Goal: Obtain resource: Obtain resource

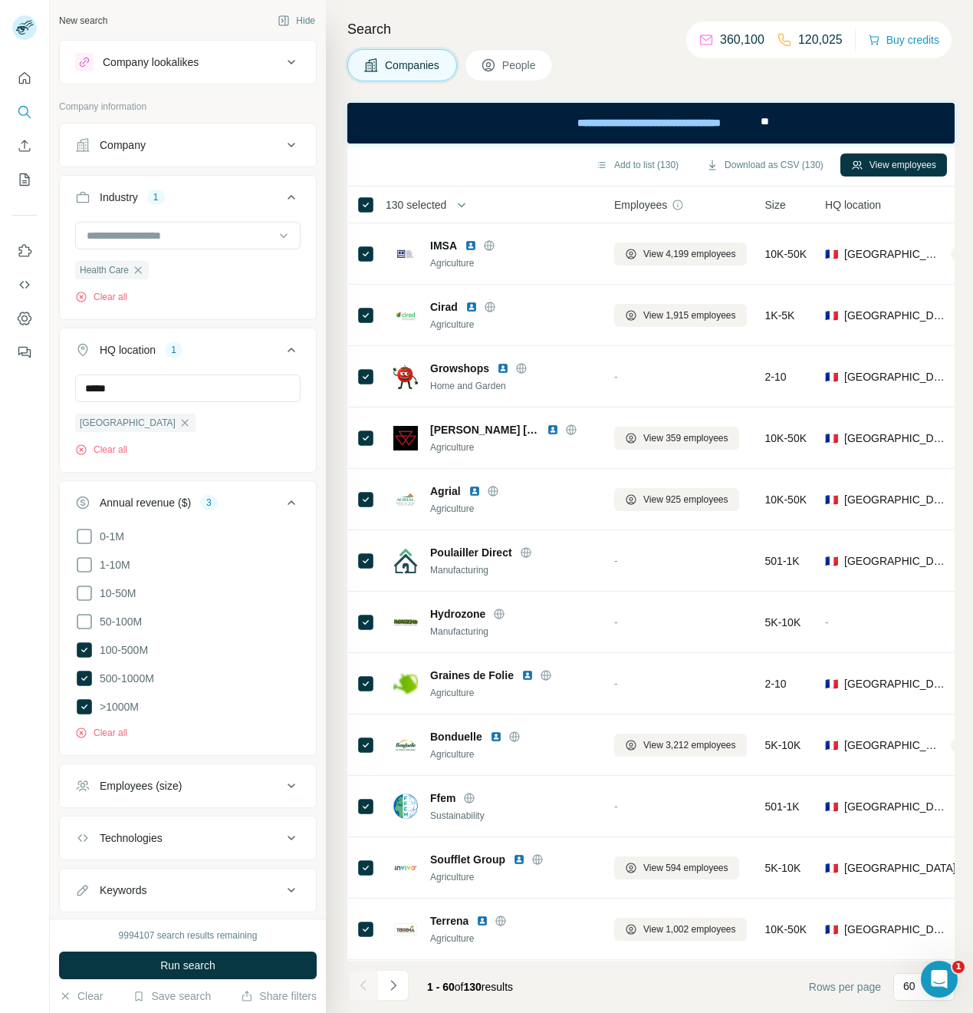
click at [308, 399] on div "New search Hide Company lookalikes Company information Company Industry 1 Healt…" at bounding box center [188, 459] width 276 height 918
click at [180, 960] on span "Run search" at bounding box center [187, 964] width 55 height 15
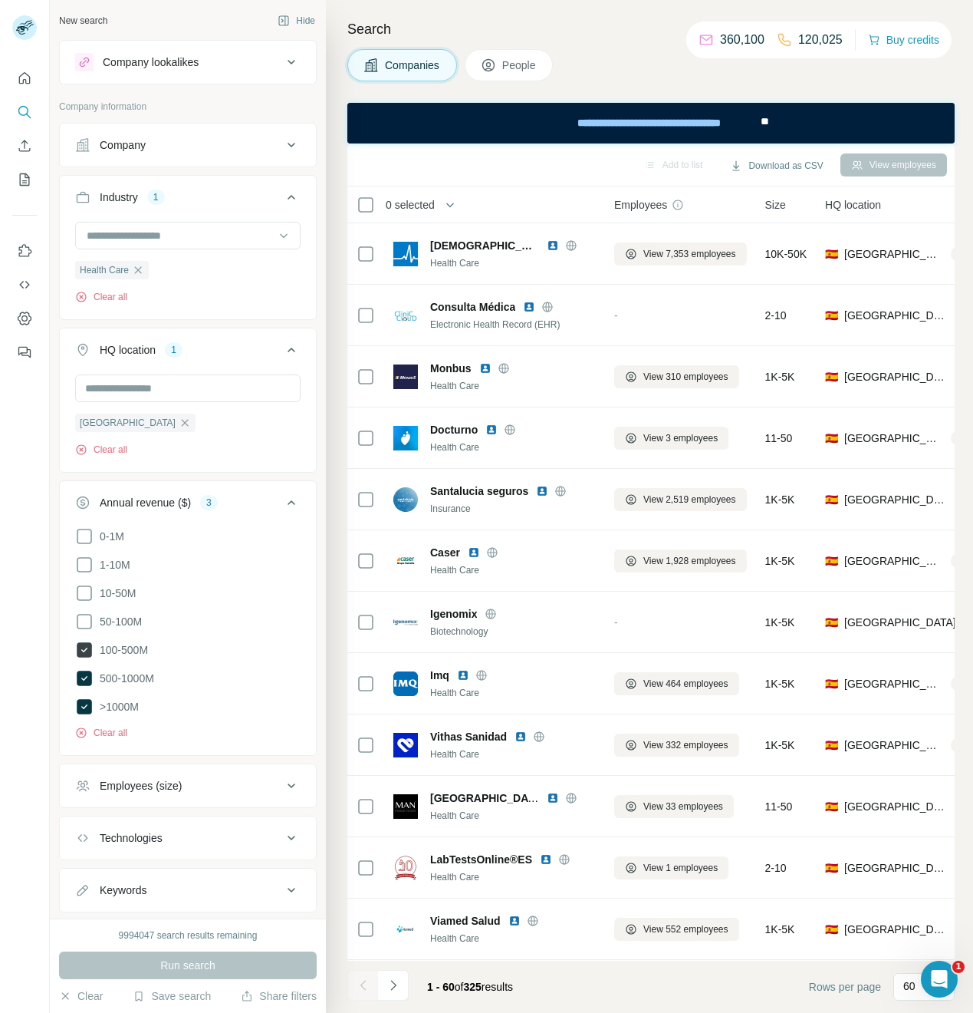
click at [82, 649] on icon at bounding box center [84, 649] width 6 height 5
click at [209, 974] on button "Run search" at bounding box center [188, 965] width 258 height 28
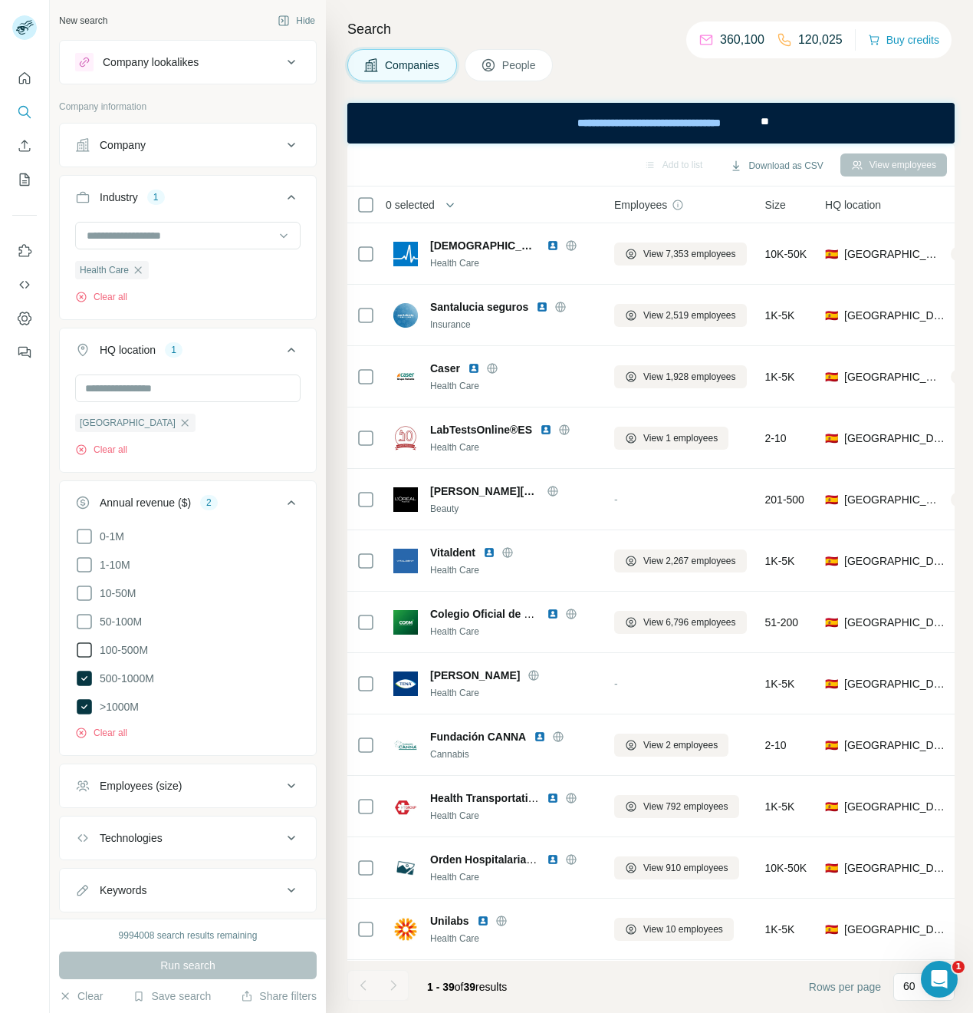
click at [69, 649] on div "0-1M 1-10M 10-50M 50-100M 100-500M 500-1000M >1000M Clear all" at bounding box center [188, 639] width 256 height 225
click at [79, 648] on icon at bounding box center [84, 650] width 18 height 18
click at [173, 962] on span "Run search" at bounding box center [187, 964] width 55 height 15
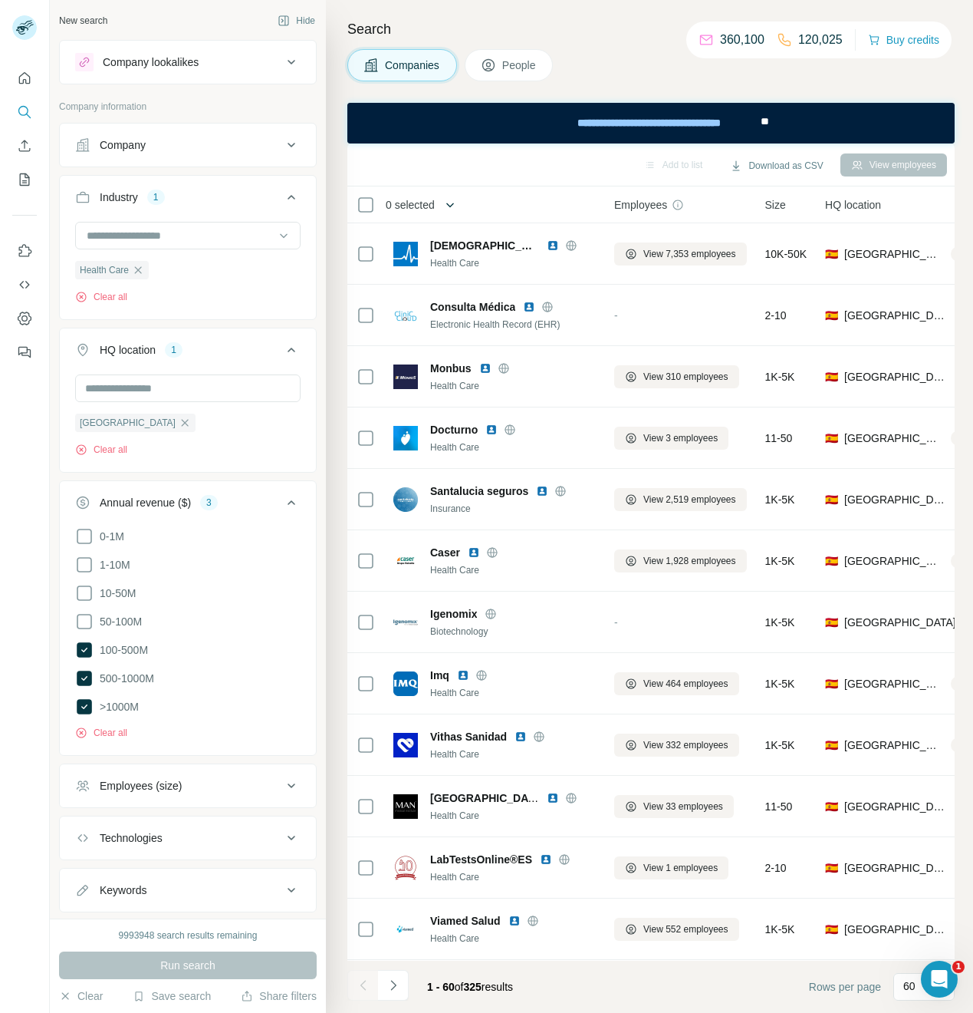
click at [444, 200] on icon "button" at bounding box center [450, 204] width 15 height 15
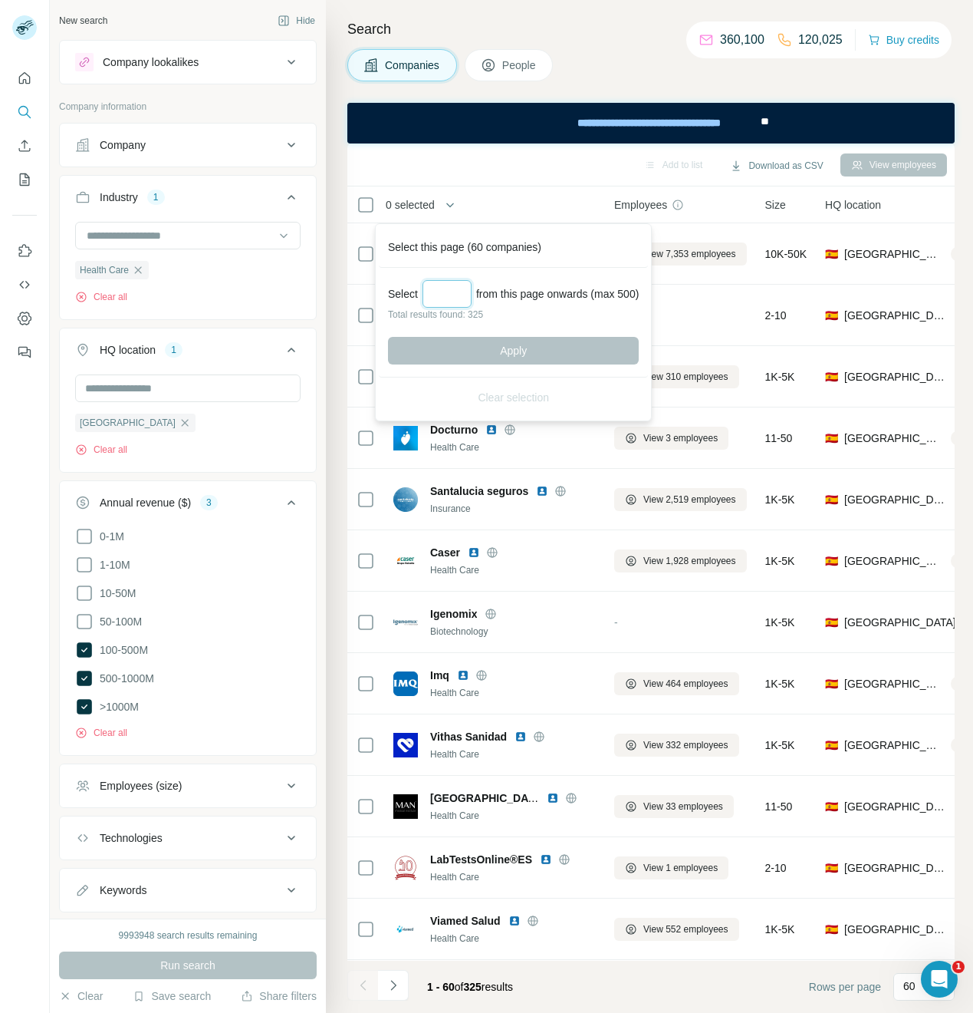
click at [434, 295] on input "Select a number (up to 500)" at bounding box center [447, 294] width 49 height 28
type input "***"
click at [547, 355] on button "Apply" at bounding box center [513, 351] width 251 height 28
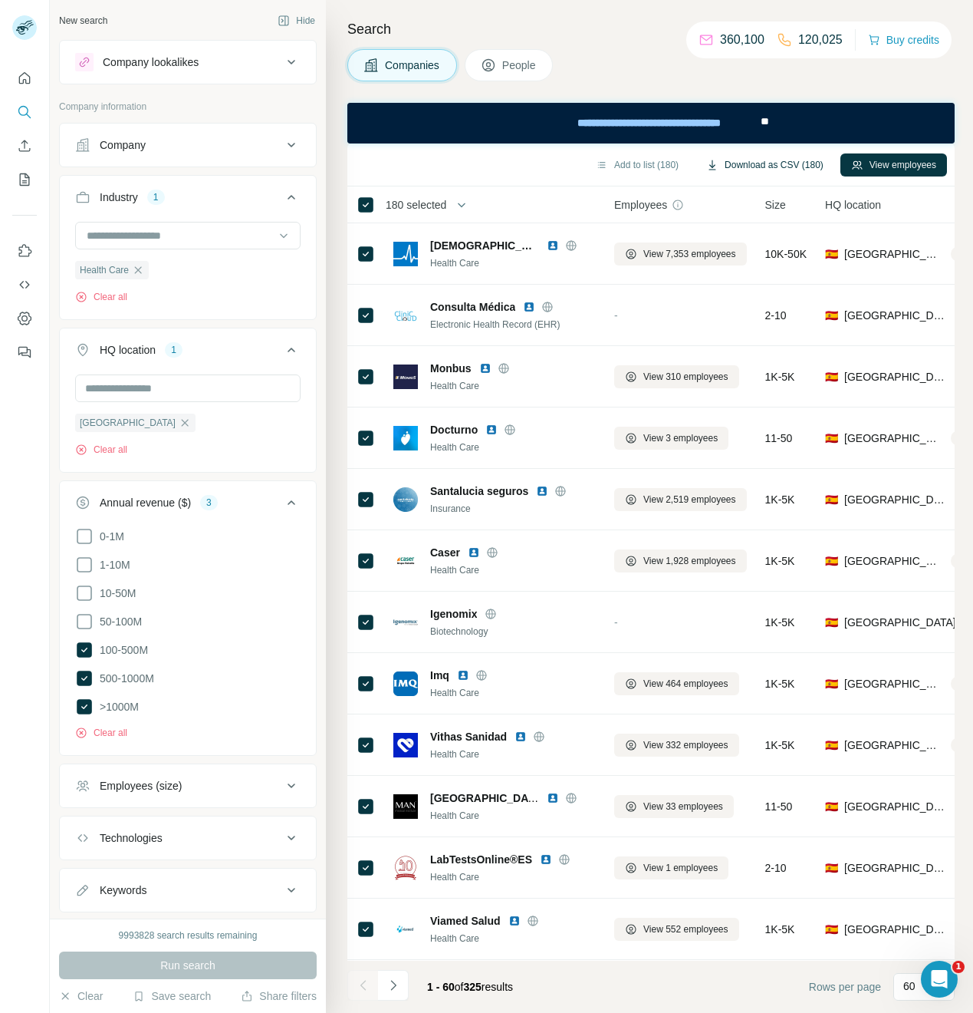
click at [782, 165] on button "Download as CSV (180)" at bounding box center [765, 164] width 139 height 23
click at [139, 271] on icon "button" at bounding box center [138, 270] width 12 height 12
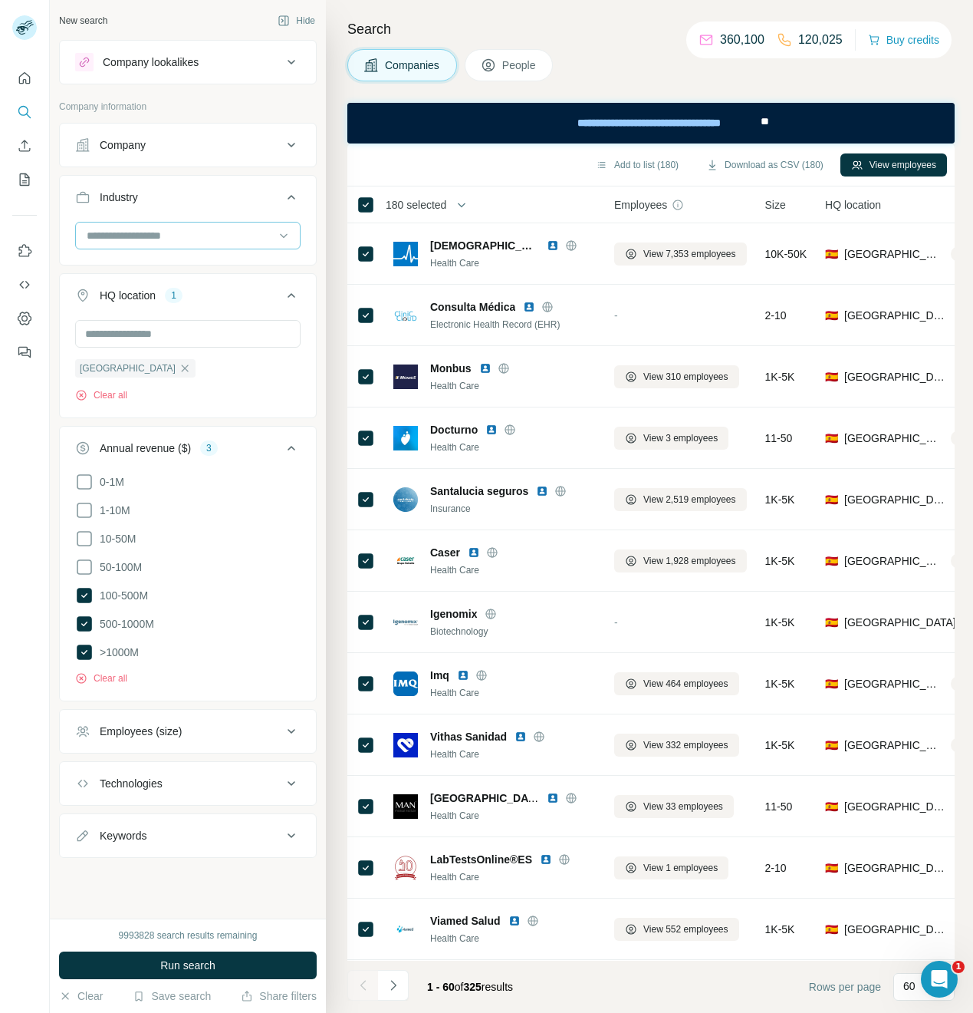
drag, startPoint x: 118, startPoint y: 234, endPoint x: 116, endPoint y: 245, distance: 11.0
click at [118, 234] on input at bounding box center [179, 235] width 189 height 17
click at [112, 237] on input at bounding box center [179, 235] width 189 height 17
type input "****"
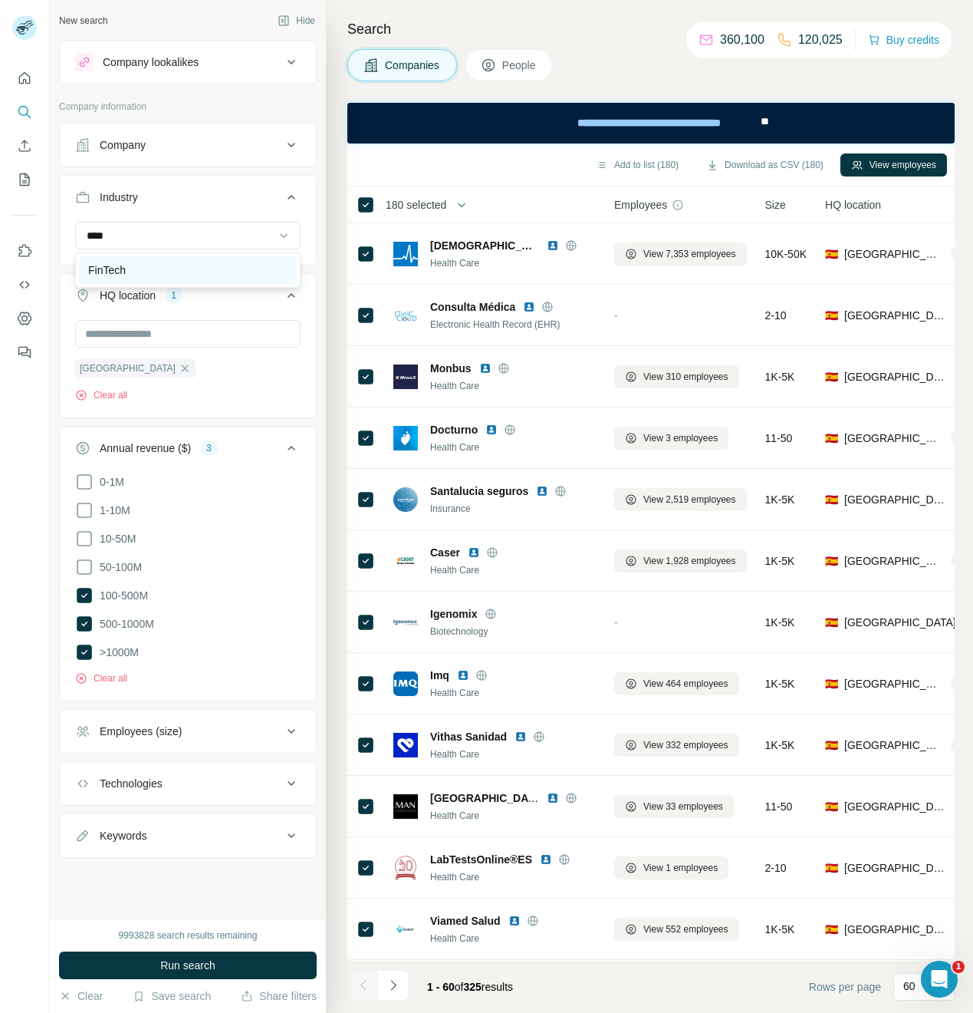
click at [123, 268] on p "FinTech" at bounding box center [107, 269] width 38 height 15
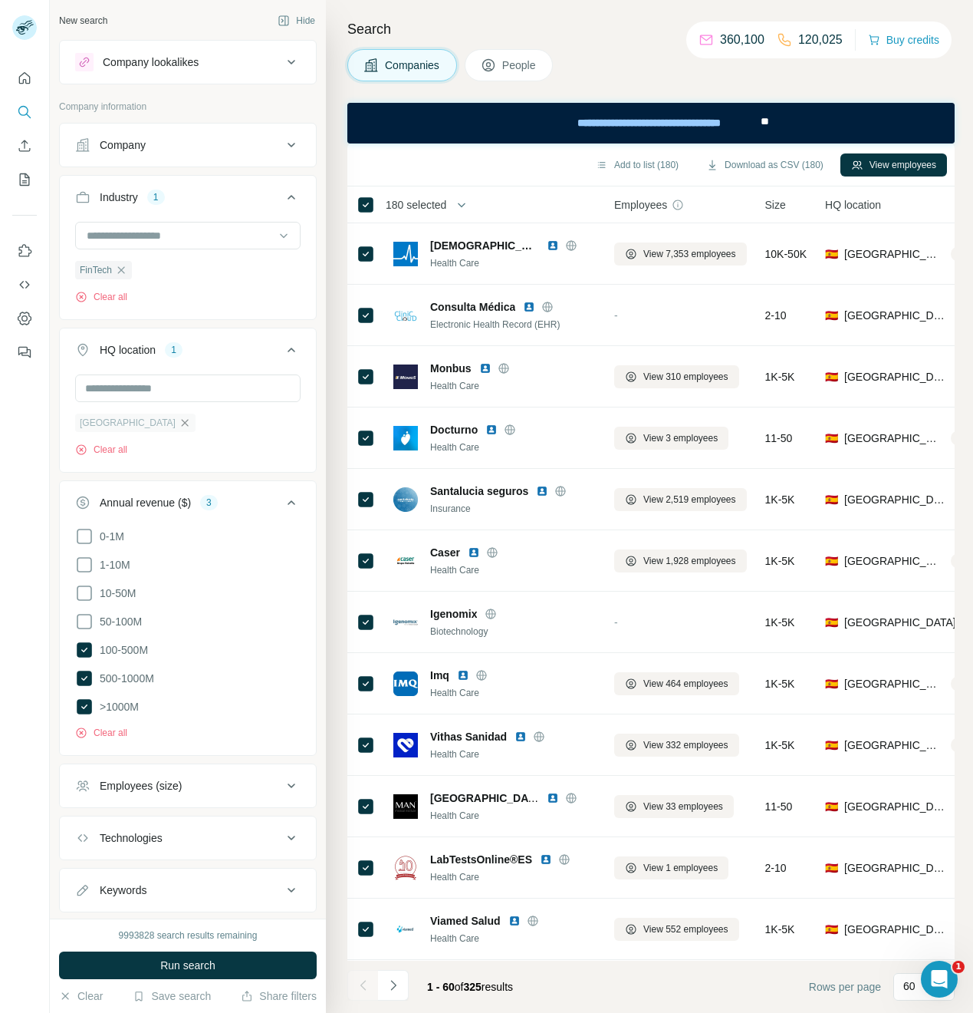
click at [182, 423] on icon "button" at bounding box center [185, 422] width 7 height 7
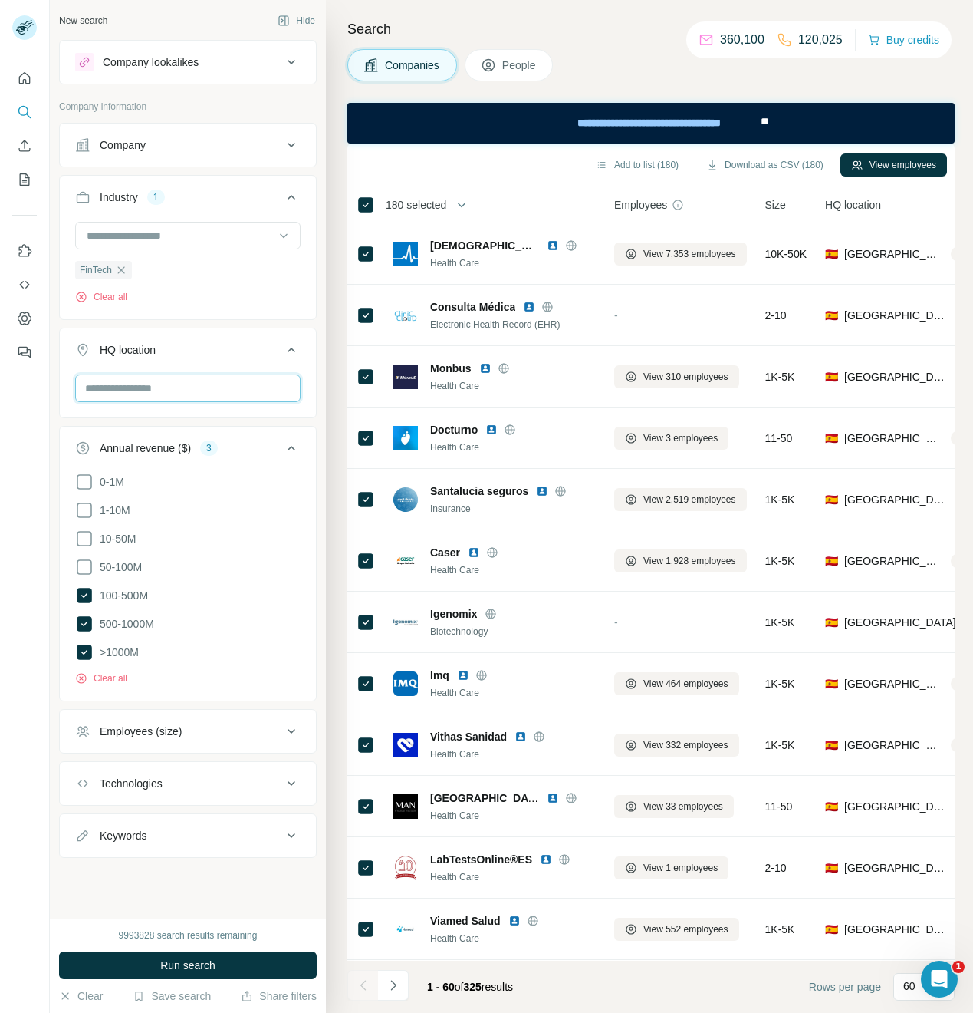
click at [124, 390] on input "text" at bounding box center [188, 388] width 226 height 28
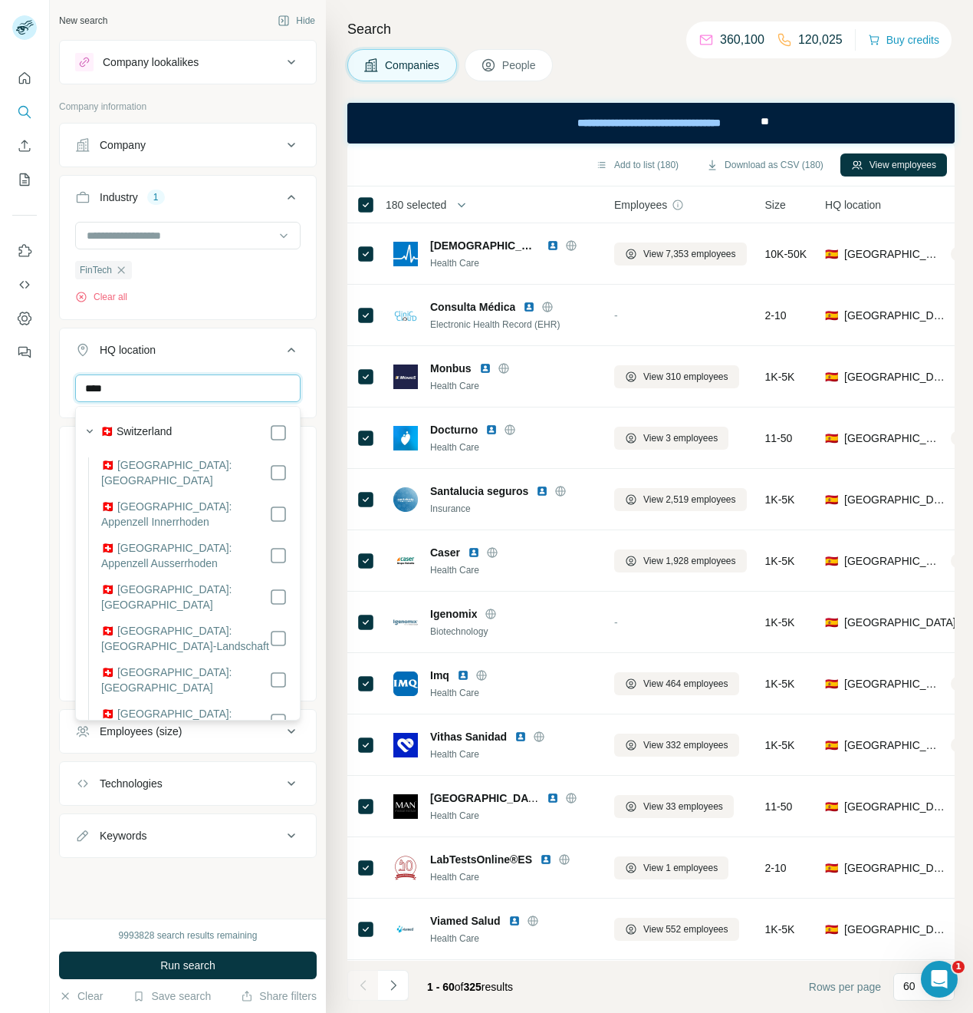
type input "****"
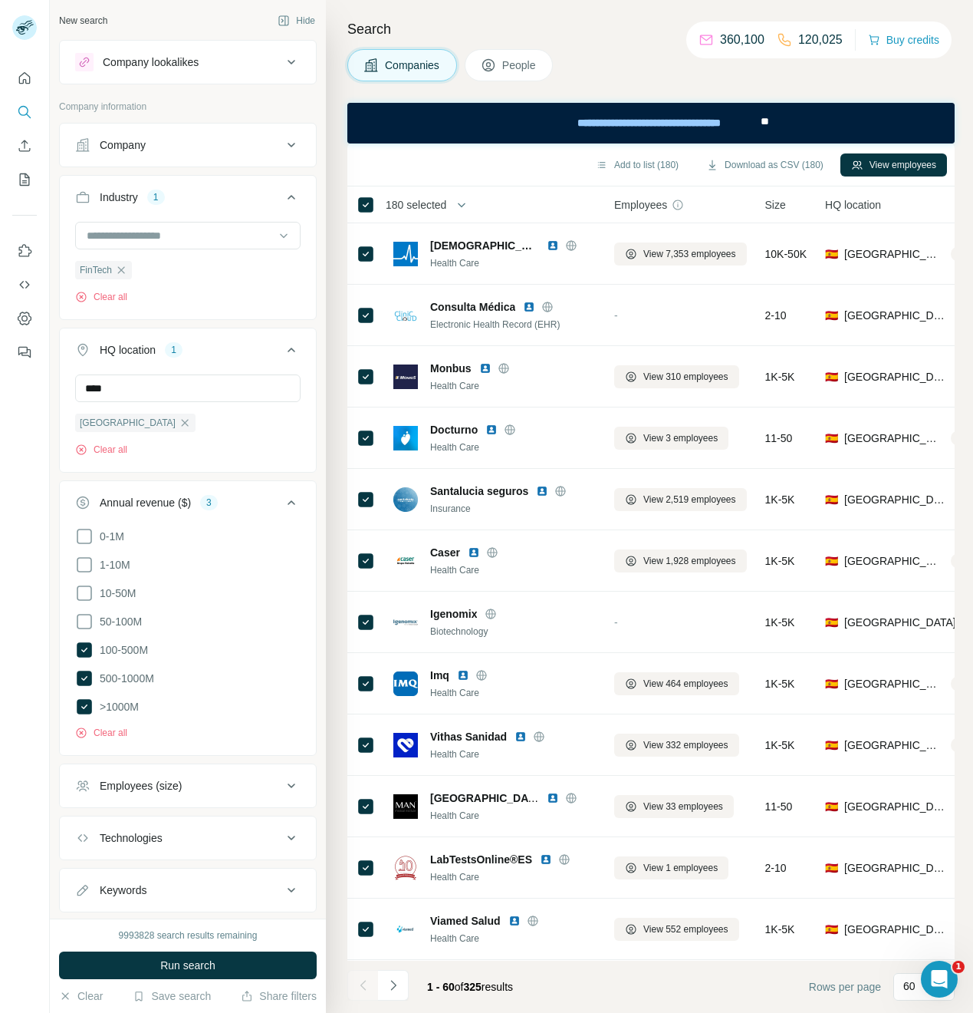
click at [311, 697] on div "New search Hide Company lookalikes Company information Company Industry 1 FinTe…" at bounding box center [188, 459] width 276 height 918
click at [186, 957] on button "Run search" at bounding box center [188, 965] width 258 height 28
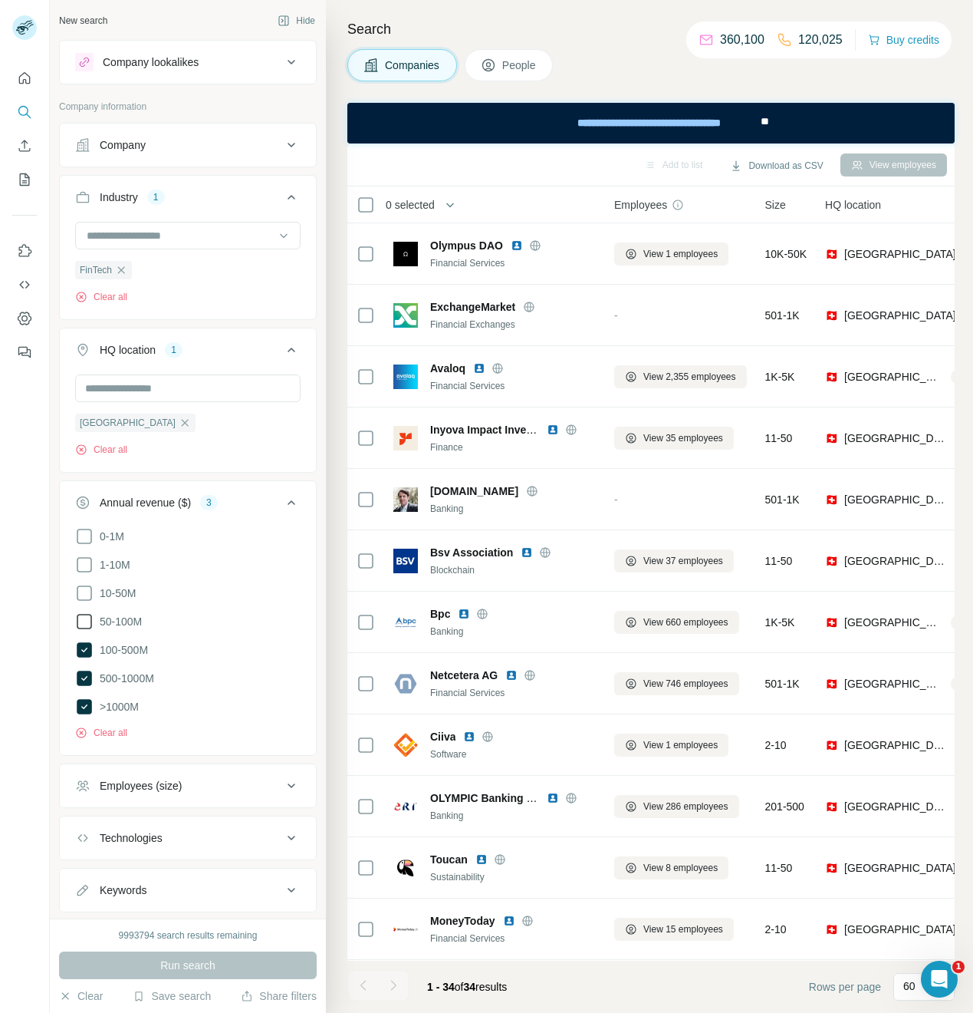
click at [85, 623] on icon at bounding box center [84, 621] width 18 height 18
click at [194, 962] on span "Run search" at bounding box center [187, 964] width 55 height 15
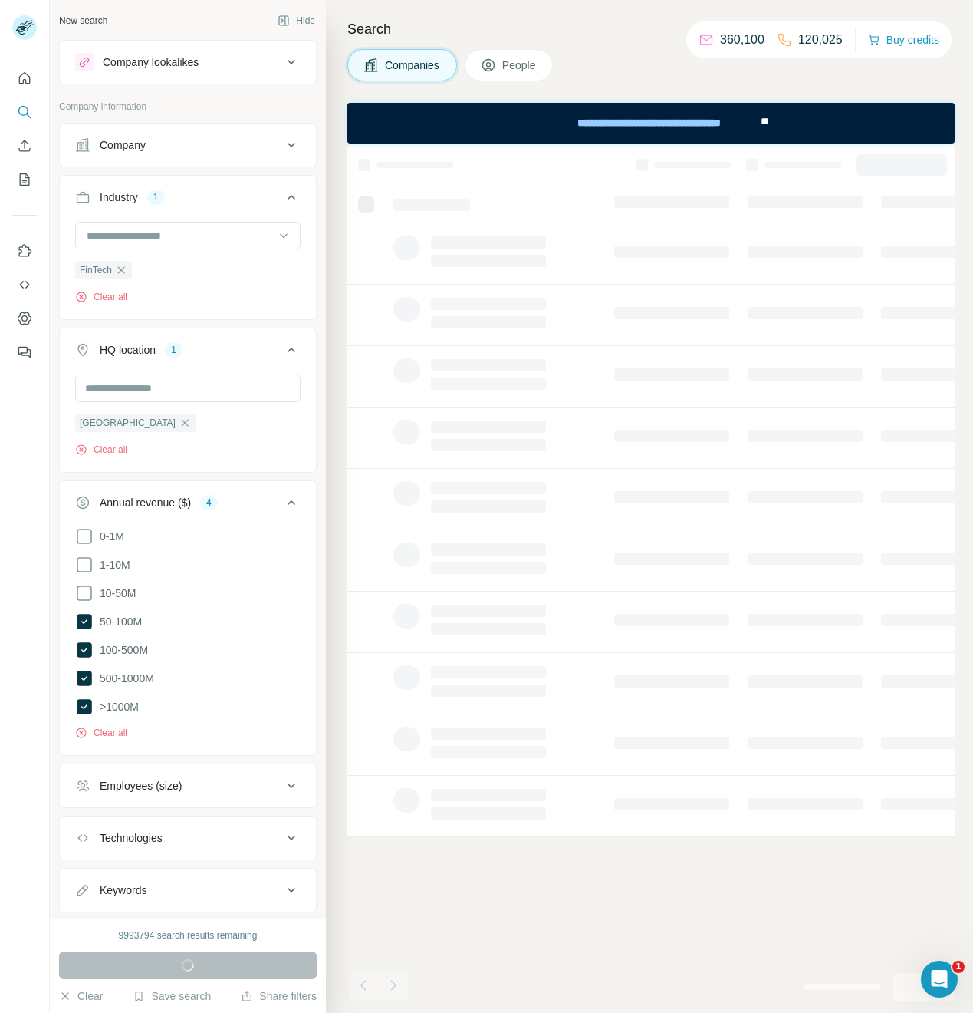
click at [194, 962] on div "Run search" at bounding box center [188, 965] width 258 height 28
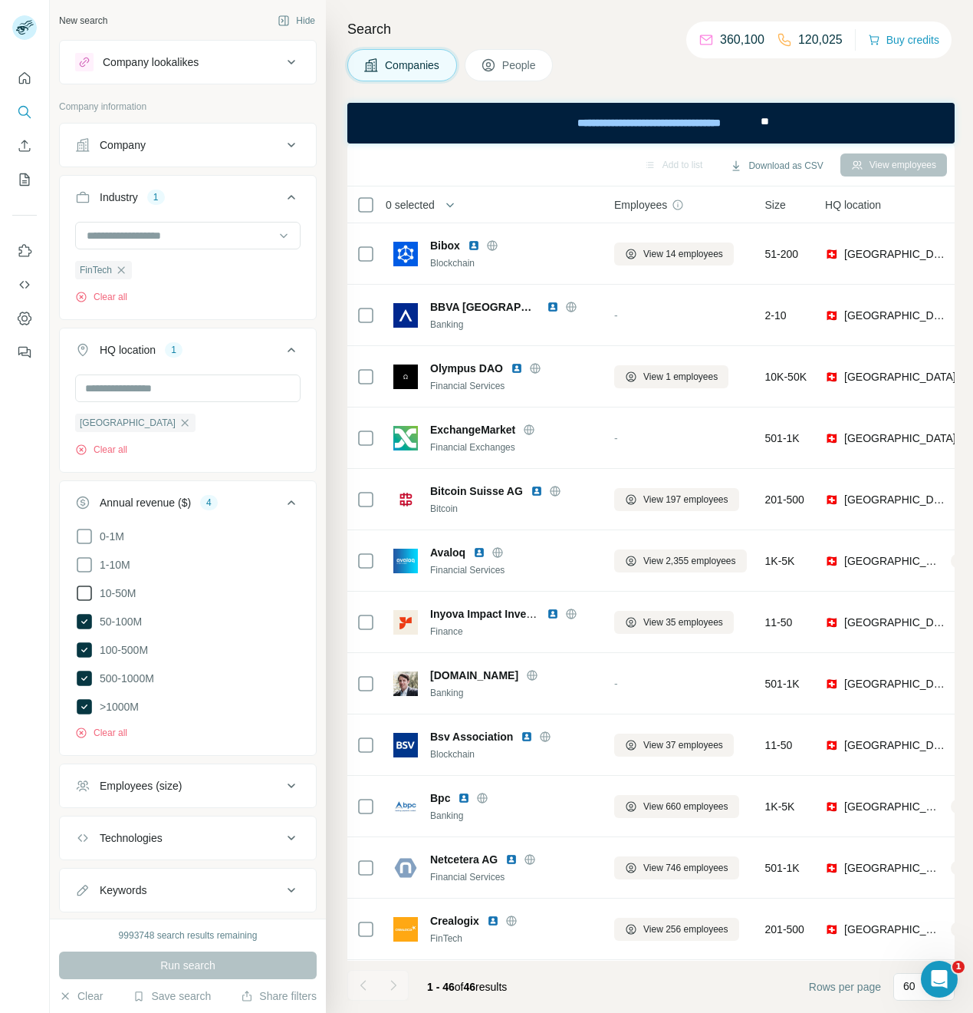
click at [87, 588] on icon at bounding box center [84, 593] width 18 height 18
click at [199, 970] on span "Run search" at bounding box center [187, 964] width 55 height 15
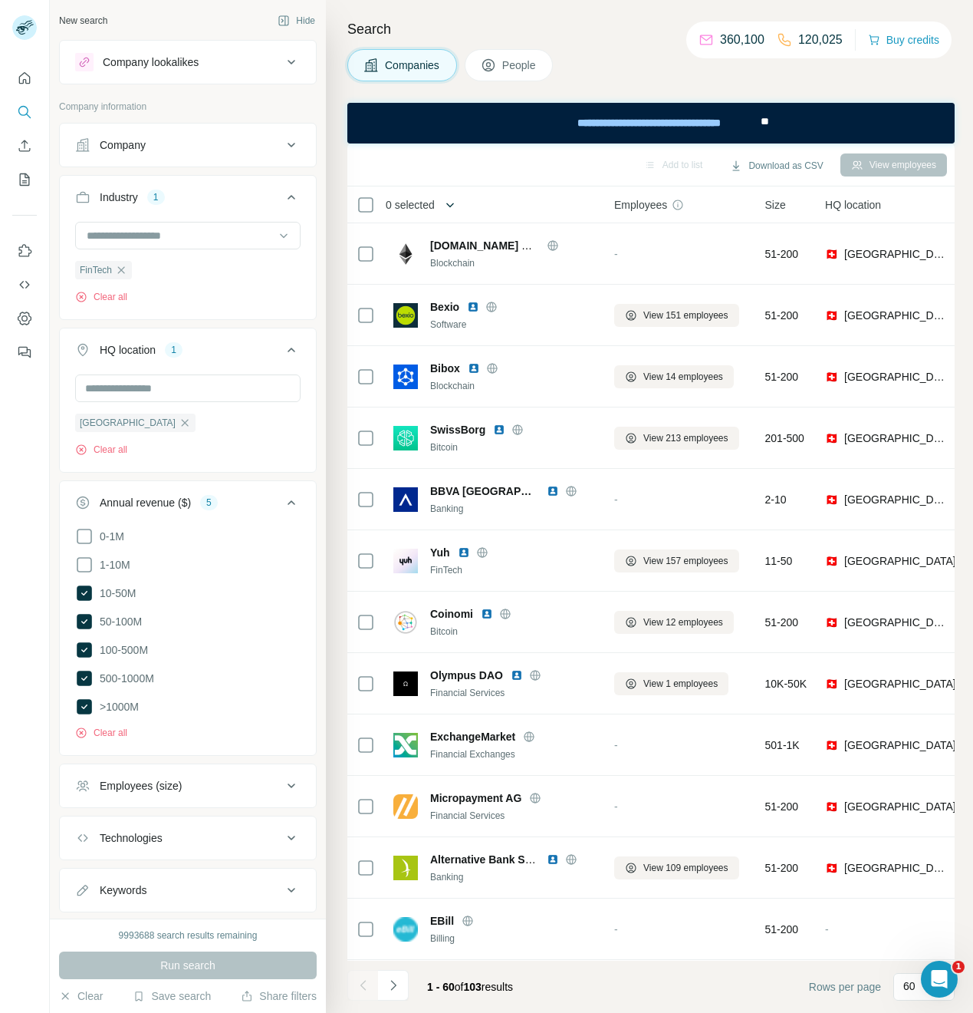
click at [453, 204] on icon "button" at bounding box center [450, 204] width 15 height 15
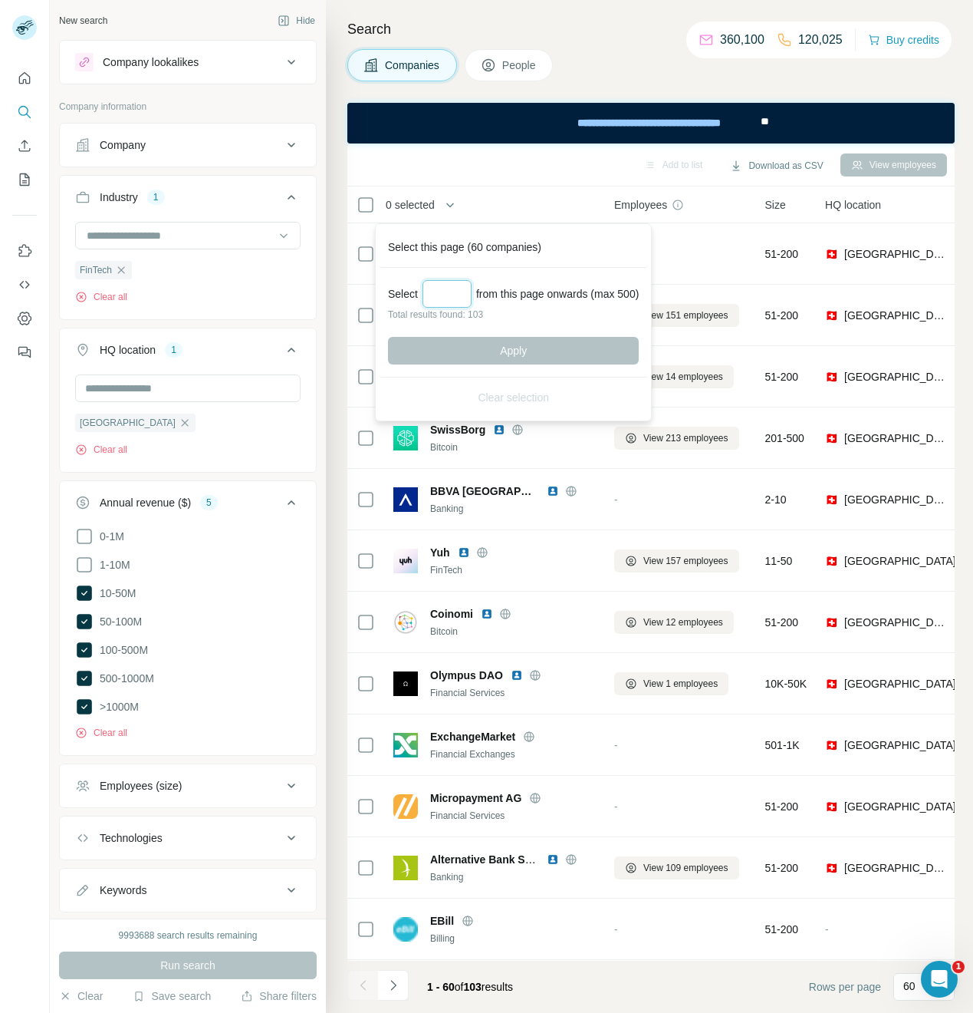
click at [443, 298] on input "Select a number (up to 500)" at bounding box center [447, 294] width 49 height 28
type input "***"
click at [532, 354] on button "Apply" at bounding box center [513, 351] width 251 height 28
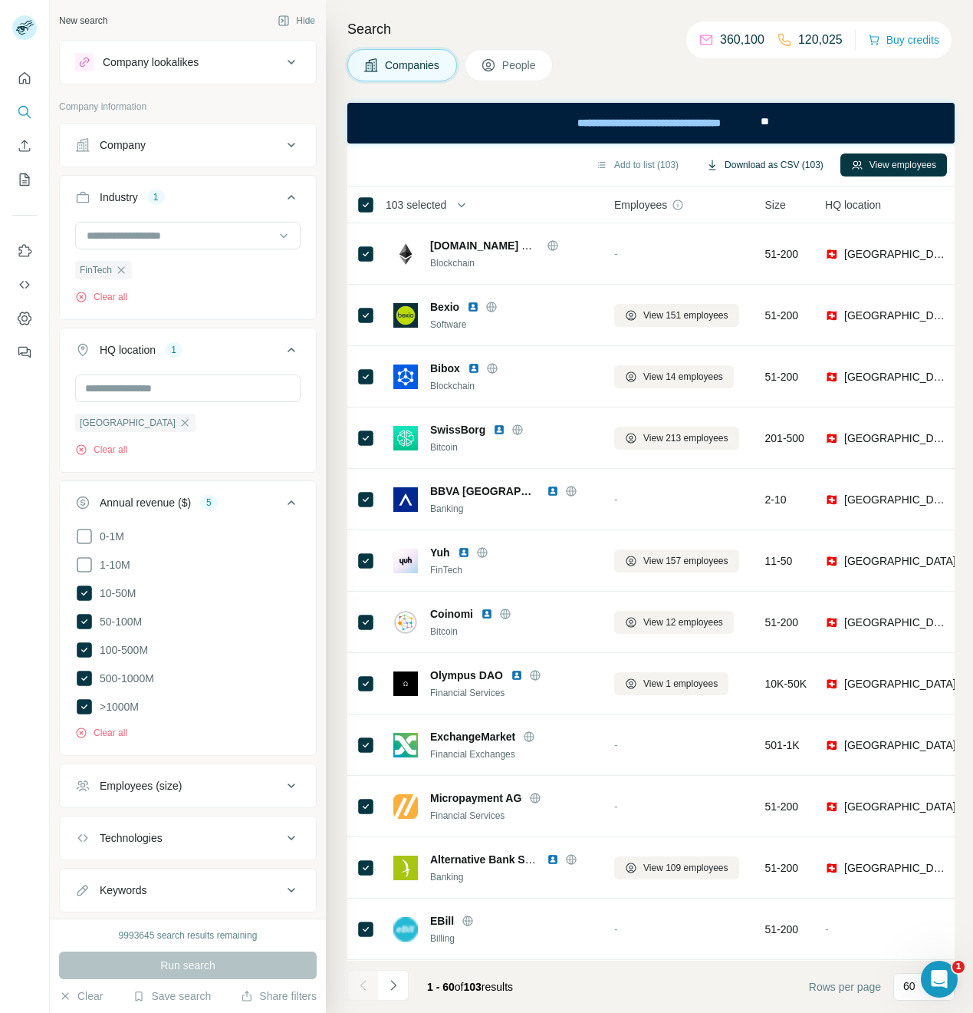
click at [785, 163] on button "Download as CSV (103)" at bounding box center [765, 164] width 139 height 23
click at [123, 269] on icon "button" at bounding box center [121, 269] width 7 height 7
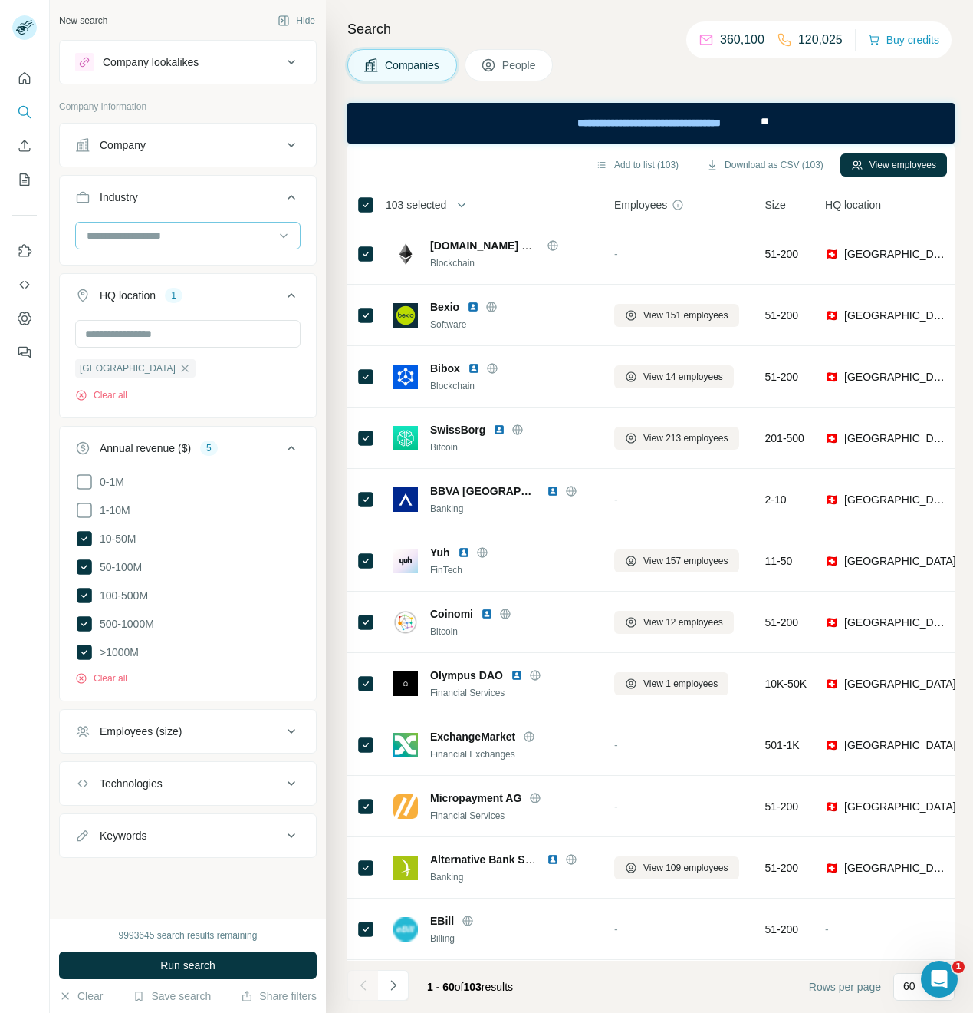
click at [132, 234] on input at bounding box center [179, 235] width 189 height 17
click at [127, 232] on input at bounding box center [179, 235] width 189 height 17
type input "*******"
click at [179, 347] on p "Industrial Engineering" at bounding box center [140, 352] width 104 height 15
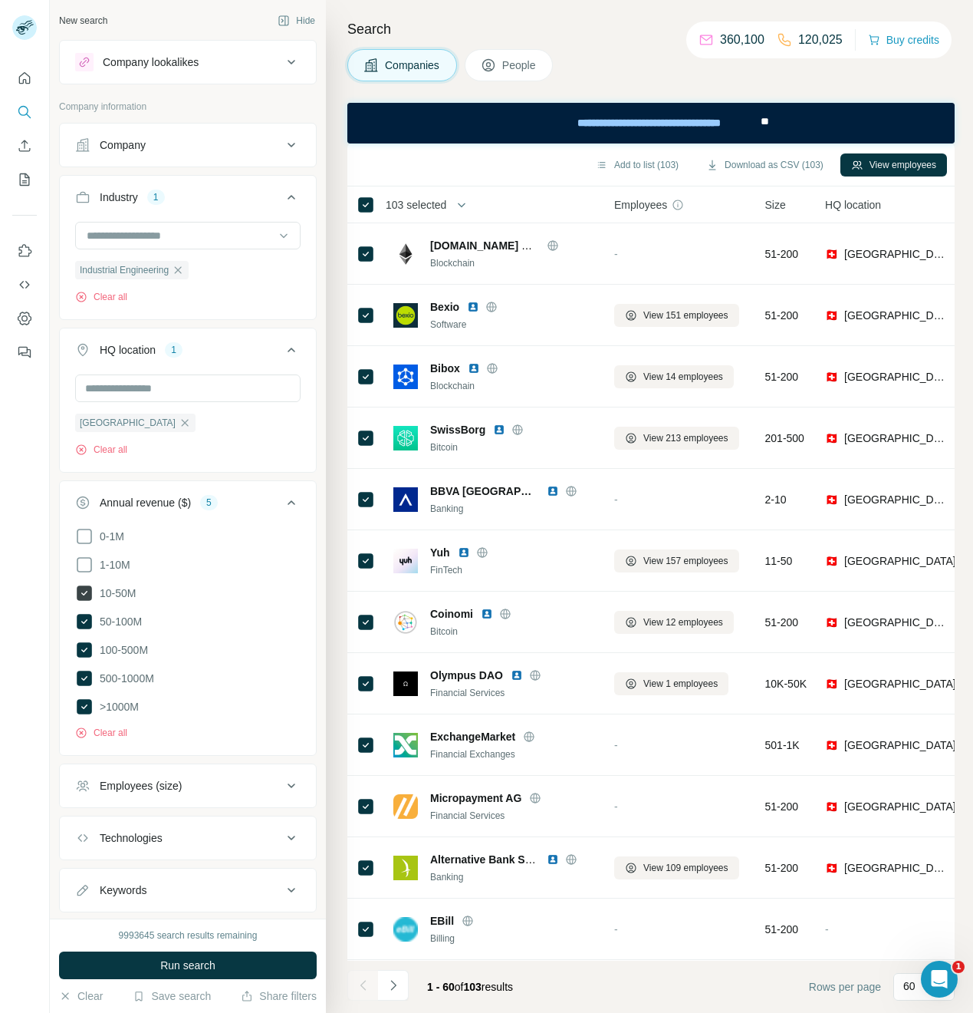
click at [88, 598] on icon at bounding box center [84, 592] width 15 height 15
click at [87, 616] on icon at bounding box center [84, 621] width 15 height 15
click at [84, 621] on icon at bounding box center [84, 621] width 18 height 18
click at [183, 966] on span "Run search" at bounding box center [187, 964] width 55 height 15
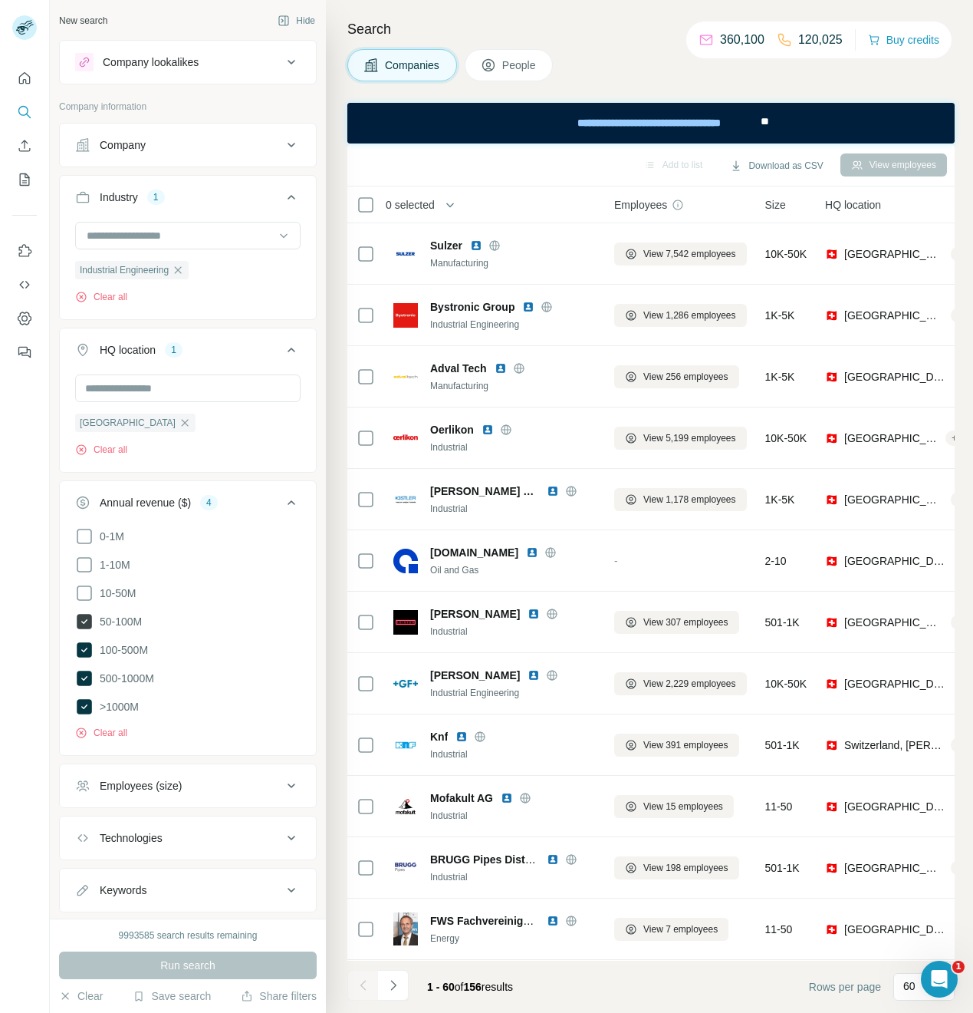
click at [88, 623] on icon at bounding box center [84, 621] width 15 height 15
click at [206, 970] on span "Run search" at bounding box center [187, 964] width 55 height 15
click at [432, 199] on span "0 selected" at bounding box center [410, 204] width 49 height 15
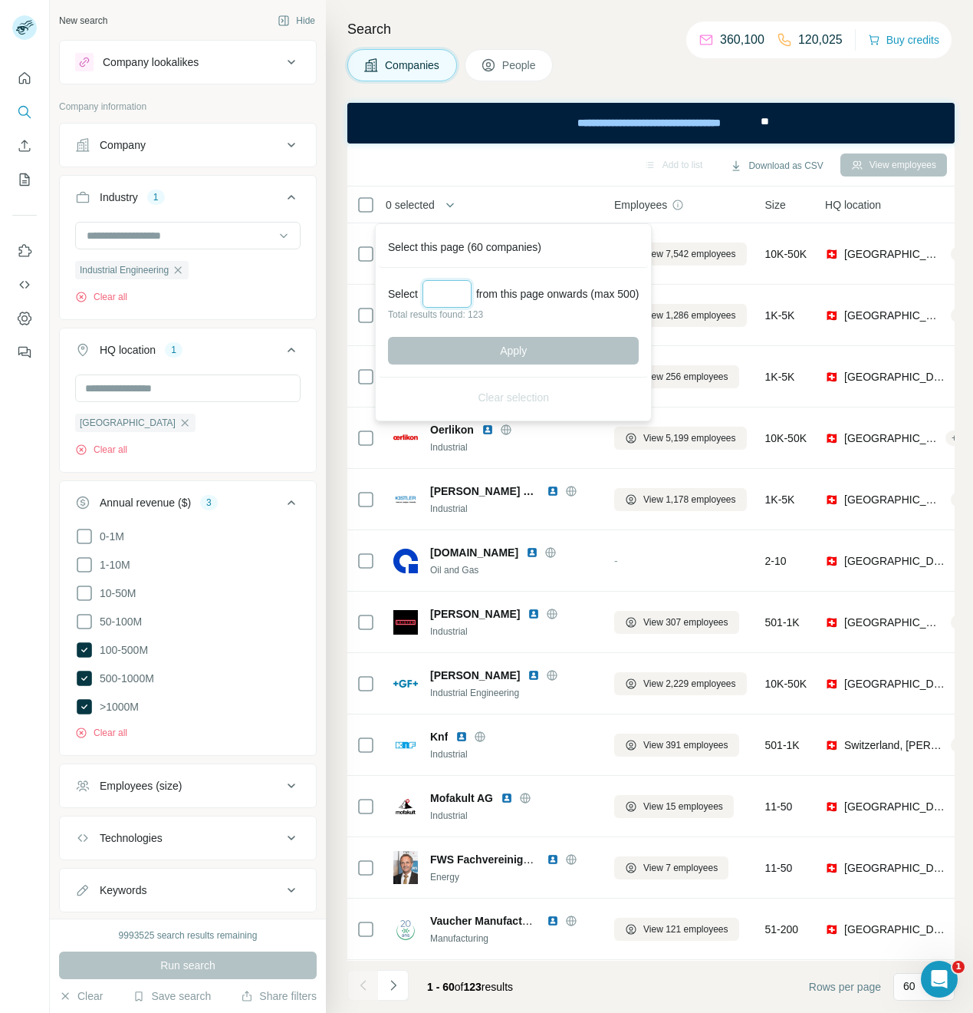
click at [434, 298] on input "Select a number (up to 500)" at bounding box center [447, 294] width 49 height 28
type input "***"
click at [509, 354] on span "Apply" at bounding box center [513, 350] width 27 height 15
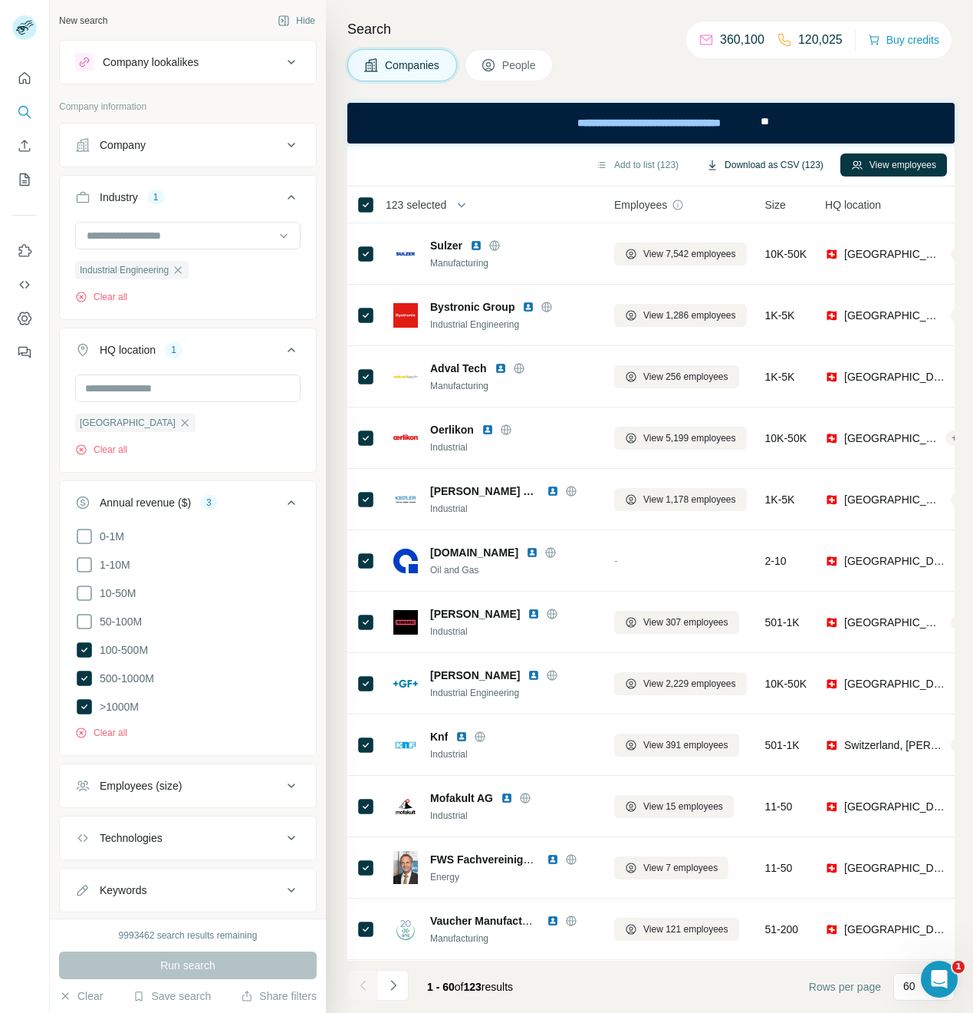
click at [782, 166] on button "Download as CSV (123)" at bounding box center [765, 164] width 139 height 23
click at [181, 273] on icon "button" at bounding box center [178, 270] width 12 height 12
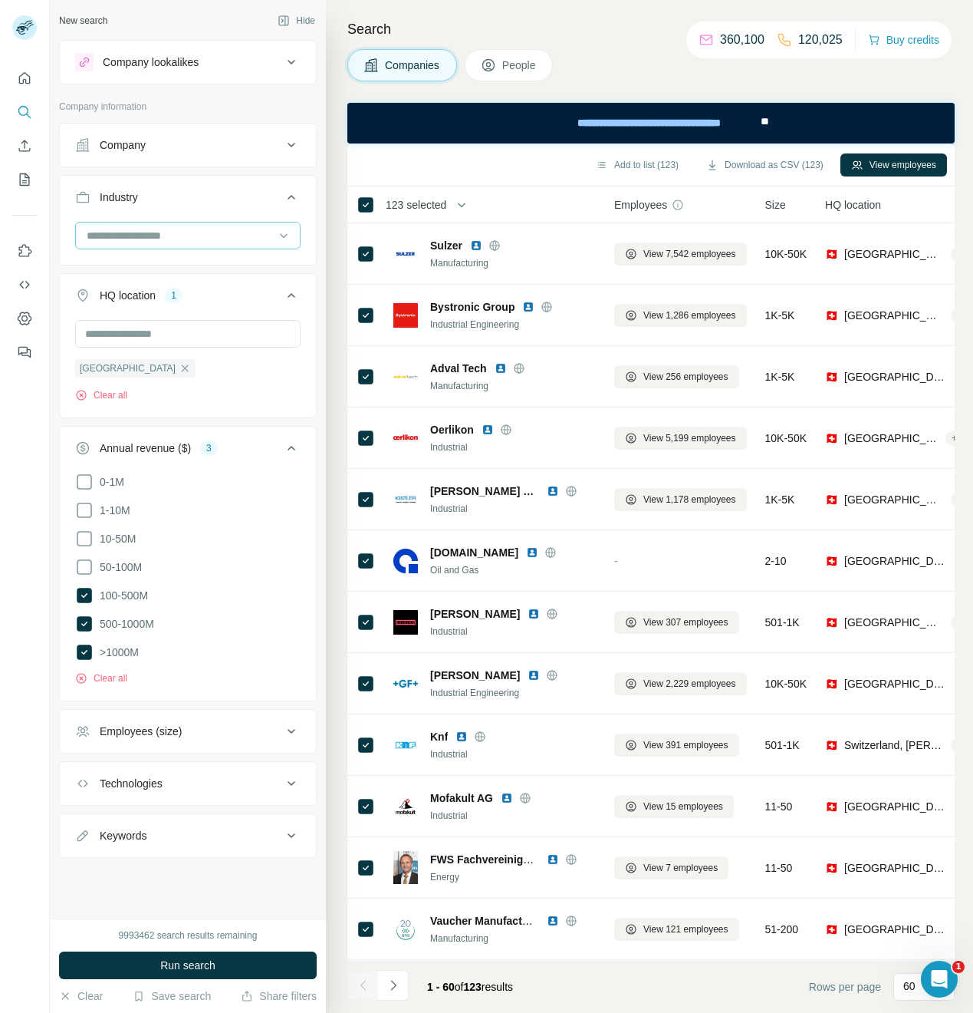
click at [146, 240] on input at bounding box center [179, 235] width 189 height 17
type input "****"
click at [147, 291] on div "Biopharma Pharmaceutical" at bounding box center [188, 283] width 226 height 63
click at [127, 245] on div at bounding box center [179, 235] width 189 height 26
type input "****"
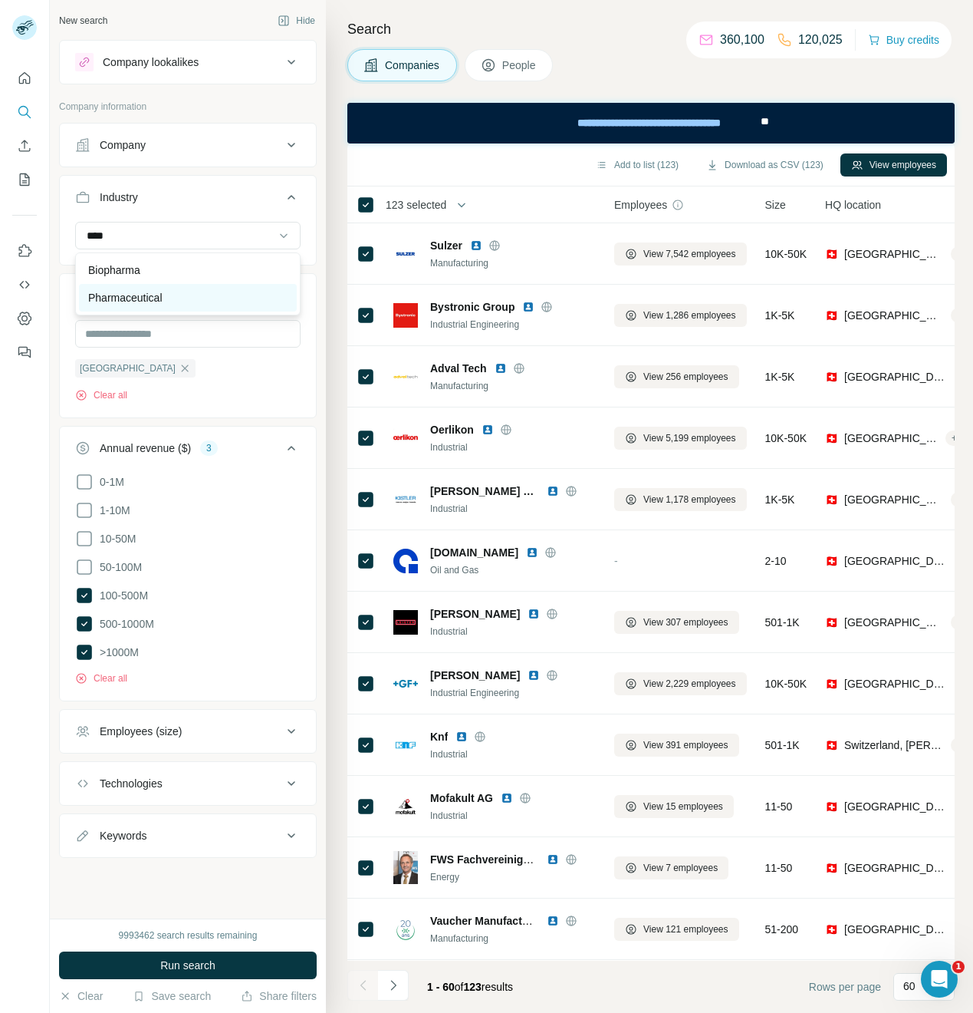
click at [133, 299] on p "Pharmaceutical" at bounding box center [125, 297] width 74 height 15
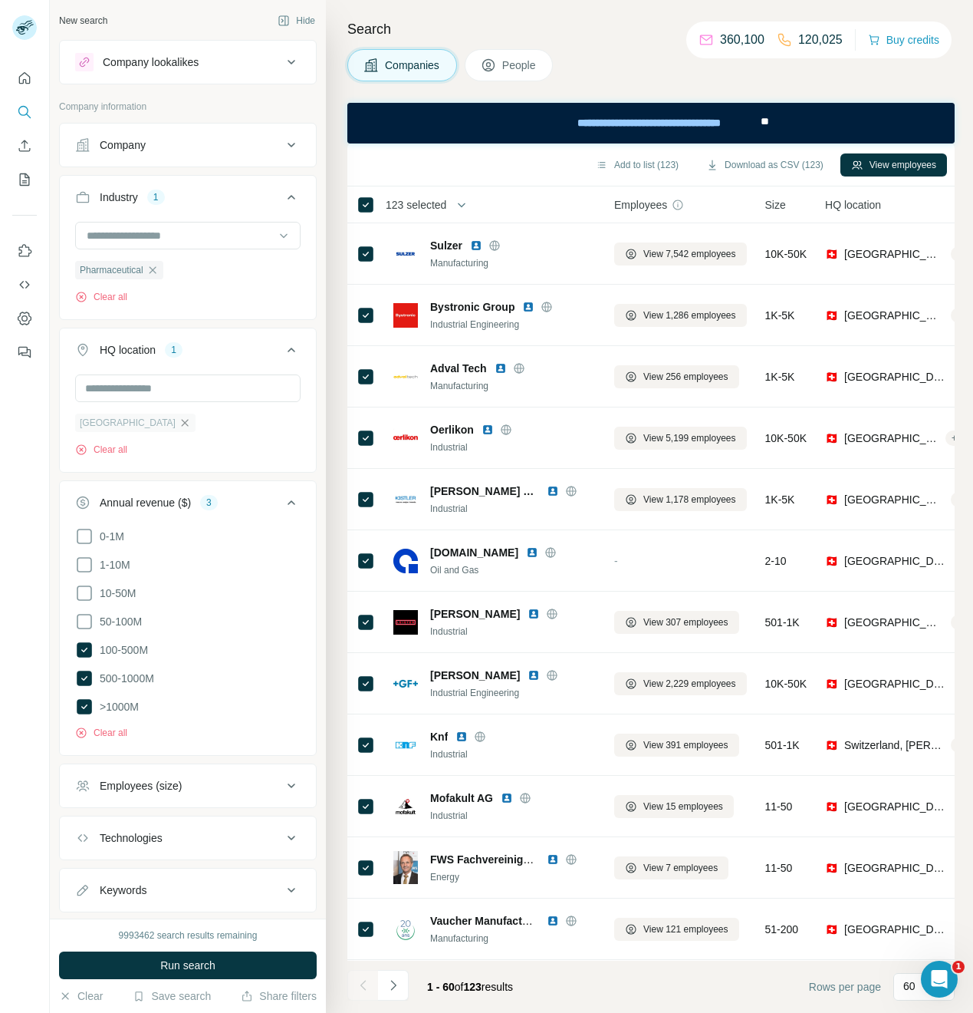
click at [179, 426] on icon "button" at bounding box center [185, 423] width 12 height 12
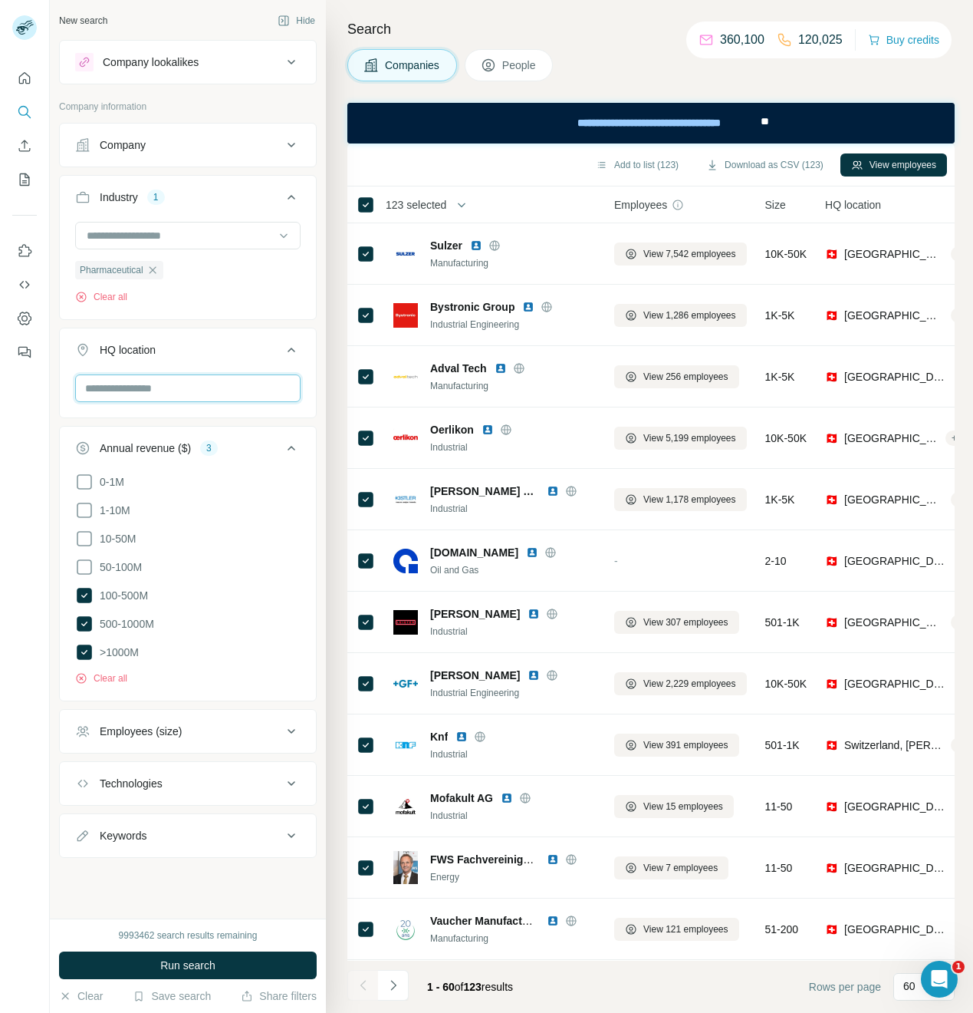
click at [128, 390] on input "text" at bounding box center [188, 388] width 226 height 28
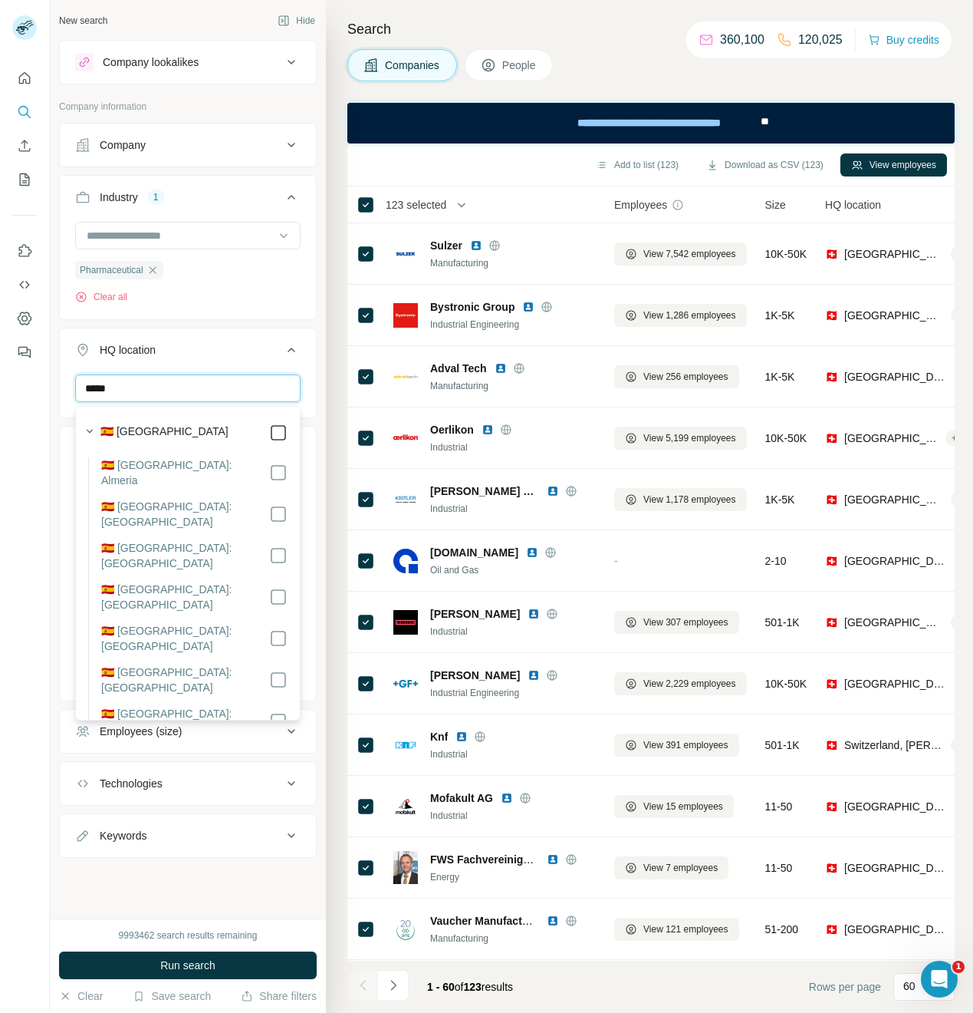
type input "*****"
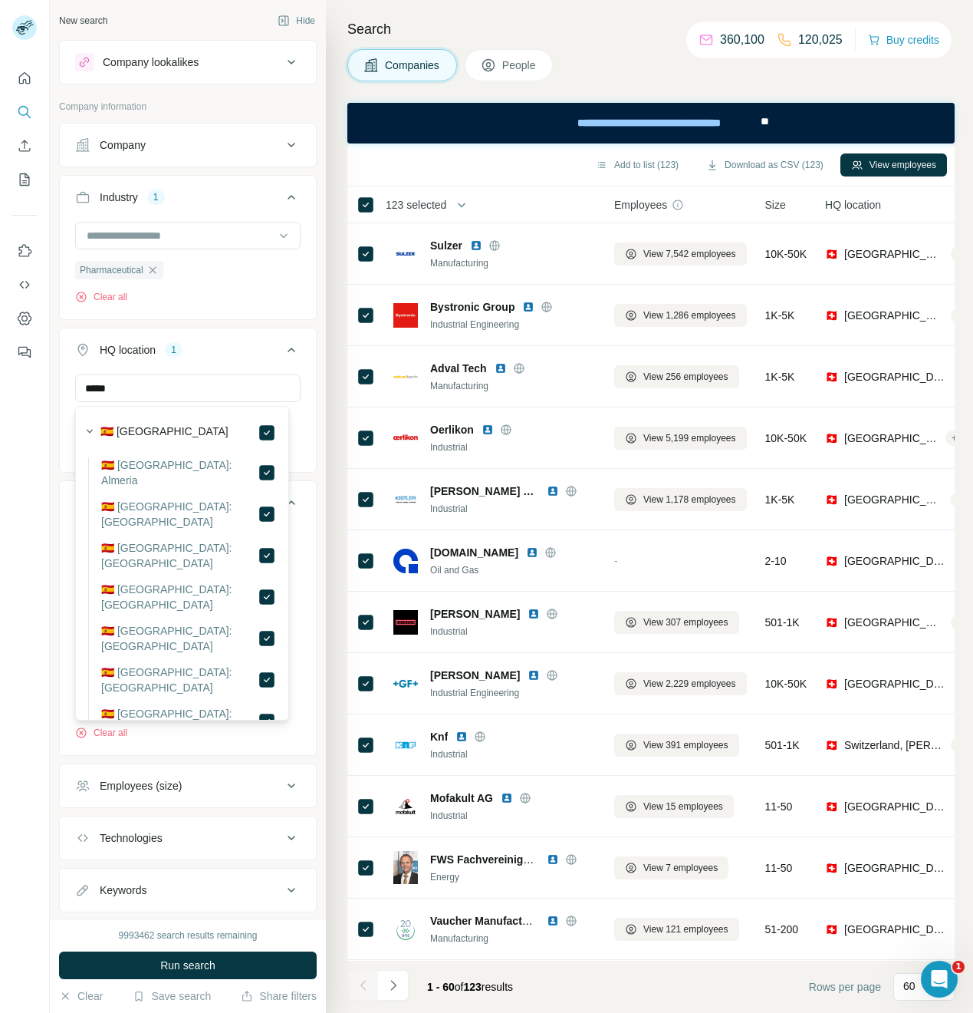
click at [307, 394] on div "New search Hide Company lookalikes Company information Company Industry 1 Pharm…" at bounding box center [188, 459] width 276 height 918
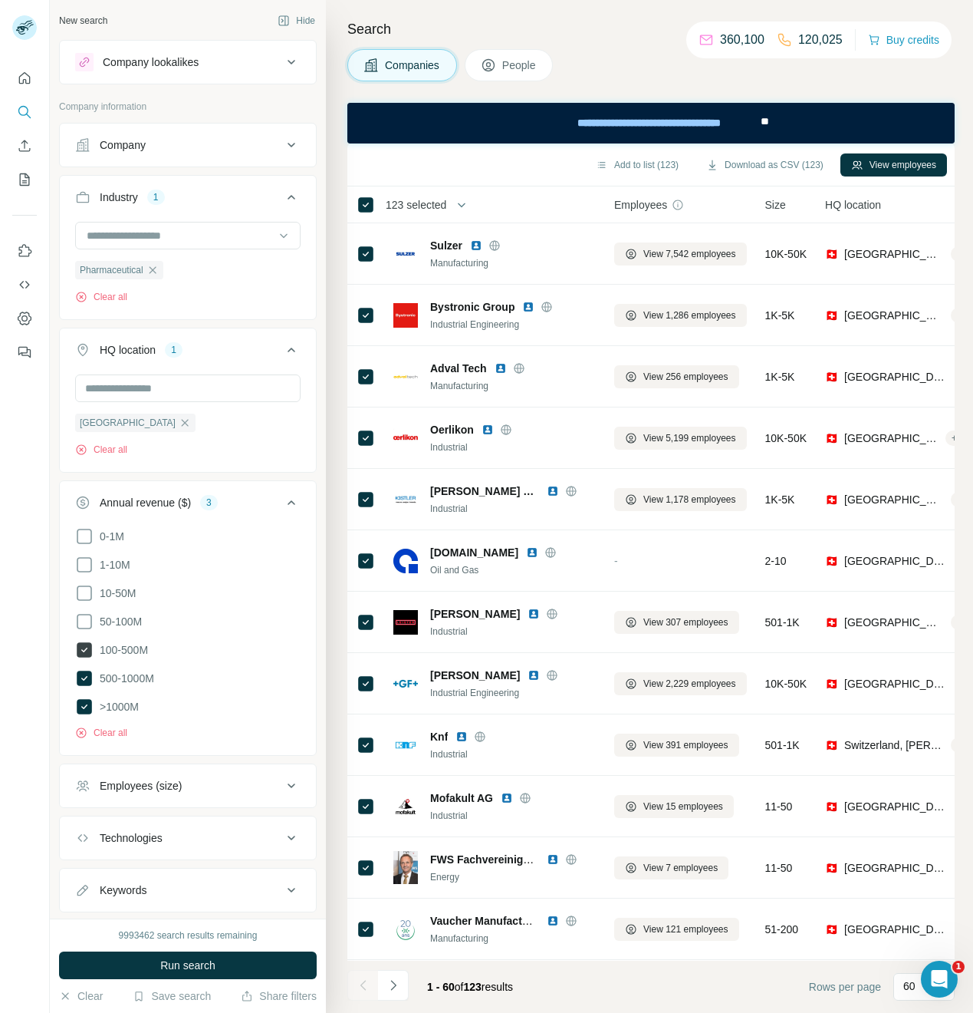
click at [91, 649] on icon at bounding box center [84, 649] width 15 height 15
click at [204, 958] on span "Run search" at bounding box center [187, 964] width 55 height 15
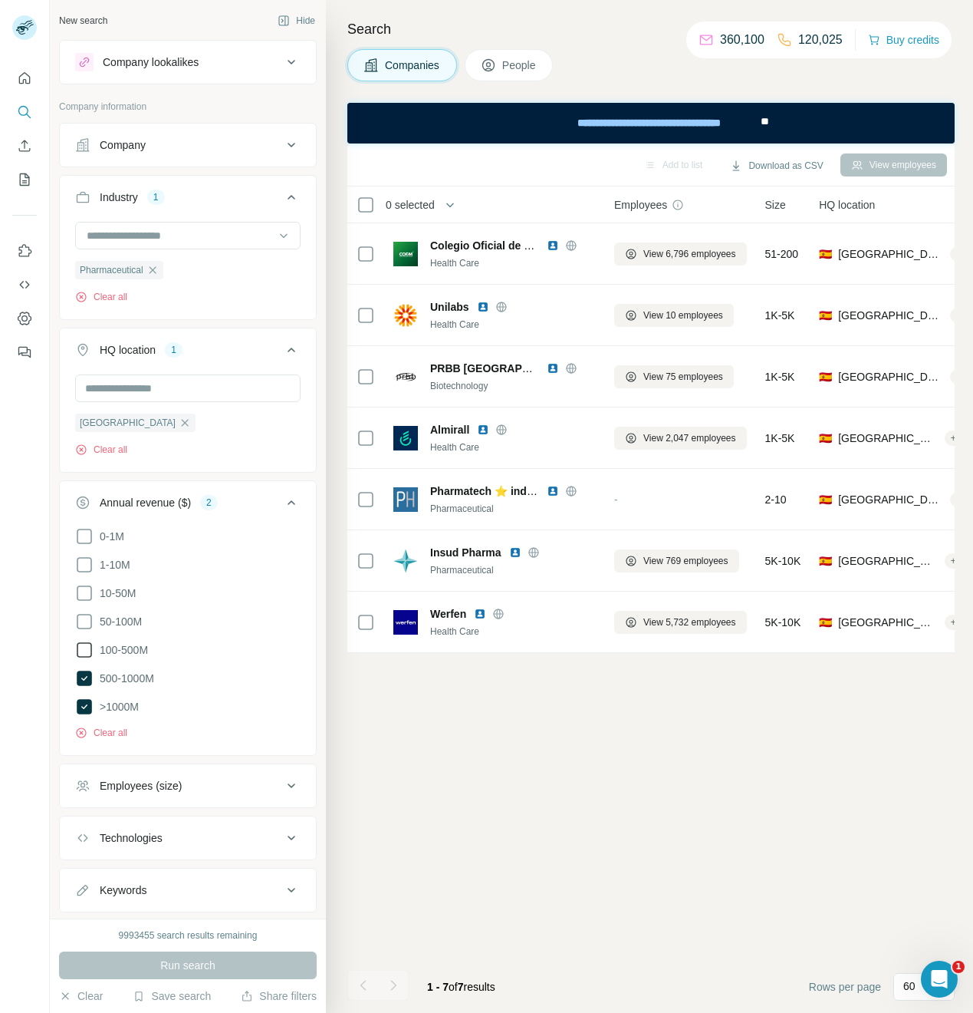
click at [81, 646] on icon at bounding box center [84, 650] width 18 height 18
click at [83, 632] on ul "0-1M 1-10M 10-50M 50-100M 100-500M 500-1000M >1000M" at bounding box center [188, 621] width 226 height 189
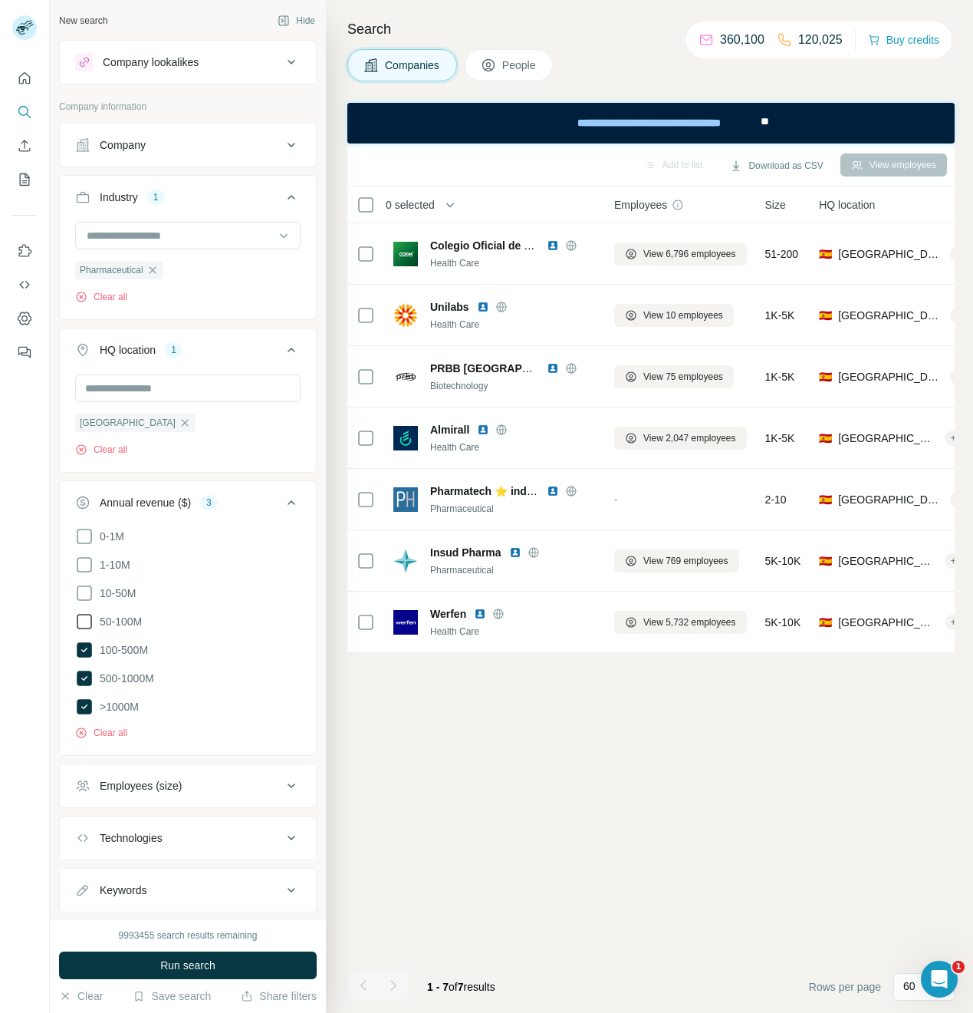
click at [81, 620] on icon at bounding box center [84, 621] width 18 height 18
click at [195, 970] on span "Run search" at bounding box center [187, 964] width 55 height 15
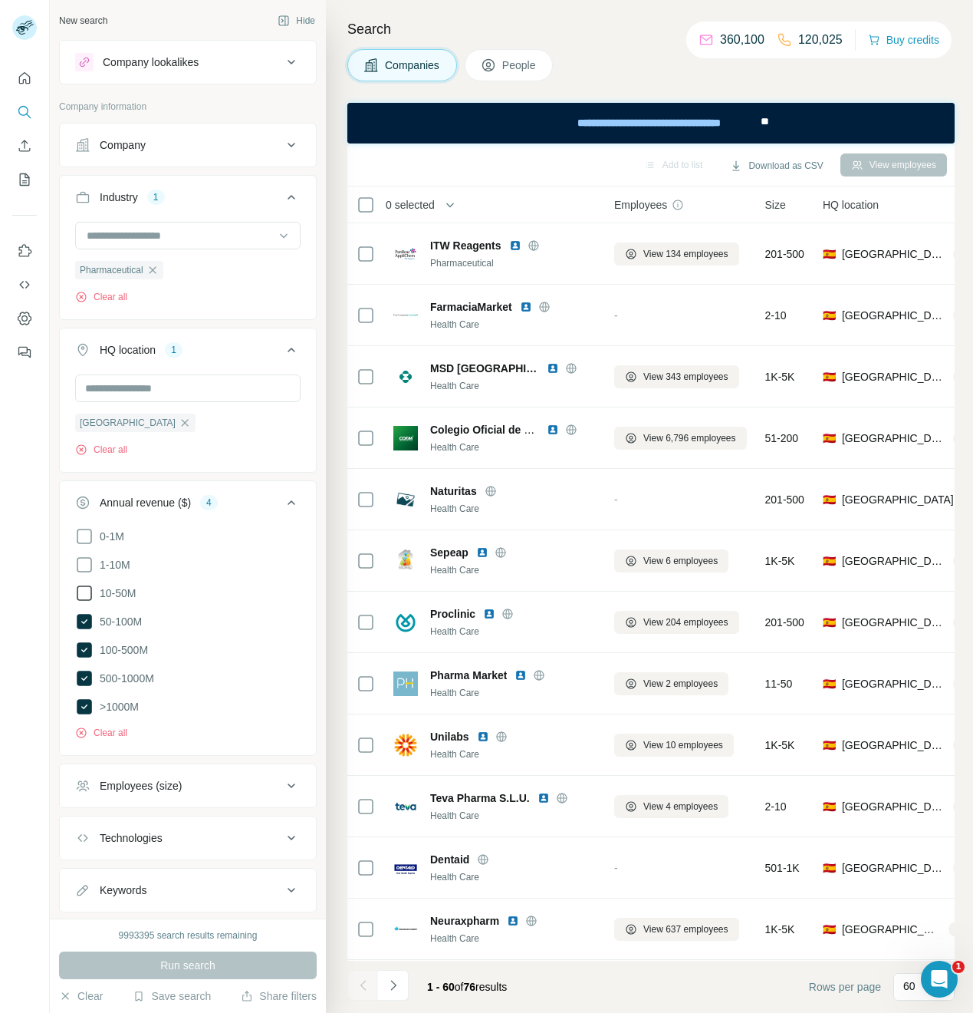
click at [81, 588] on icon at bounding box center [84, 593] width 18 height 18
click at [209, 948] on div "9993395 search results remaining Run search Clear Save search Share filters" at bounding box center [188, 965] width 276 height 94
click at [208, 956] on button "Run search" at bounding box center [188, 965] width 258 height 28
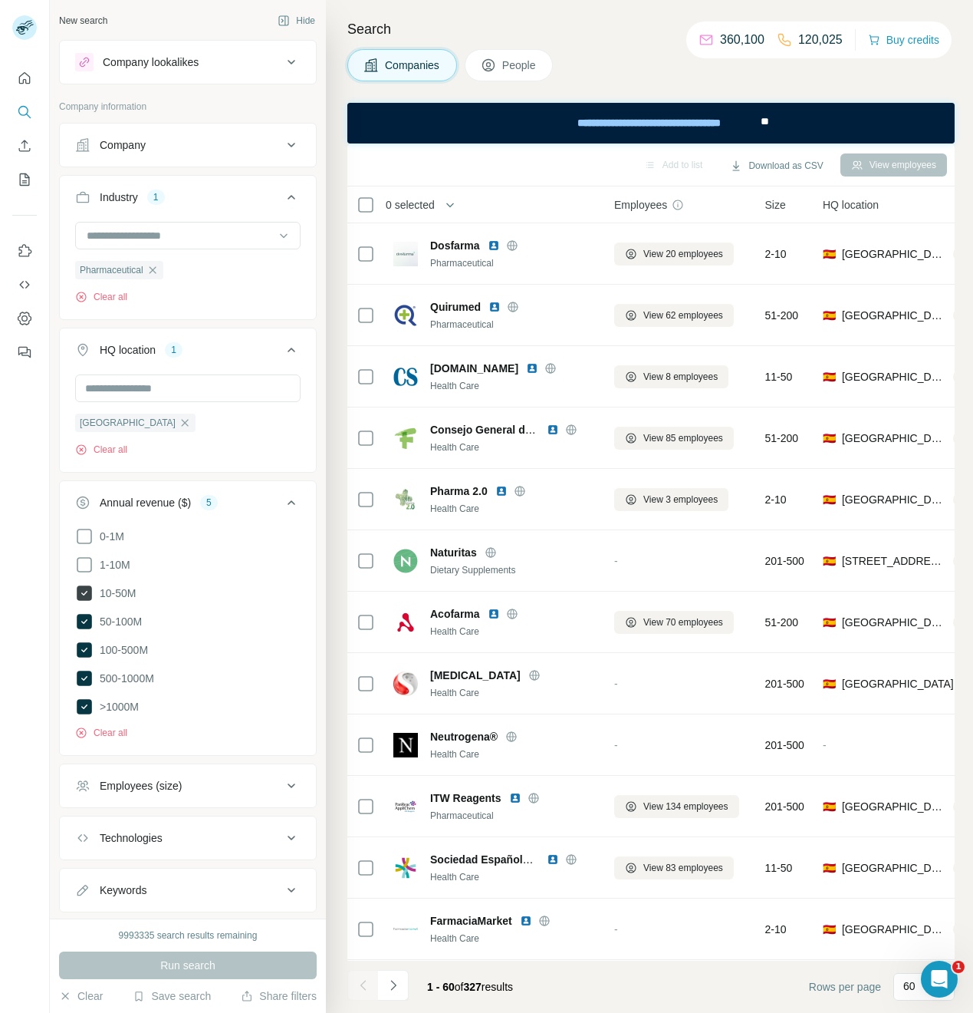
click at [84, 596] on icon at bounding box center [84, 592] width 15 height 15
click at [194, 961] on span "Run search" at bounding box center [187, 964] width 55 height 15
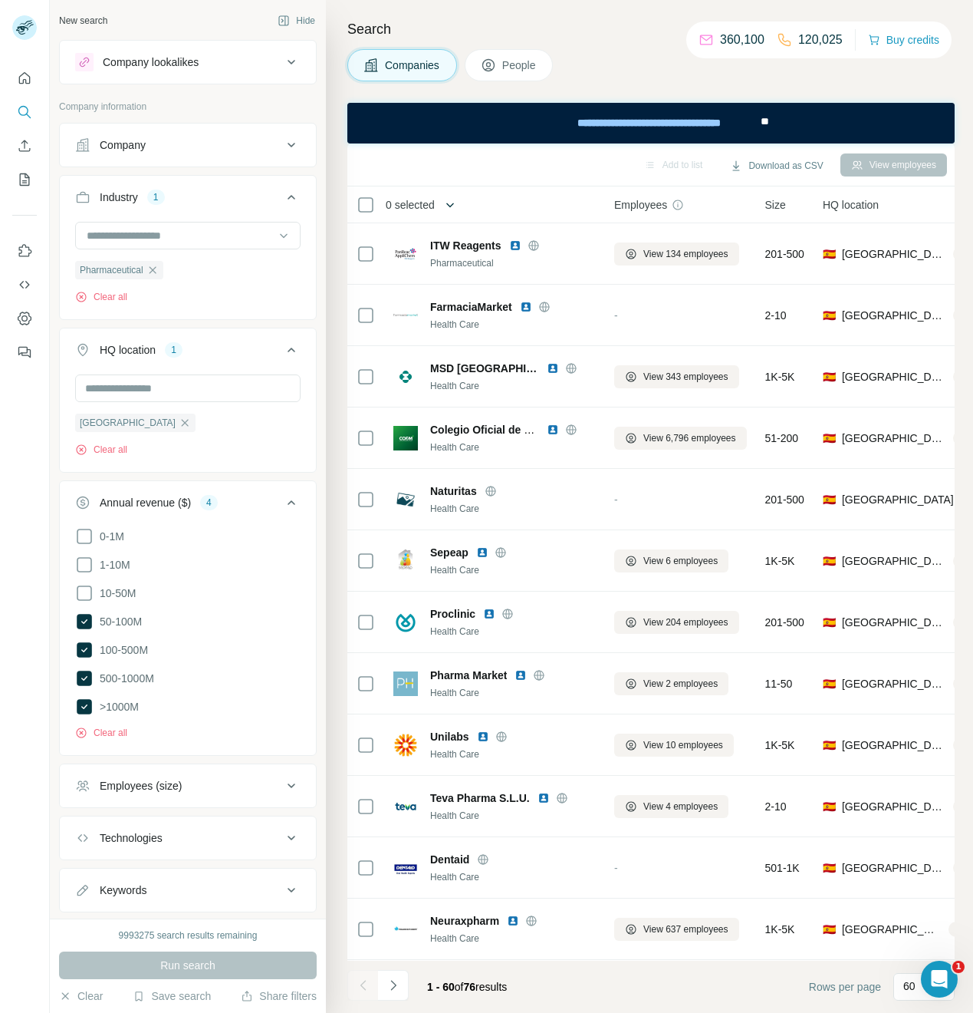
click at [460, 207] on button "button" at bounding box center [450, 204] width 31 height 31
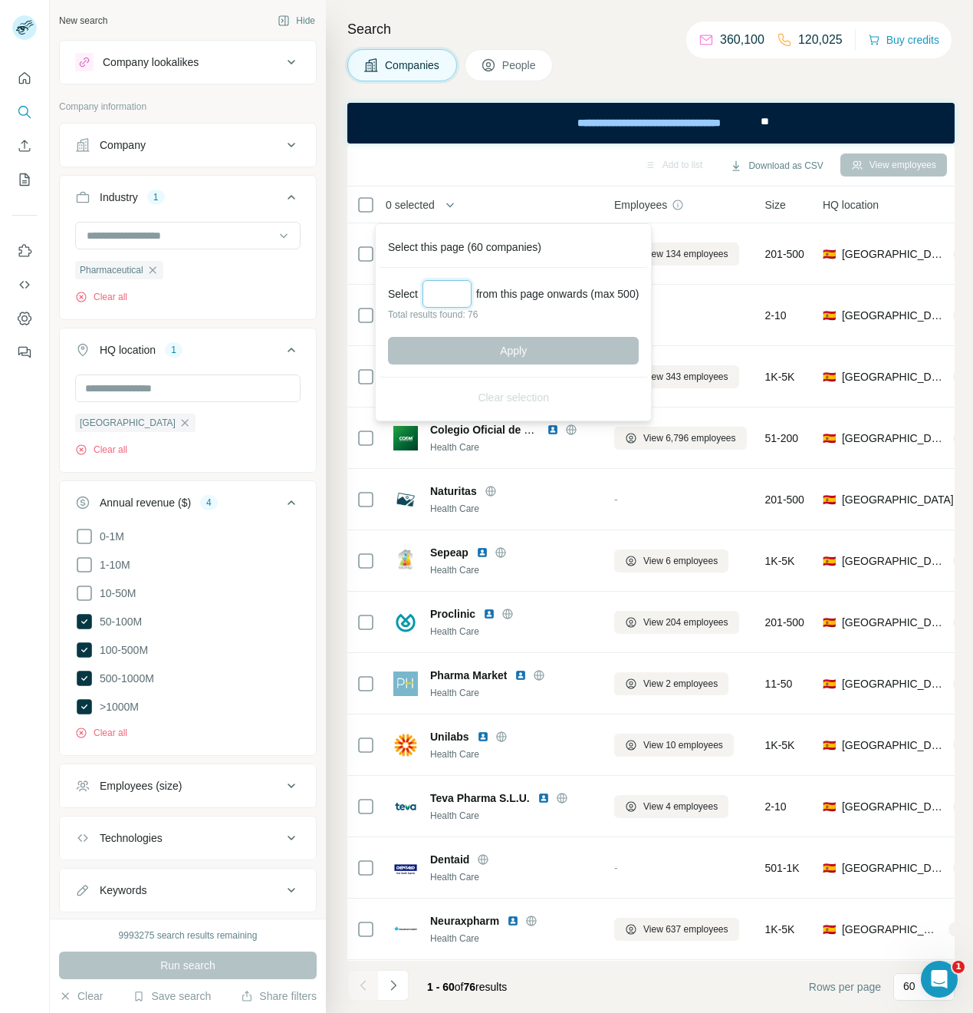
click at [466, 288] on input "Select a number (up to 500)" at bounding box center [447, 294] width 49 height 28
type input "**"
click at [488, 356] on button "Apply" at bounding box center [513, 351] width 251 height 28
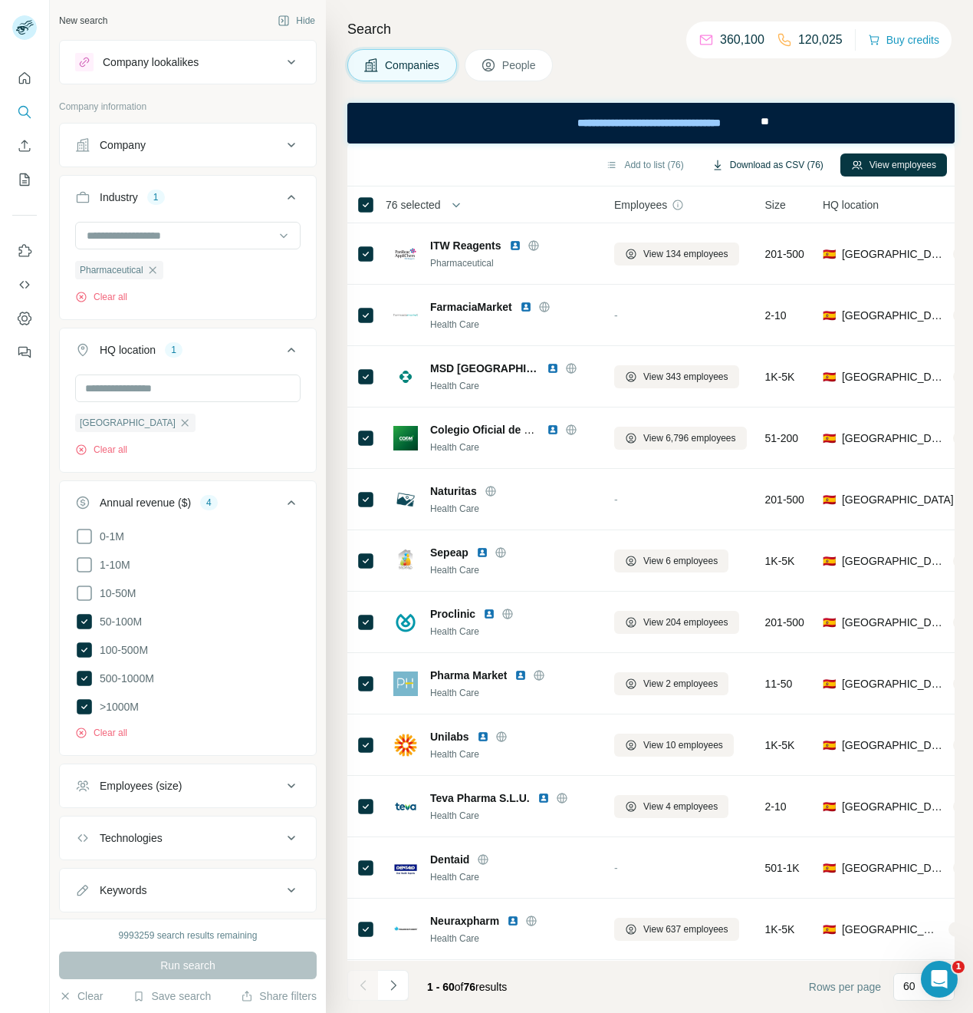
click at [807, 161] on button "Download as CSV (76)" at bounding box center [767, 164] width 133 height 23
click at [152, 268] on icon "button" at bounding box center [153, 270] width 12 height 12
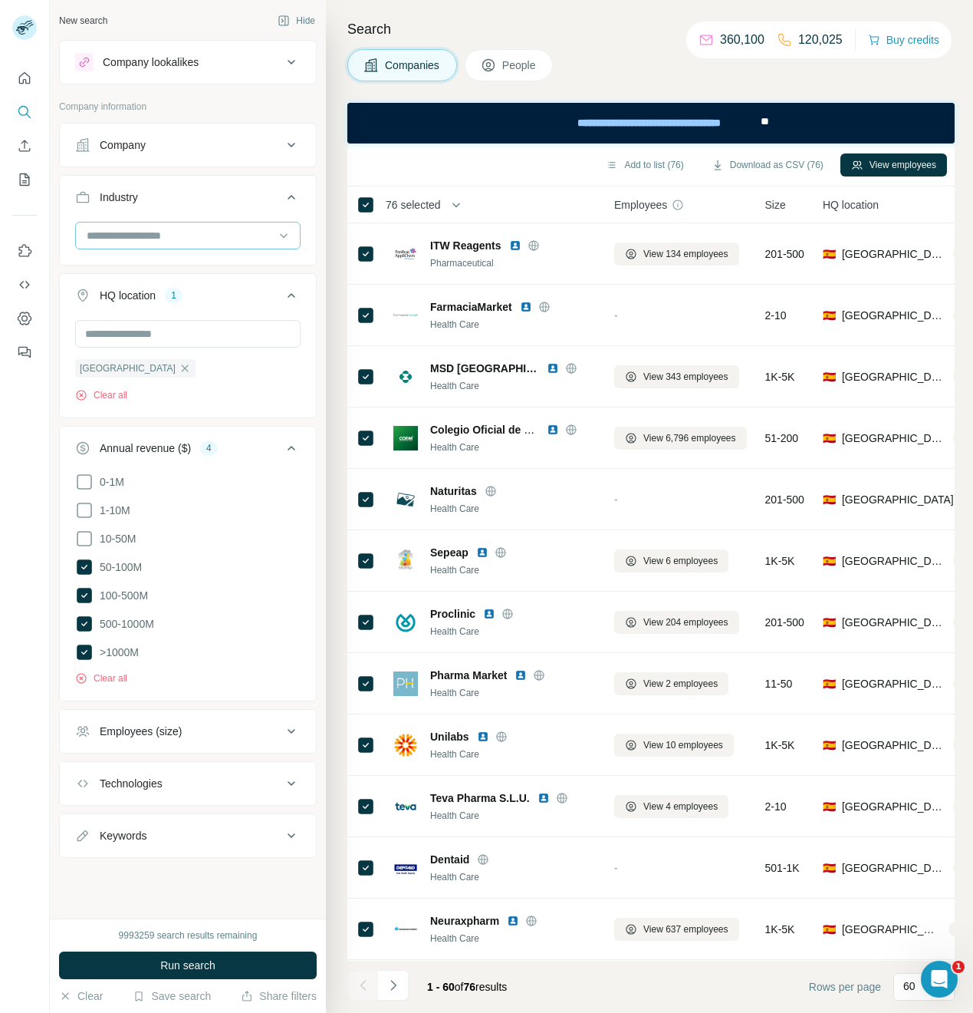
click at [133, 238] on input at bounding box center [179, 235] width 189 height 17
type input "*"
type input "**********"
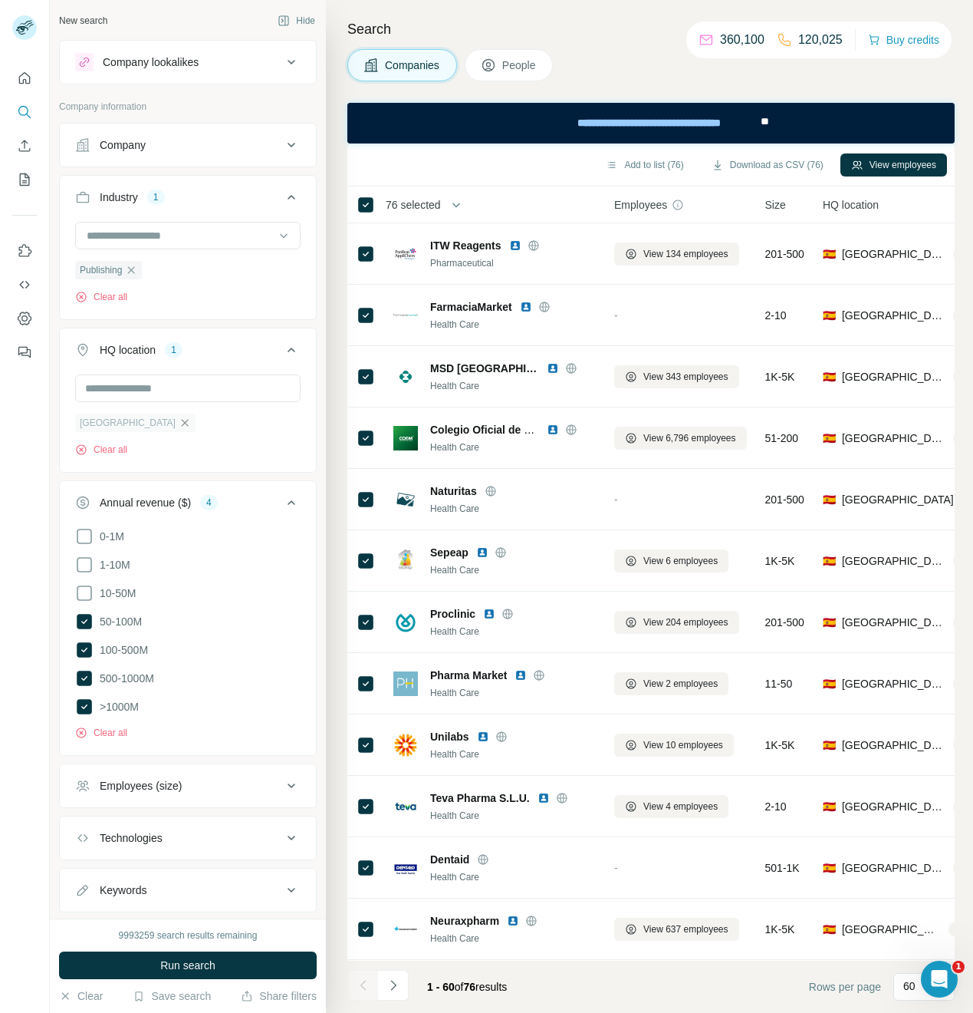
click at [179, 422] on icon "button" at bounding box center [185, 423] width 12 height 12
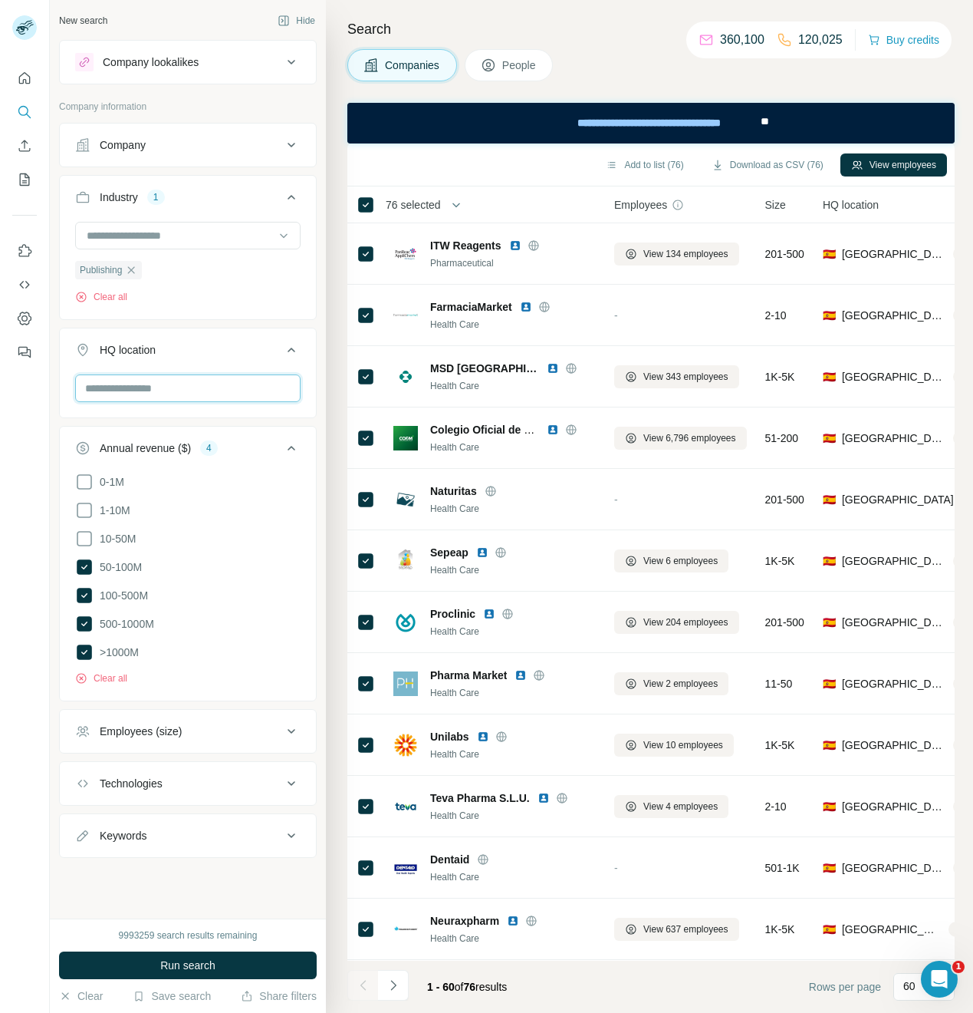
click at [126, 388] on input "text" at bounding box center [188, 388] width 226 height 28
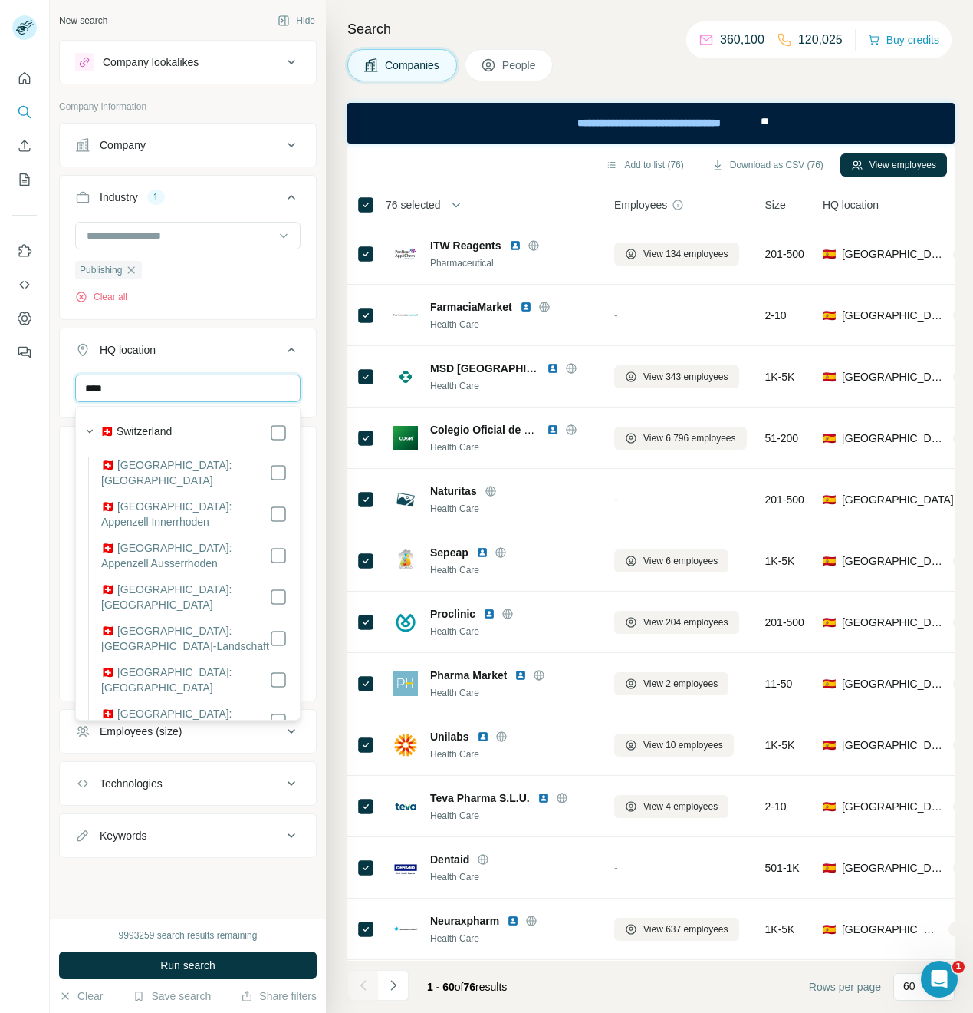
type input "****"
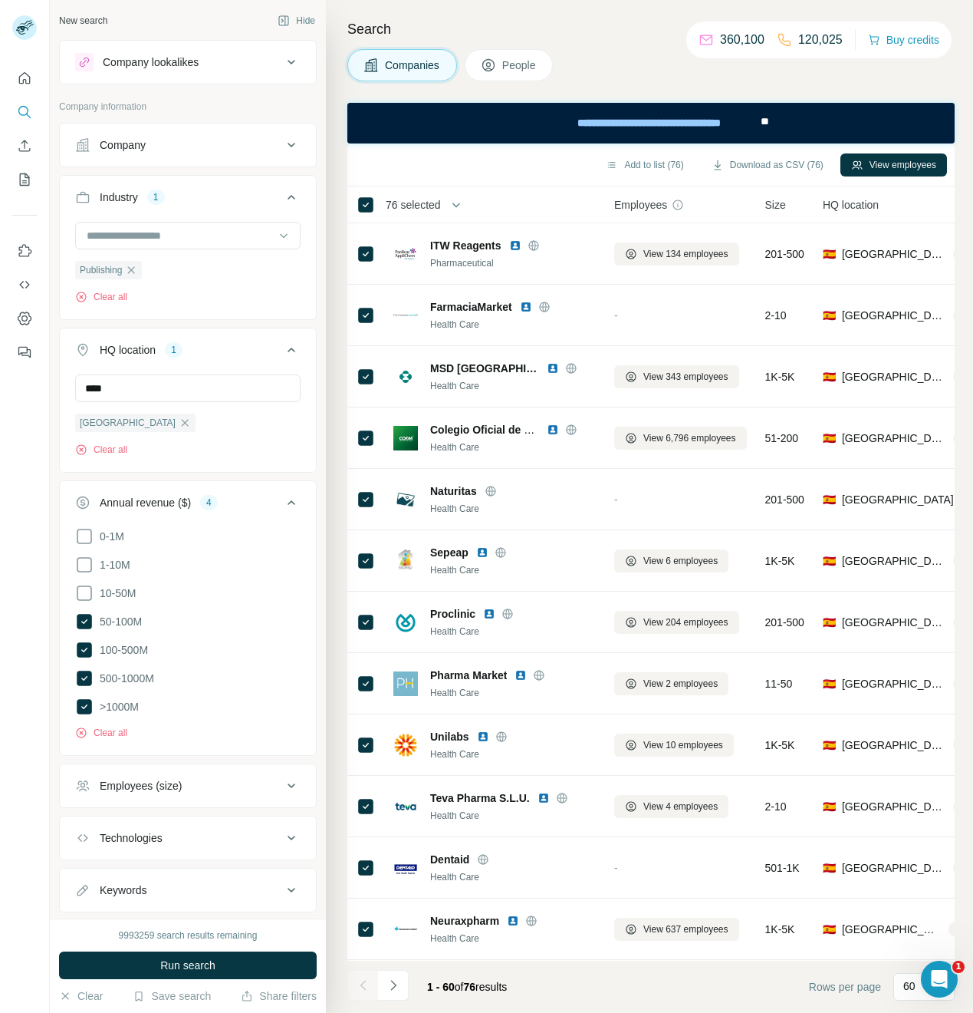
click at [312, 725] on div "New search Hide Company lookalikes Company information Company Industry 1 Publi…" at bounding box center [188, 459] width 276 height 918
click at [81, 625] on icon at bounding box center [84, 621] width 15 height 15
click at [170, 966] on span "Run search" at bounding box center [187, 964] width 55 height 15
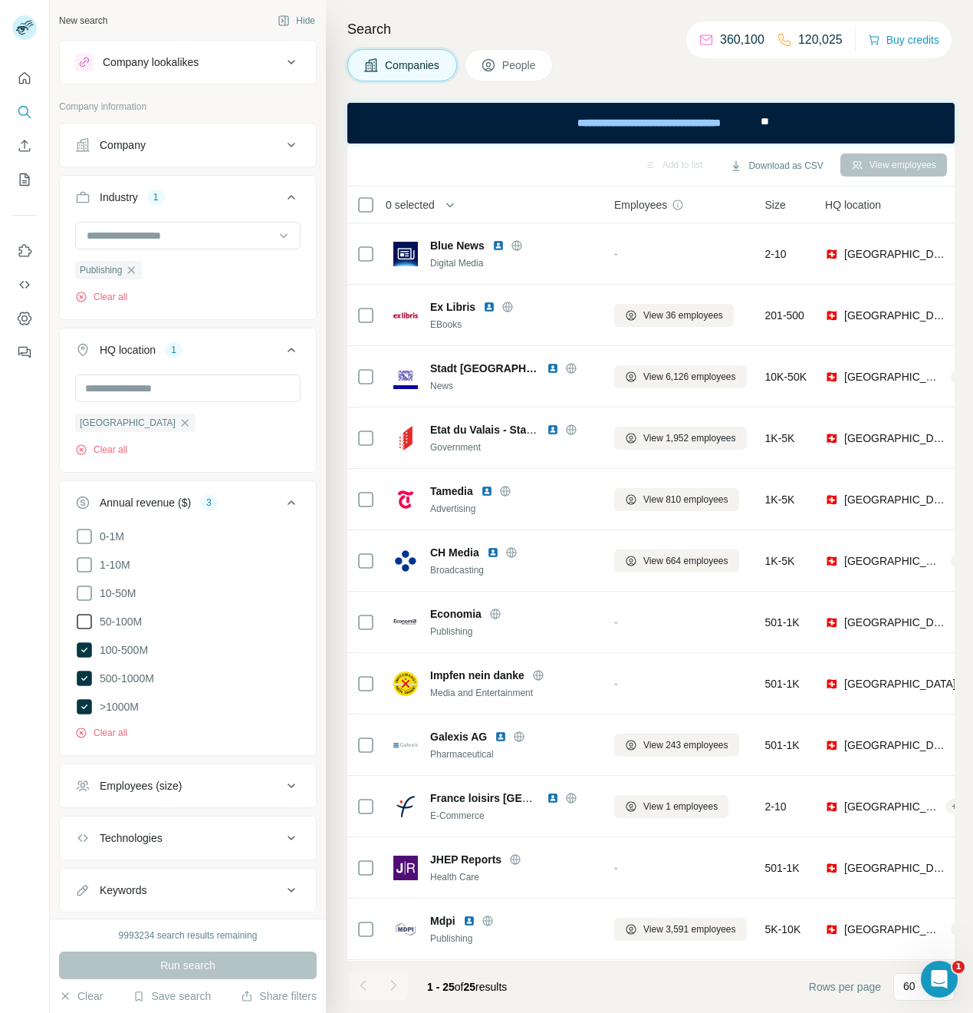
click at [84, 620] on icon at bounding box center [84, 621] width 18 height 18
click at [200, 970] on span "Run search" at bounding box center [187, 964] width 55 height 15
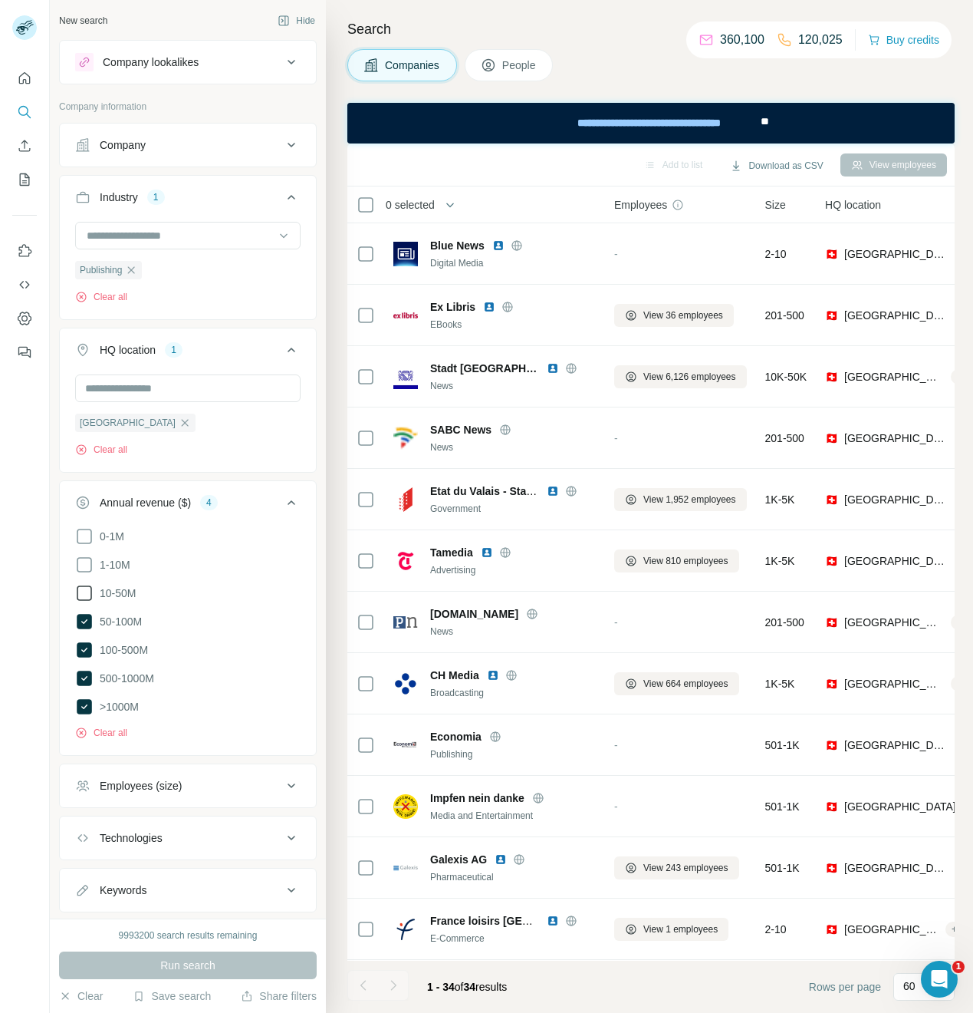
click at [81, 590] on icon at bounding box center [84, 593] width 18 height 18
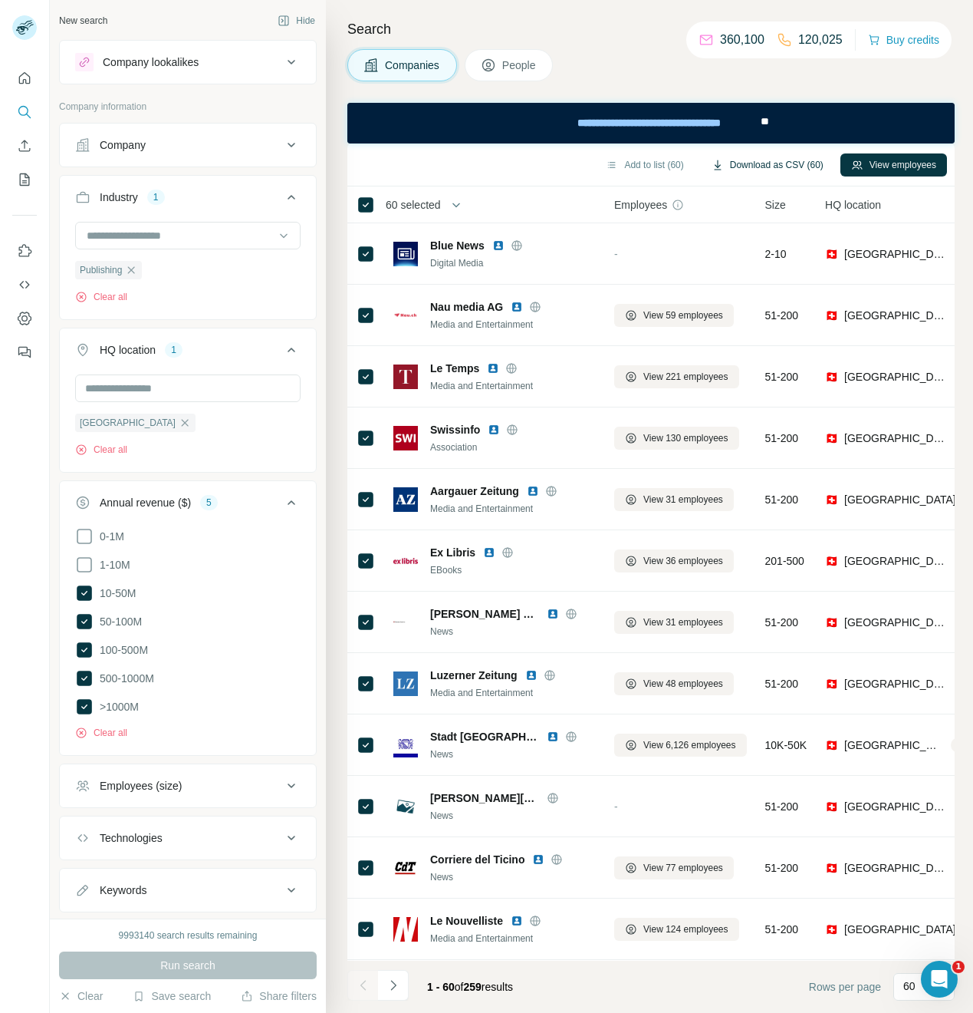
click at [737, 161] on button "Download as CSV (60)" at bounding box center [767, 164] width 133 height 23
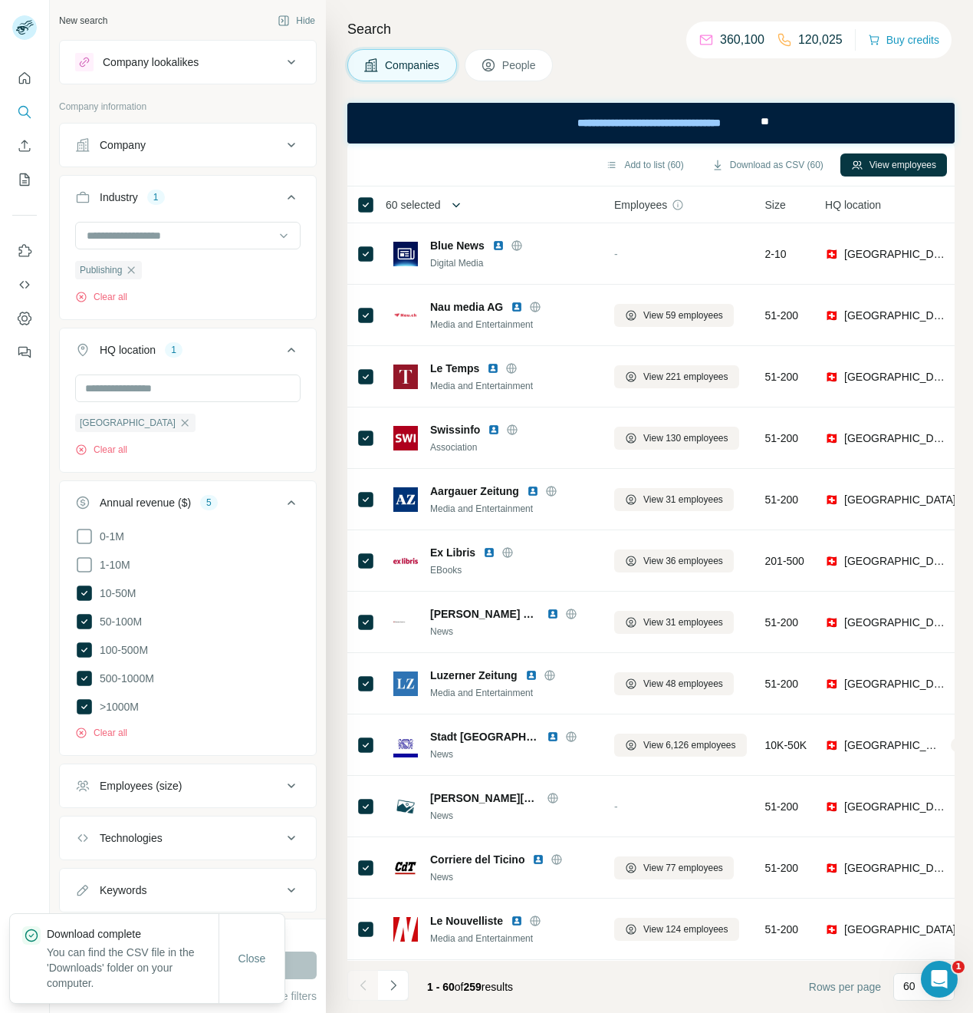
click at [457, 205] on icon "button" at bounding box center [457, 205] width 8 height 5
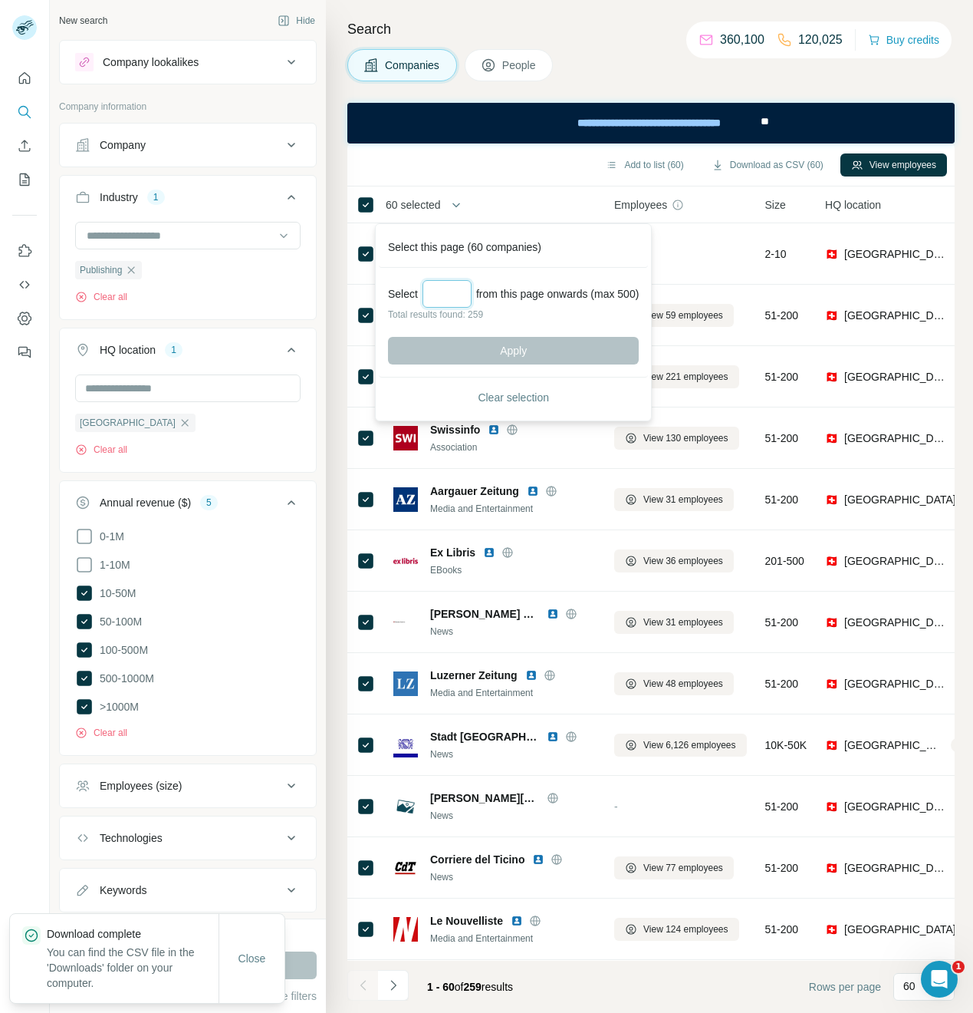
click at [445, 288] on input "Select a number (up to 500)" at bounding box center [447, 294] width 49 height 28
type input "***"
click at [516, 361] on button "Apply" at bounding box center [513, 351] width 251 height 28
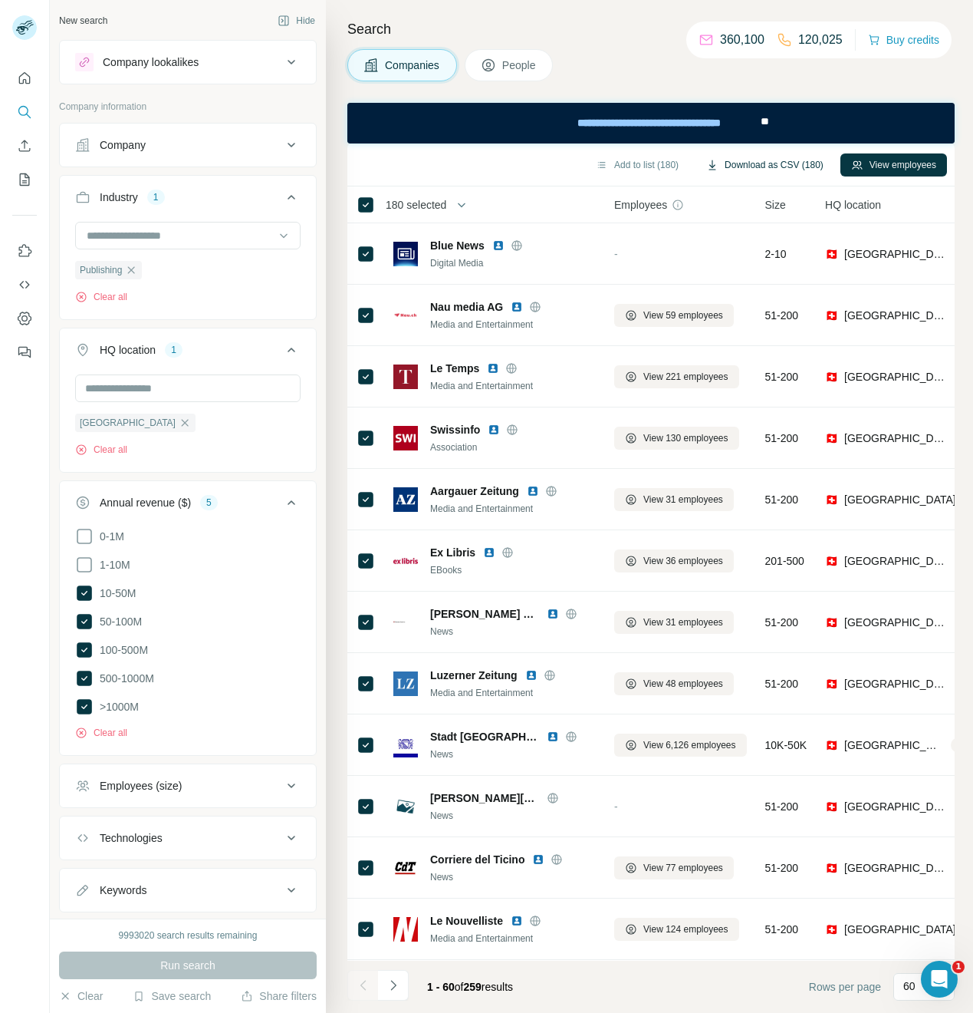
click at [771, 165] on button "Download as CSV (180)" at bounding box center [765, 164] width 139 height 23
click at [133, 274] on icon "button" at bounding box center [131, 270] width 12 height 12
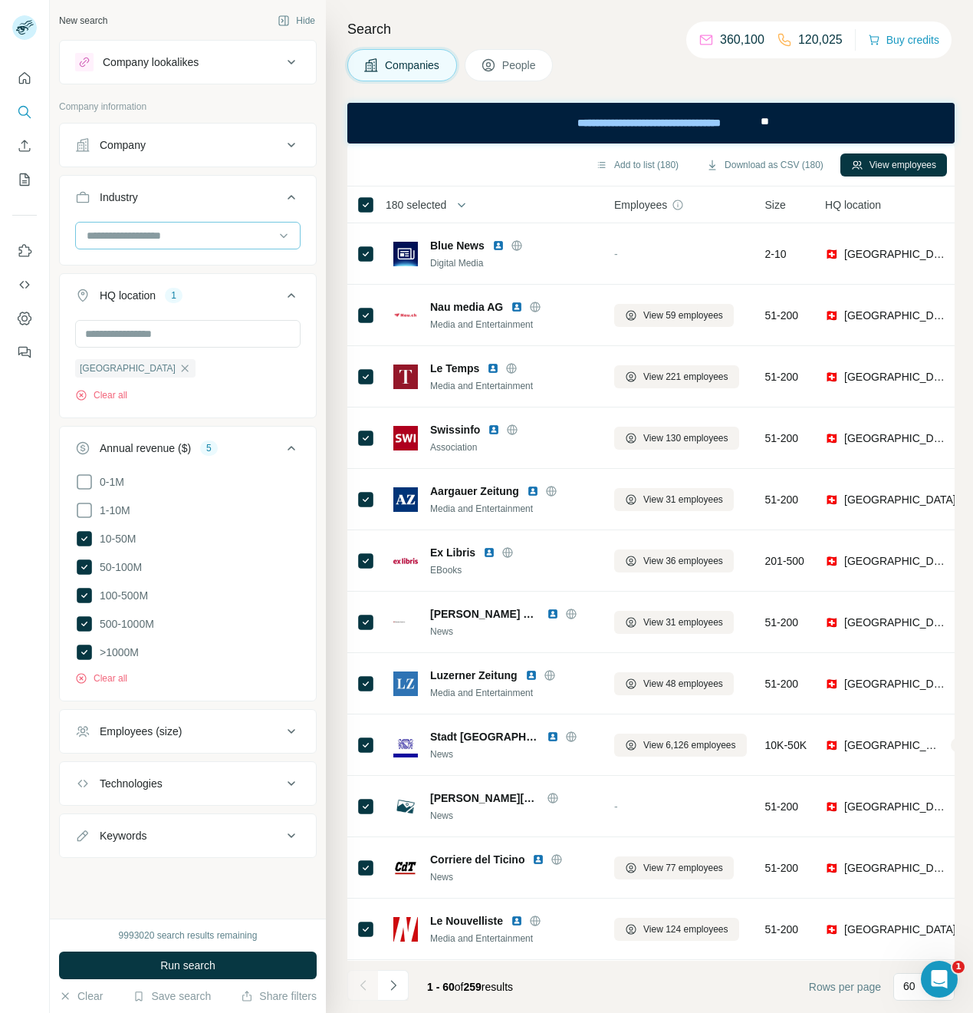
click at [132, 240] on input at bounding box center [179, 235] width 189 height 17
click at [132, 238] on input at bounding box center [179, 235] width 189 height 17
type input "*****"
click at [130, 263] on div "Solar" at bounding box center [187, 269] width 199 height 15
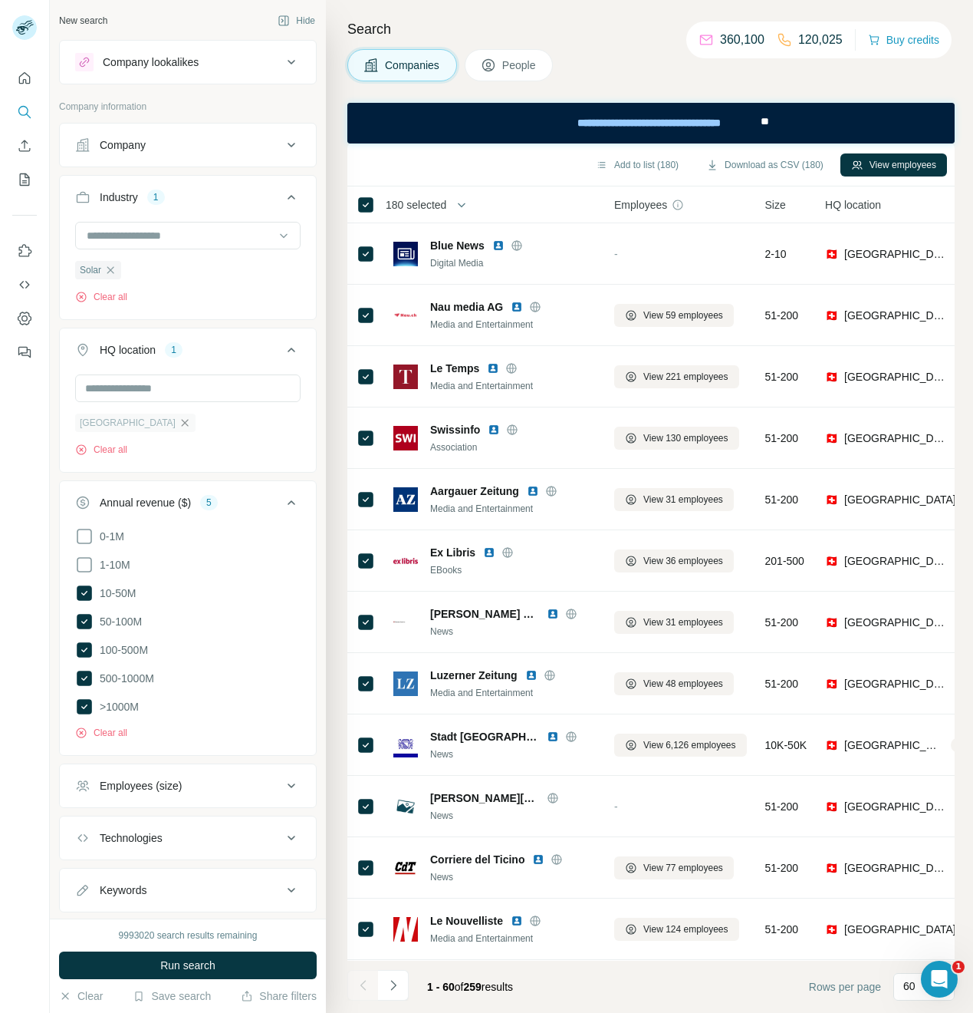
click at [182, 425] on icon "button" at bounding box center [185, 422] width 7 height 7
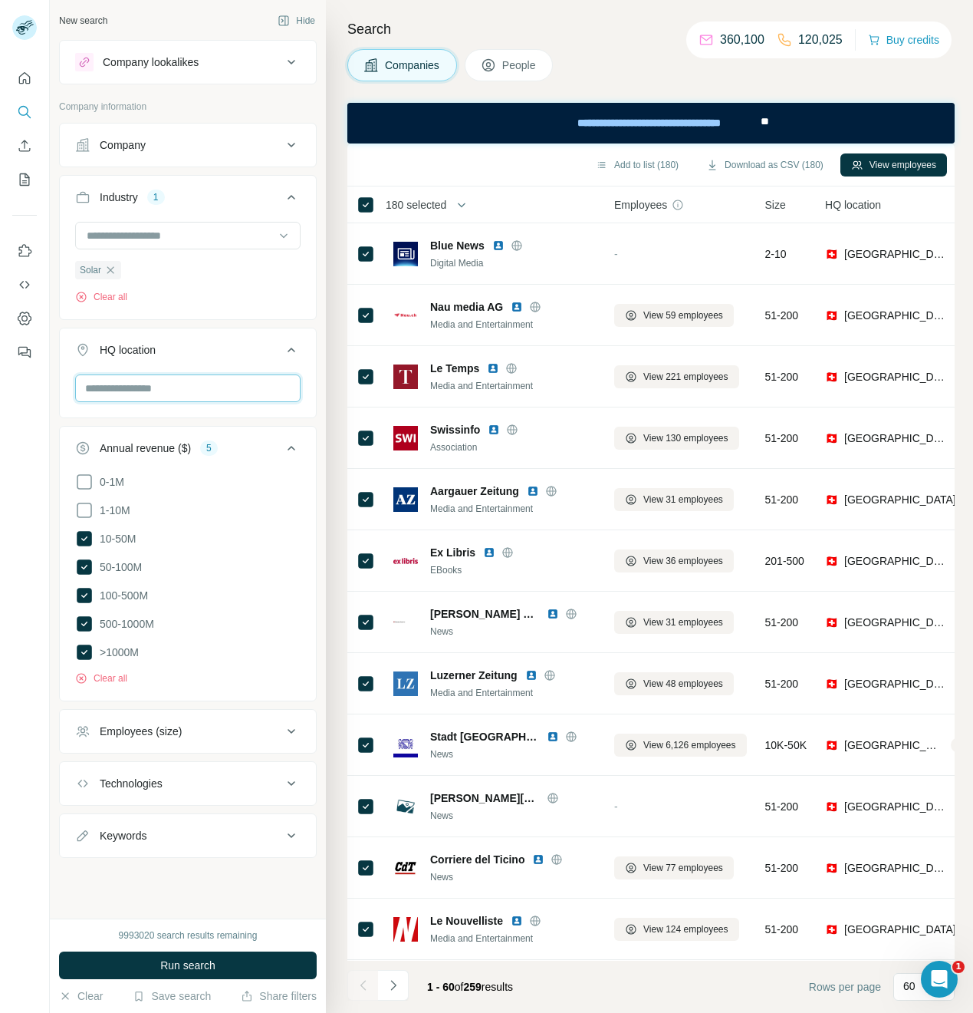
click at [143, 396] on input "text" at bounding box center [188, 388] width 226 height 28
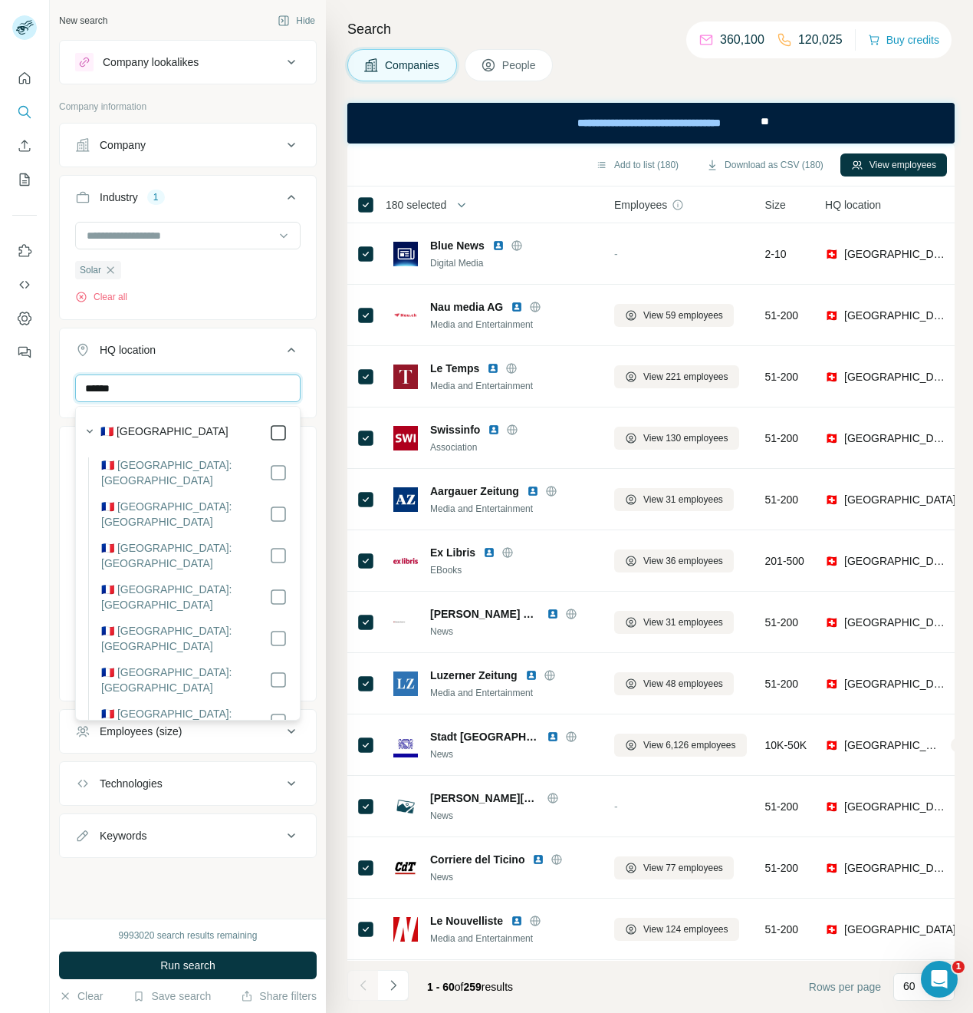
type input "******"
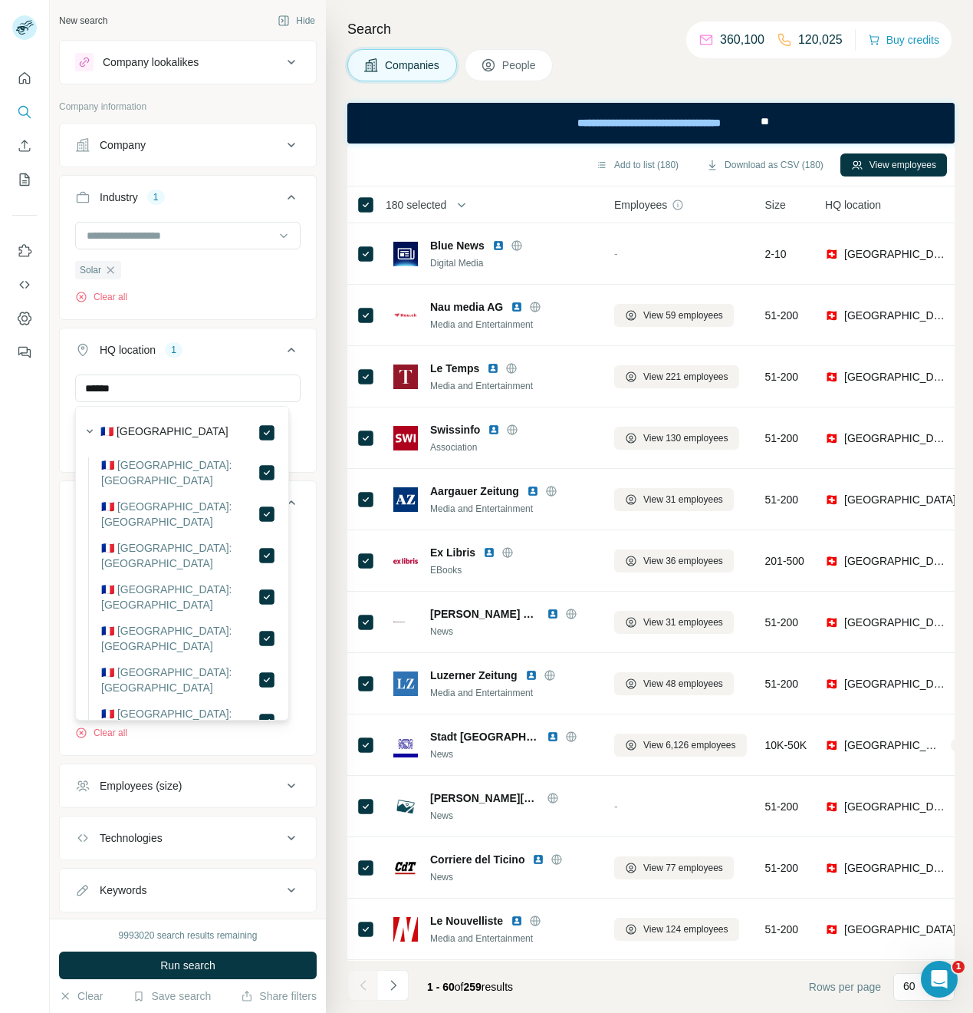
click at [302, 409] on div "****** France Clear all" at bounding box center [188, 421] width 256 height 94
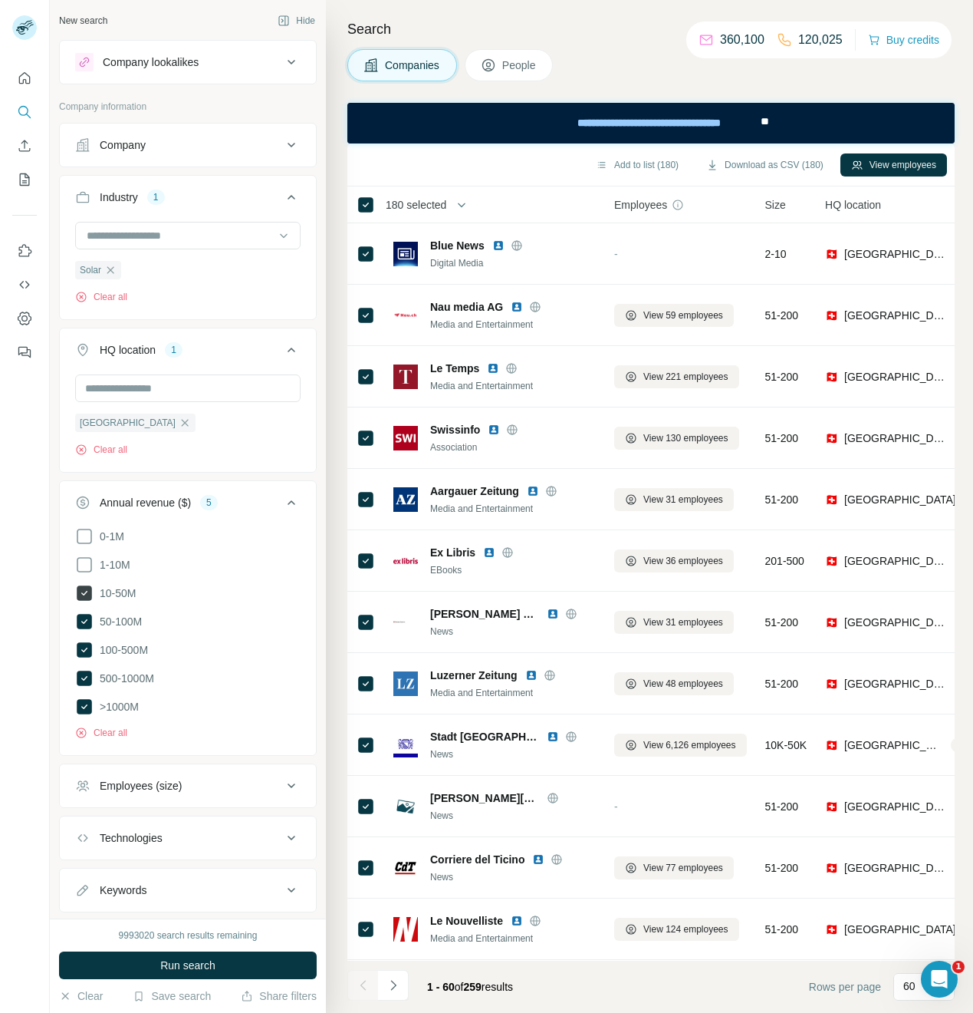
click at [84, 588] on icon at bounding box center [84, 592] width 15 height 15
click at [88, 621] on icon at bounding box center [84, 621] width 15 height 15
click at [178, 960] on span "Run search" at bounding box center [187, 964] width 55 height 15
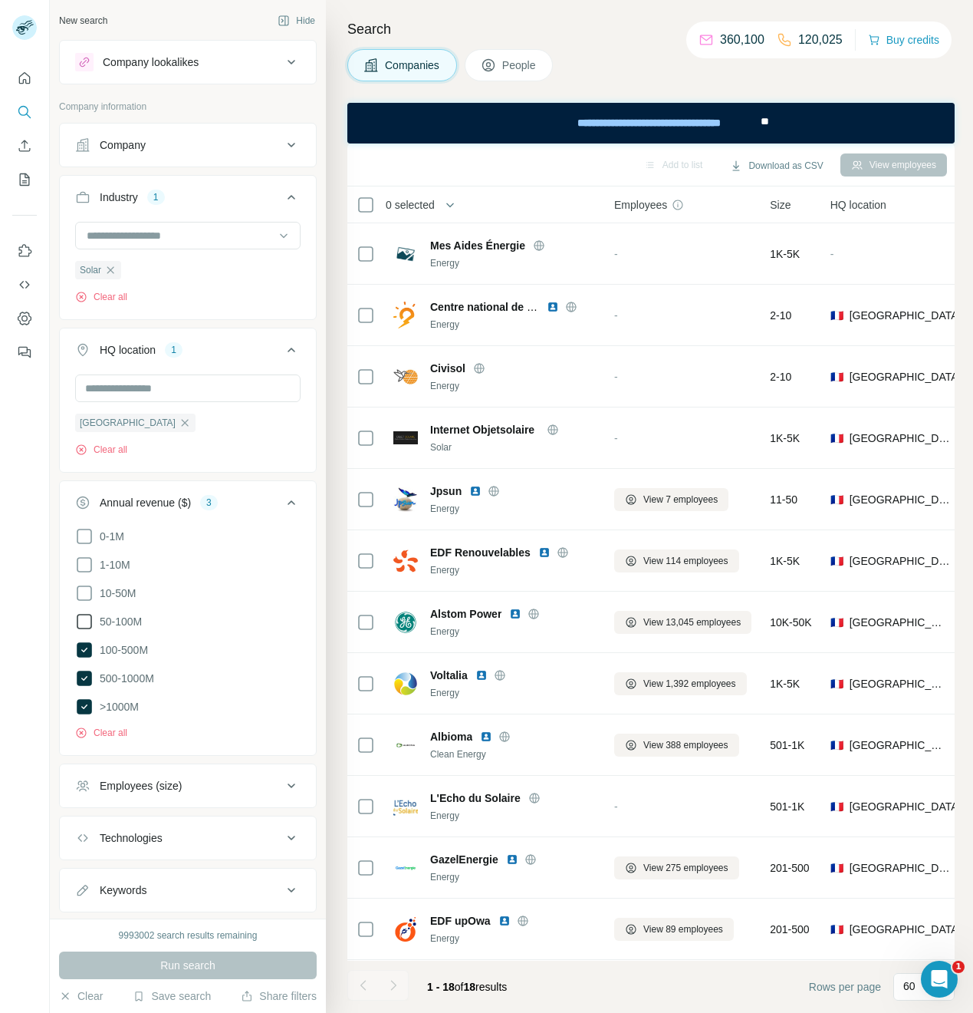
click at [78, 625] on icon at bounding box center [84, 621] width 18 height 18
click at [189, 955] on button "Run search" at bounding box center [188, 965] width 258 height 28
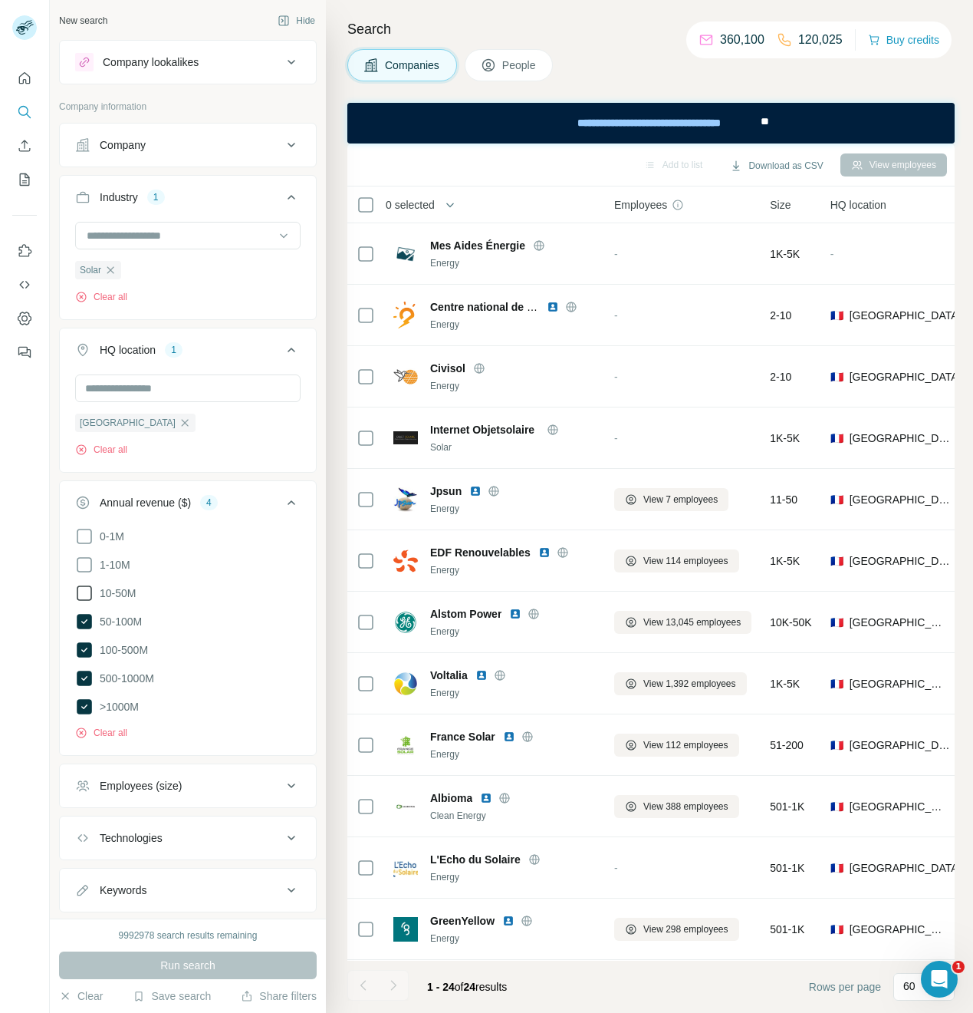
click at [86, 593] on icon at bounding box center [84, 593] width 18 height 18
click at [183, 957] on span "Run search" at bounding box center [187, 964] width 55 height 15
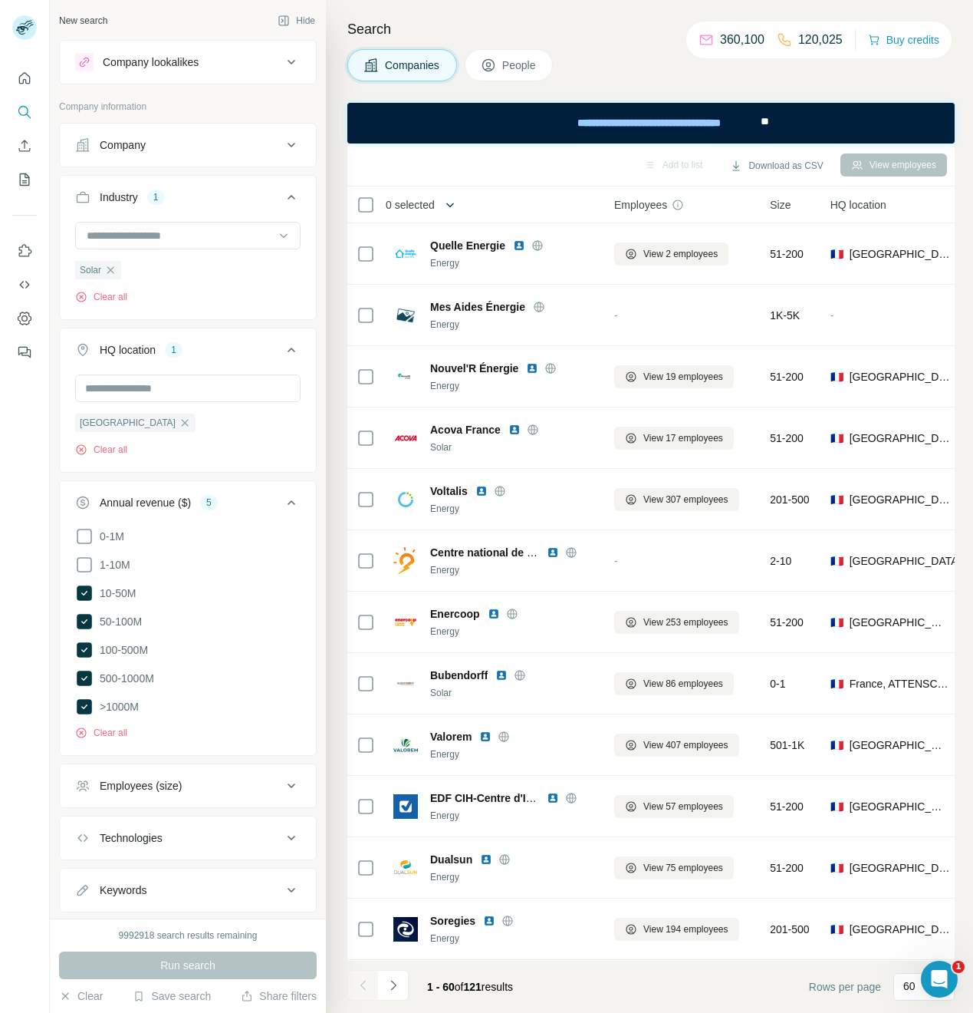
click at [442, 203] on button "button" at bounding box center [450, 204] width 31 height 31
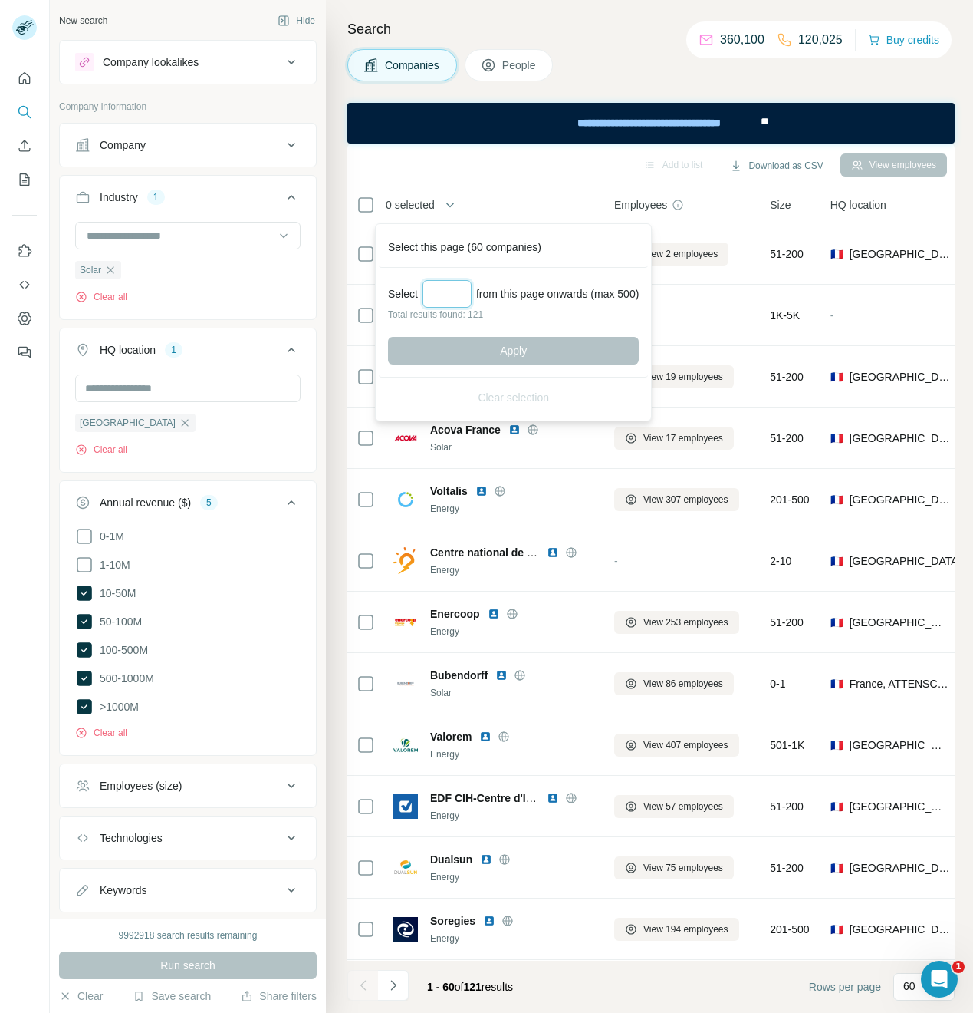
click at [464, 293] on input "Select a number (up to 500)" at bounding box center [447, 294] width 49 height 28
type input "***"
click at [530, 360] on button "Apply" at bounding box center [513, 351] width 251 height 28
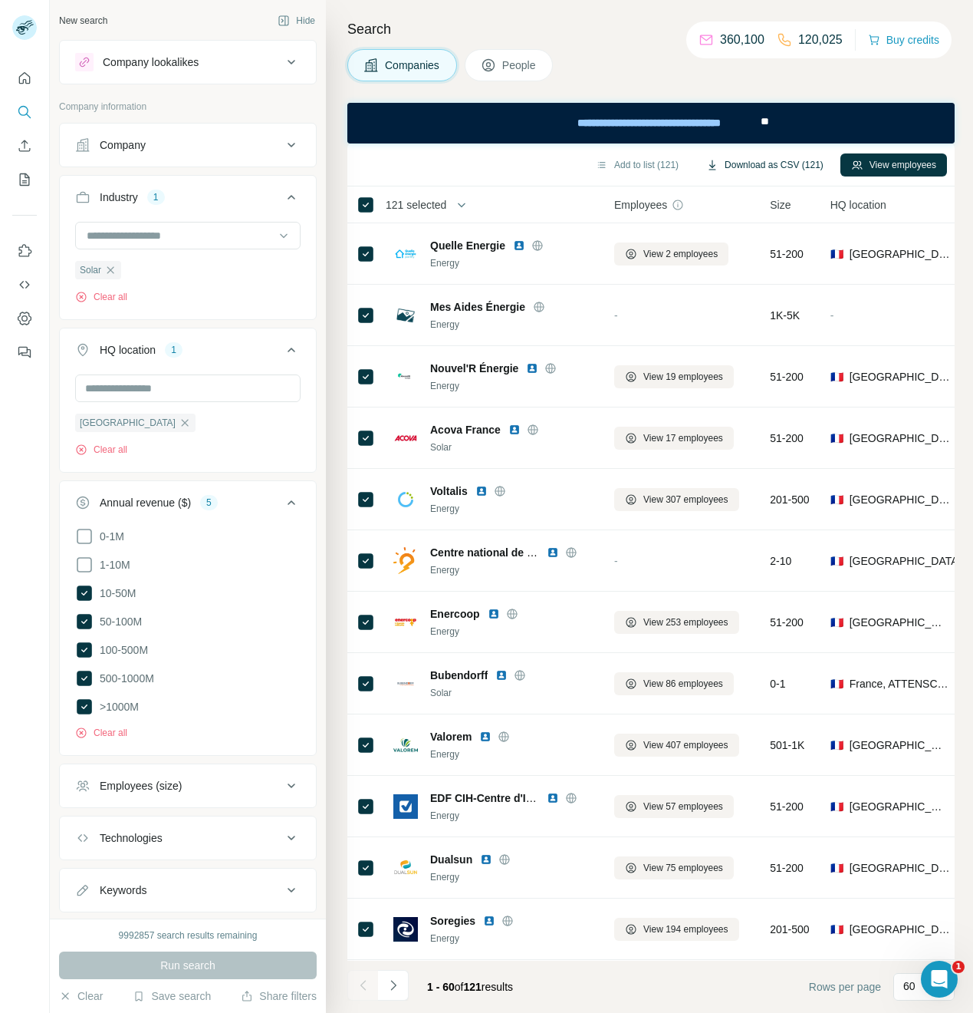
click at [789, 166] on button "Download as CSV (121)" at bounding box center [765, 164] width 139 height 23
click at [179, 424] on icon "button" at bounding box center [185, 423] width 12 height 12
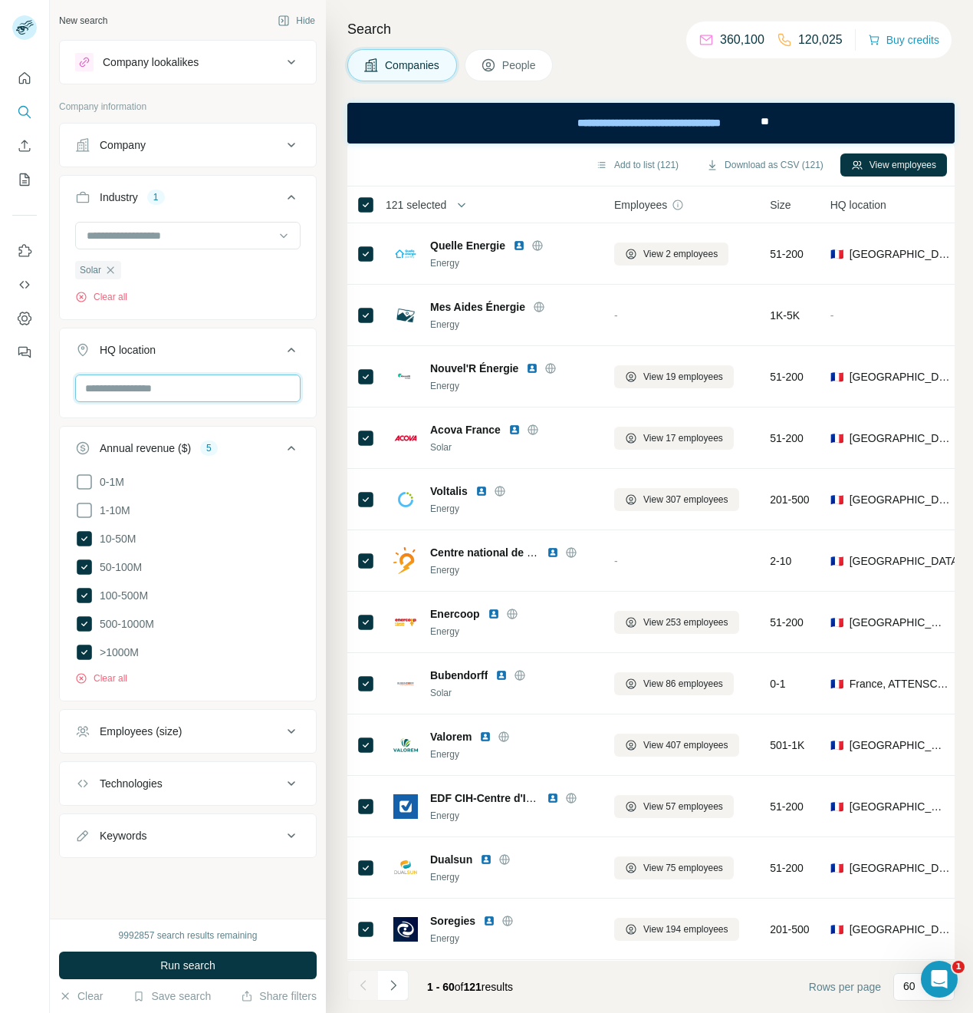
click at [121, 392] on input "text" at bounding box center [188, 388] width 226 height 28
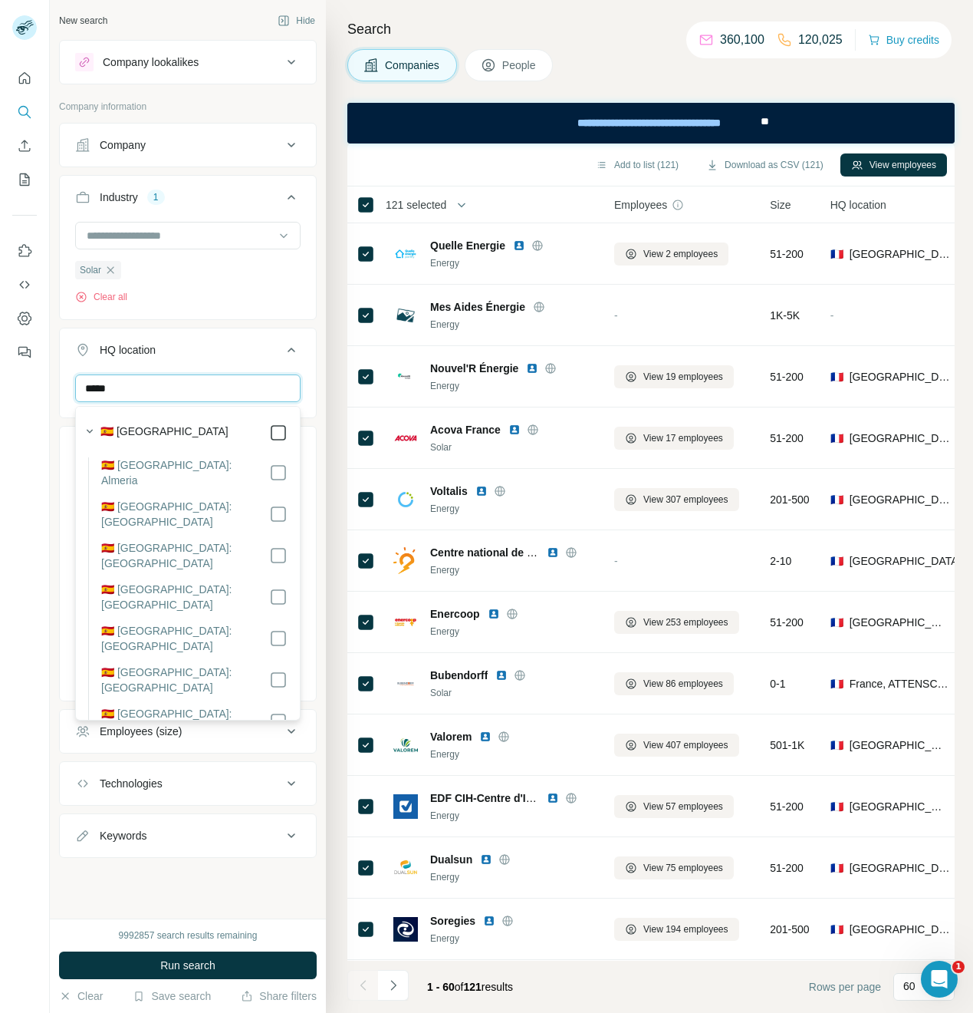
type input "*****"
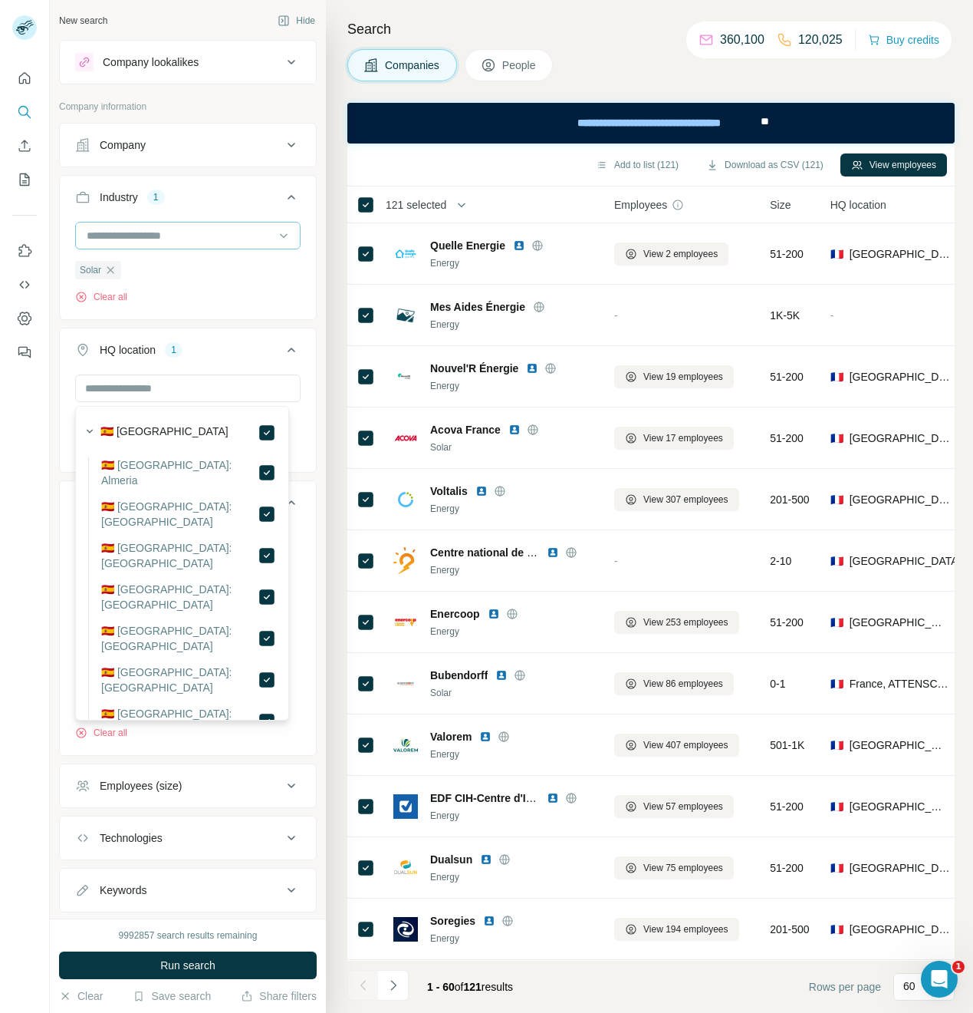
click at [129, 225] on div at bounding box center [179, 235] width 189 height 26
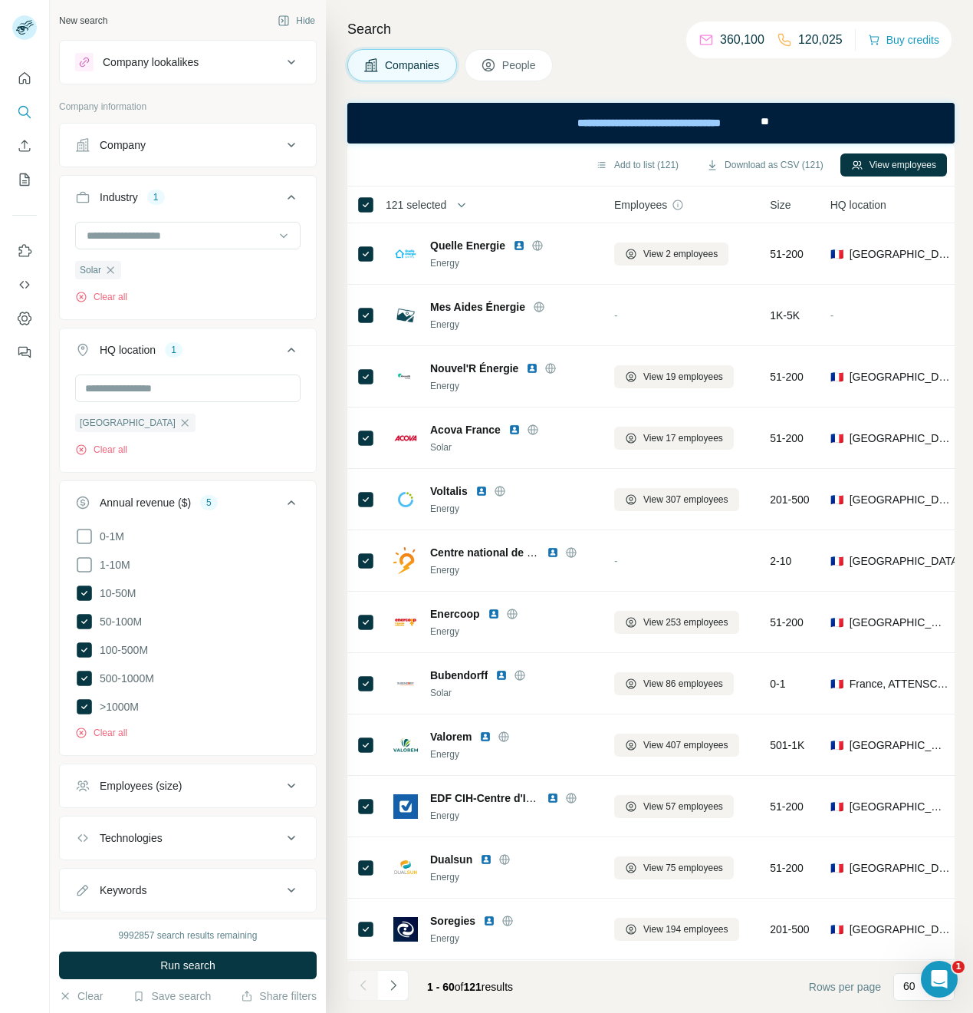
click at [311, 207] on div "New search Hide Company lookalikes Company information Company Industry 1 Solar…" at bounding box center [188, 459] width 276 height 918
click at [115, 271] on icon "button" at bounding box center [110, 270] width 12 height 12
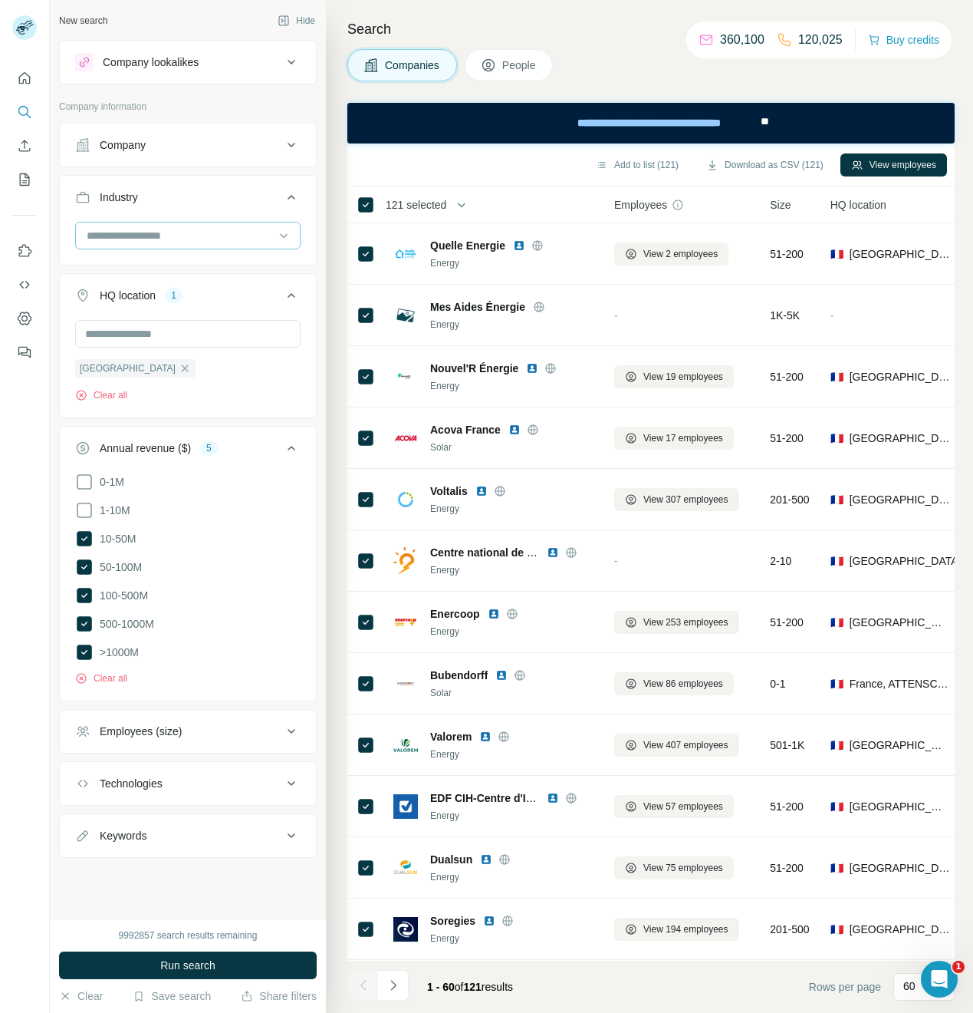
click at [120, 236] on input at bounding box center [179, 235] width 189 height 17
type input "*****"
click at [168, 263] on div "Cyber Security" at bounding box center [187, 269] width 199 height 15
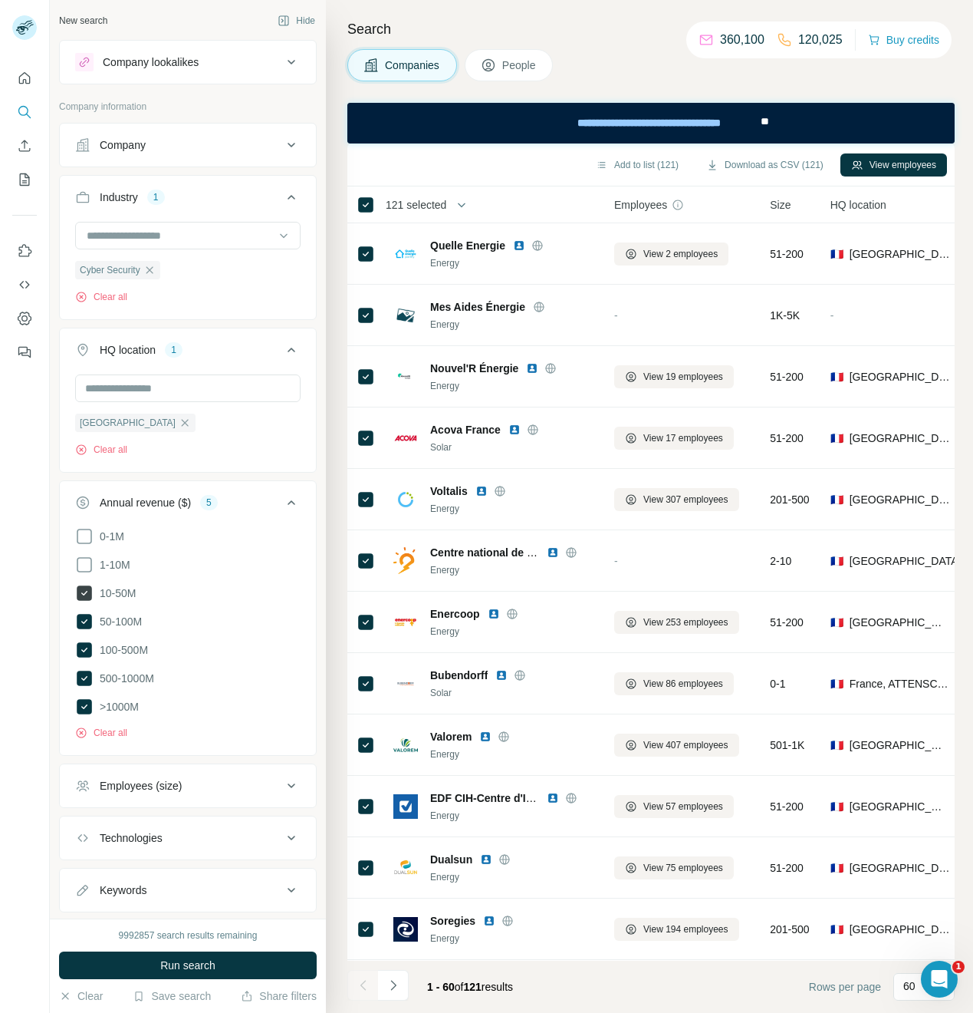
click at [84, 593] on icon at bounding box center [84, 592] width 15 height 15
click at [173, 971] on span "Run search" at bounding box center [187, 964] width 55 height 15
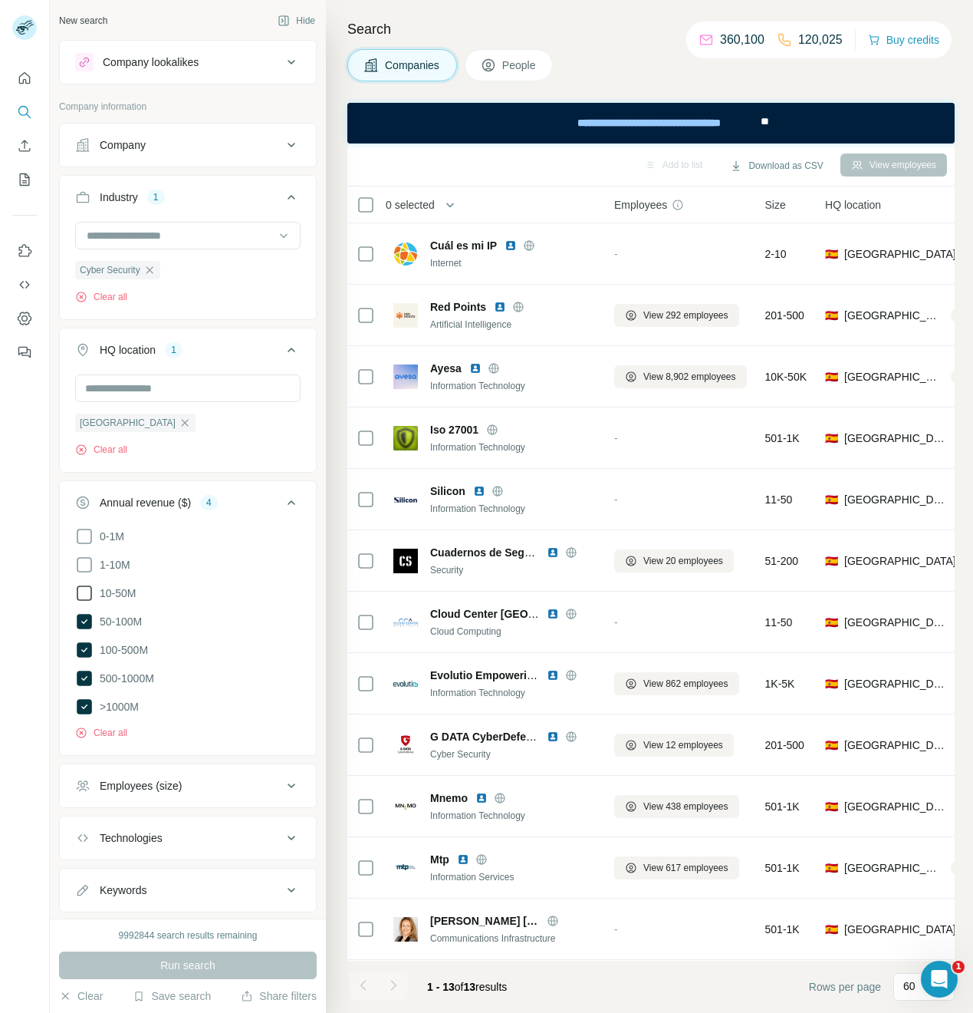
click at [87, 590] on icon at bounding box center [84, 593] width 18 height 18
click at [192, 968] on span "Run search" at bounding box center [187, 964] width 55 height 15
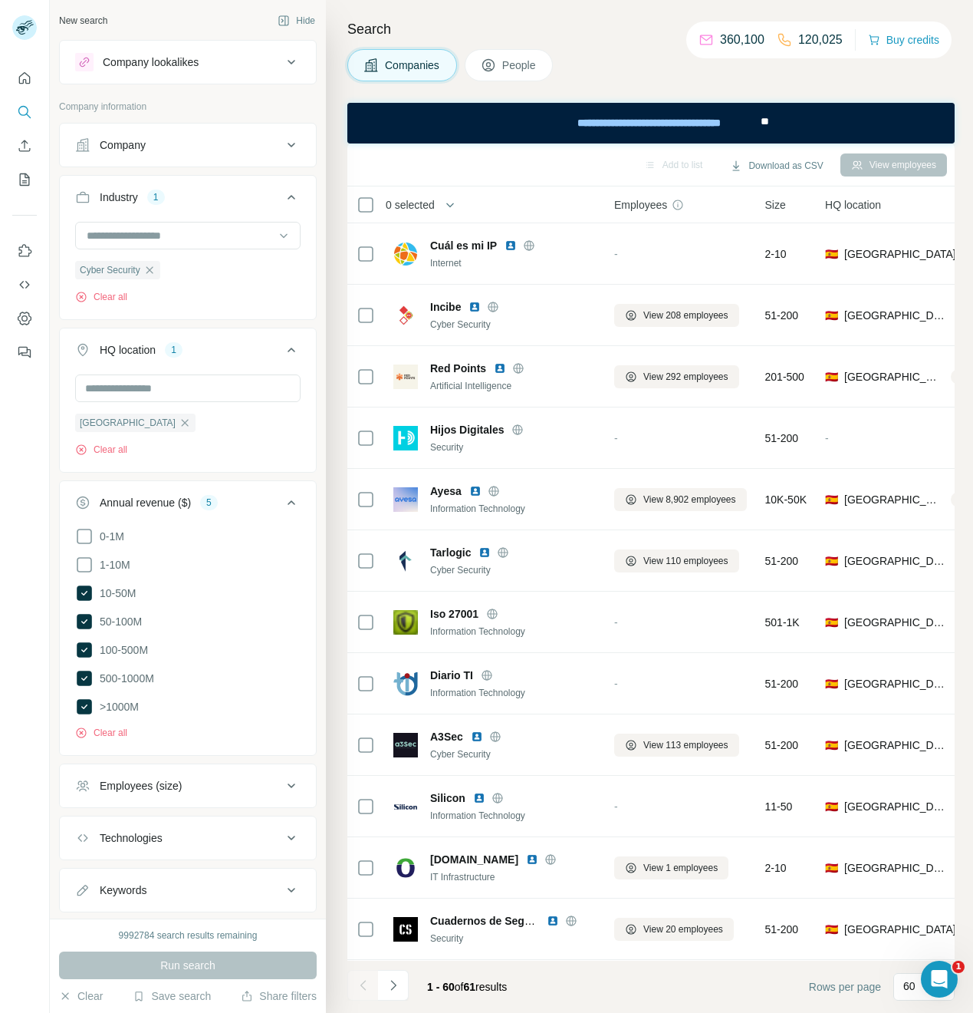
click at [417, 201] on span "0 selected" at bounding box center [410, 204] width 49 height 15
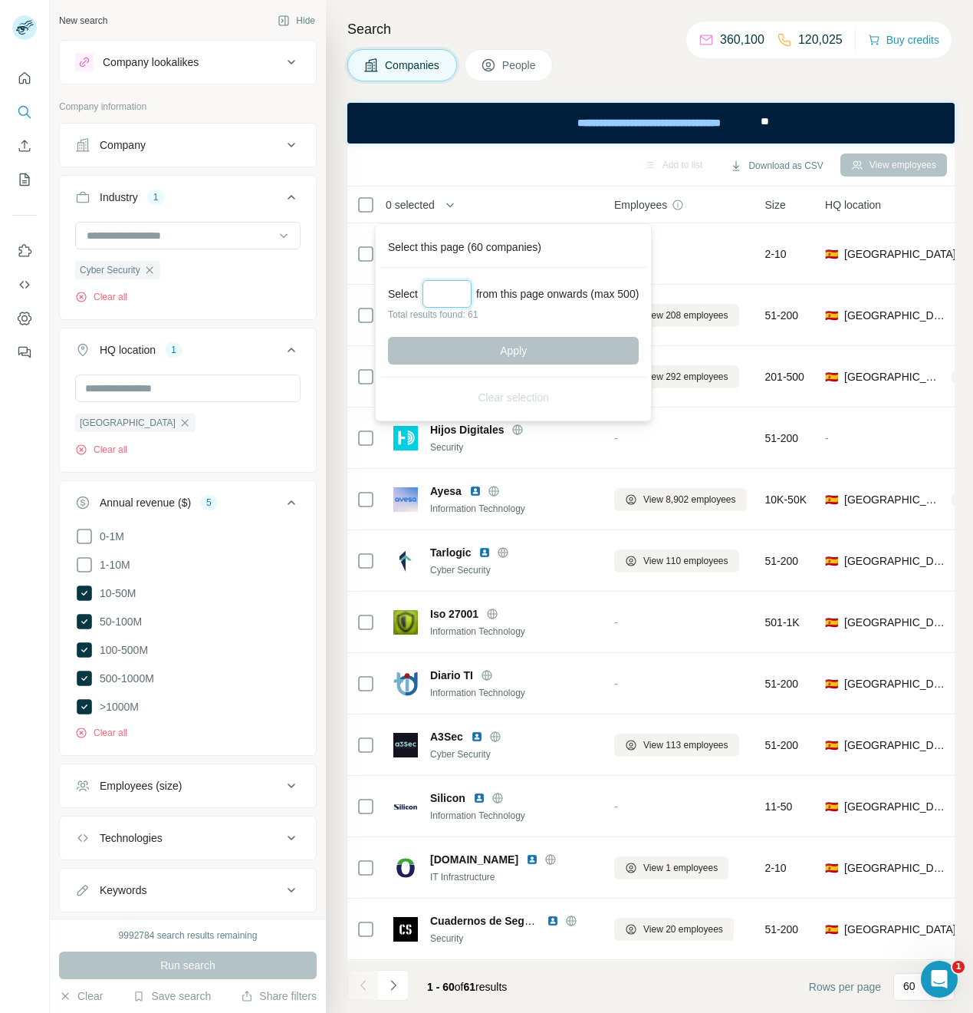
click at [440, 291] on input "Select a number (up to 500)" at bounding box center [447, 294] width 49 height 28
type input "**"
click at [476, 357] on button "Apply" at bounding box center [513, 351] width 251 height 28
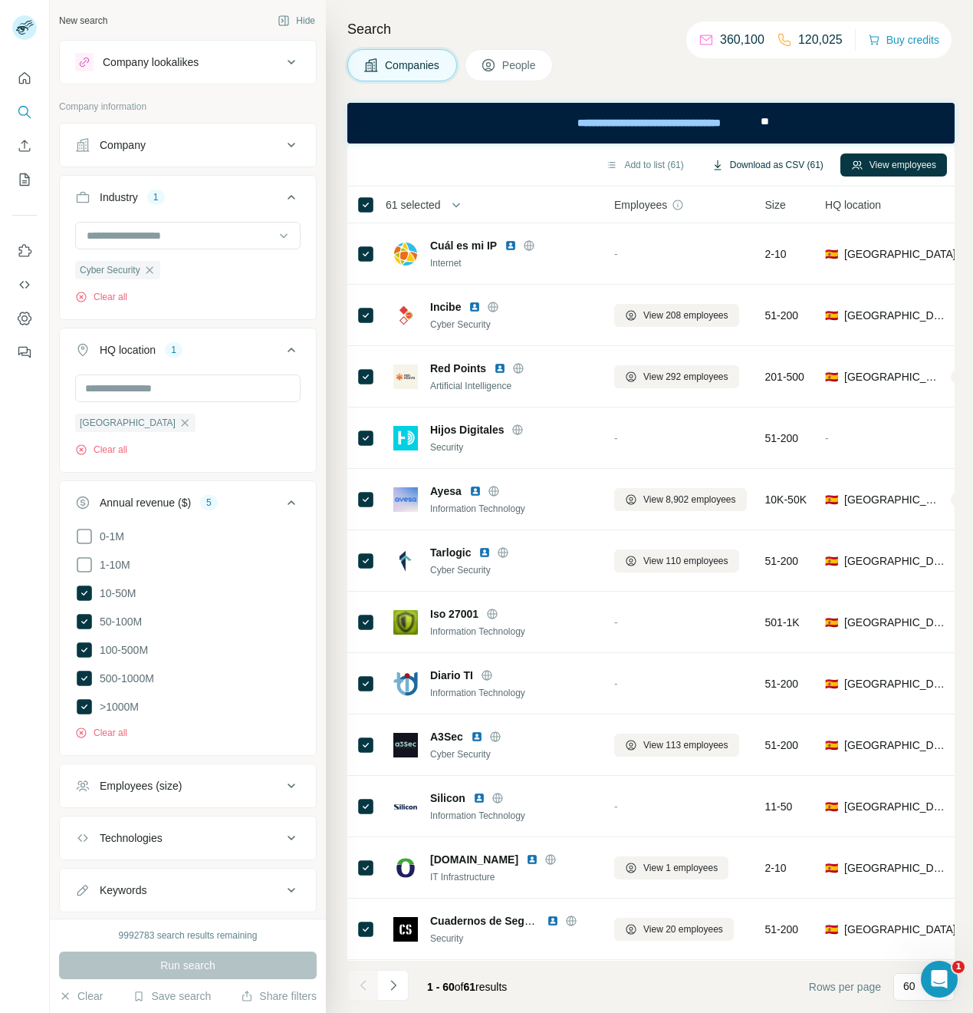
click at [789, 166] on button "Download as CSV (61)" at bounding box center [767, 164] width 133 height 23
click at [148, 275] on icon "button" at bounding box center [149, 270] width 12 height 12
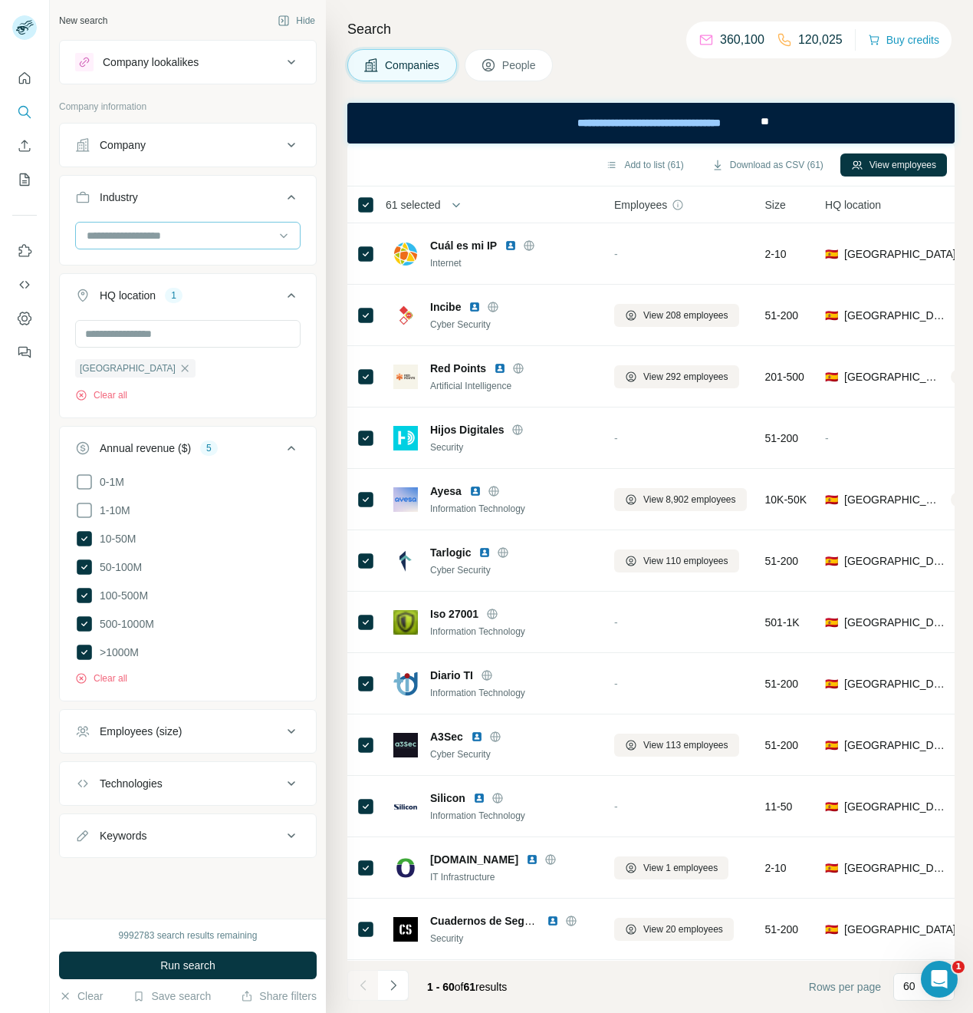
click at [138, 235] on input at bounding box center [179, 235] width 189 height 17
click at [127, 241] on input at bounding box center [179, 235] width 189 height 17
click at [115, 237] on input at bounding box center [179, 235] width 189 height 17
type input "****"
click at [137, 329] on p "Food Processing" at bounding box center [128, 325] width 81 height 15
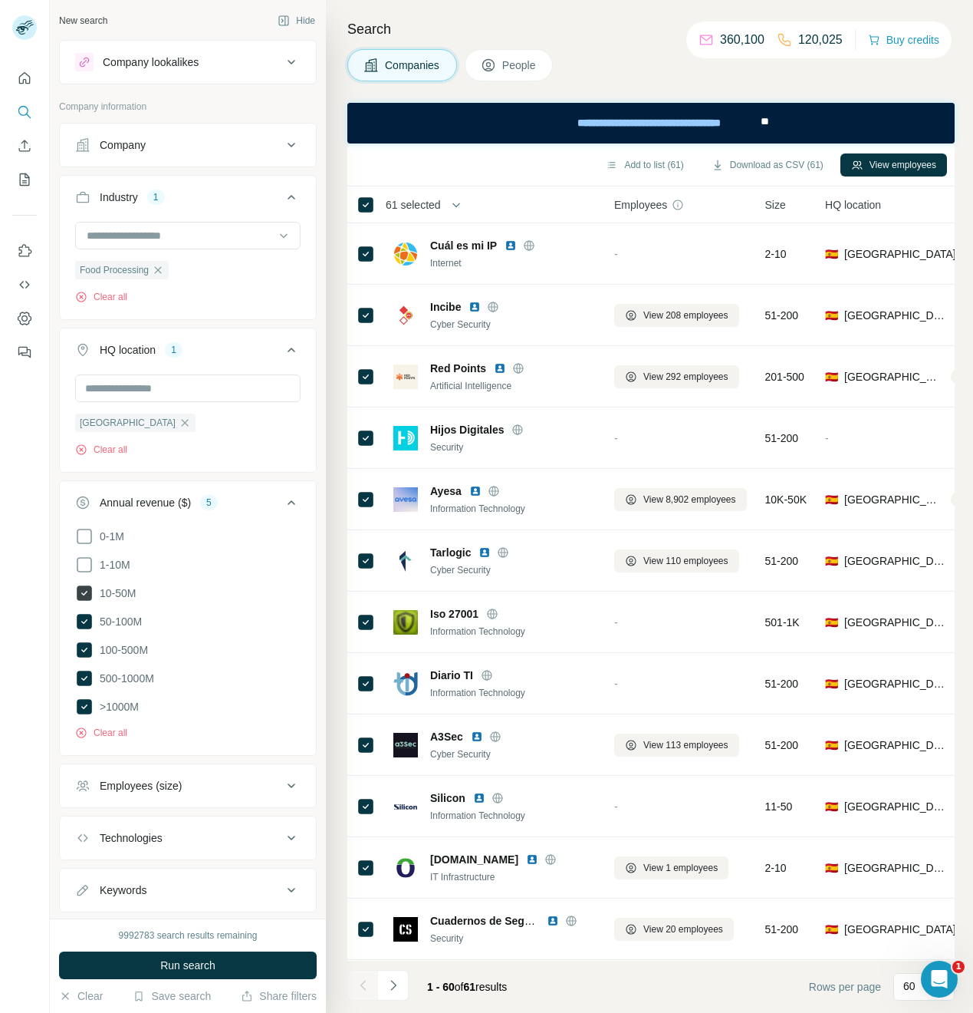
click at [87, 598] on icon at bounding box center [84, 592] width 15 height 15
click at [81, 619] on icon at bounding box center [84, 621] width 15 height 15
click at [170, 957] on span "Run search" at bounding box center [187, 964] width 55 height 15
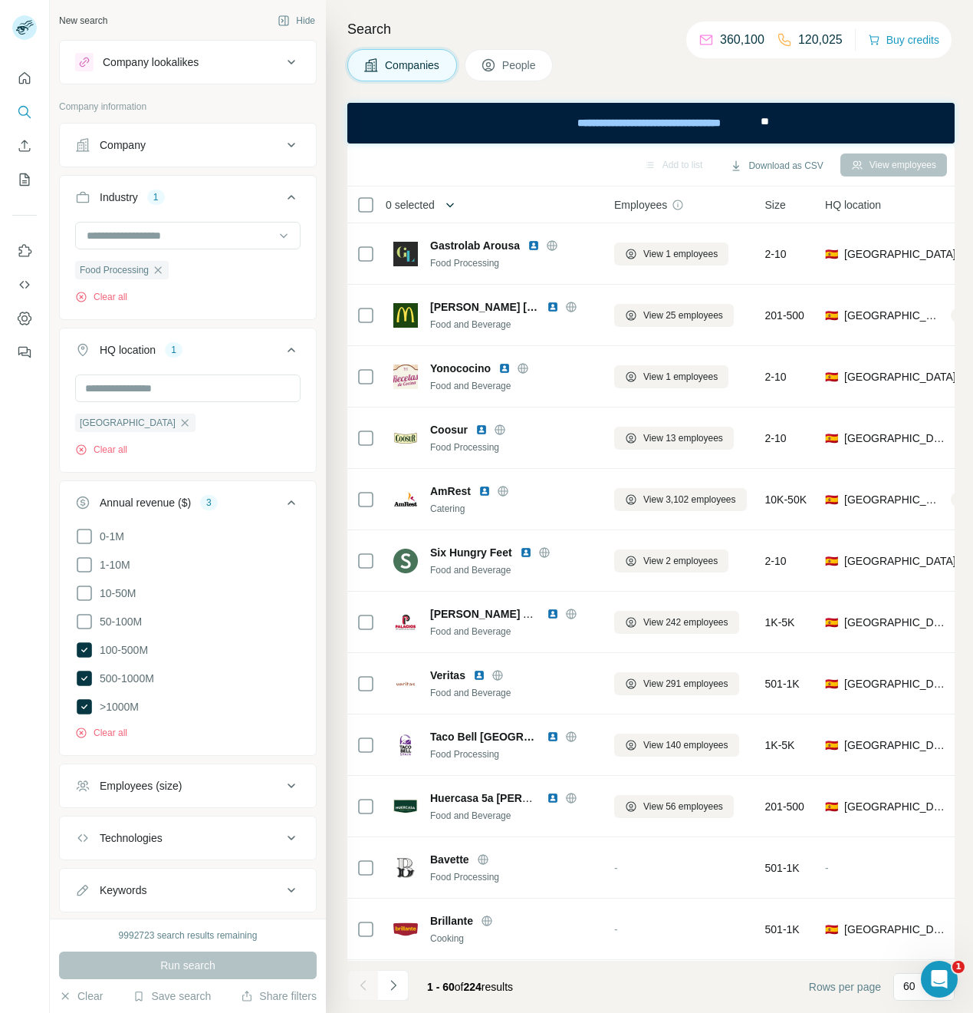
click at [443, 202] on button "button" at bounding box center [450, 204] width 31 height 31
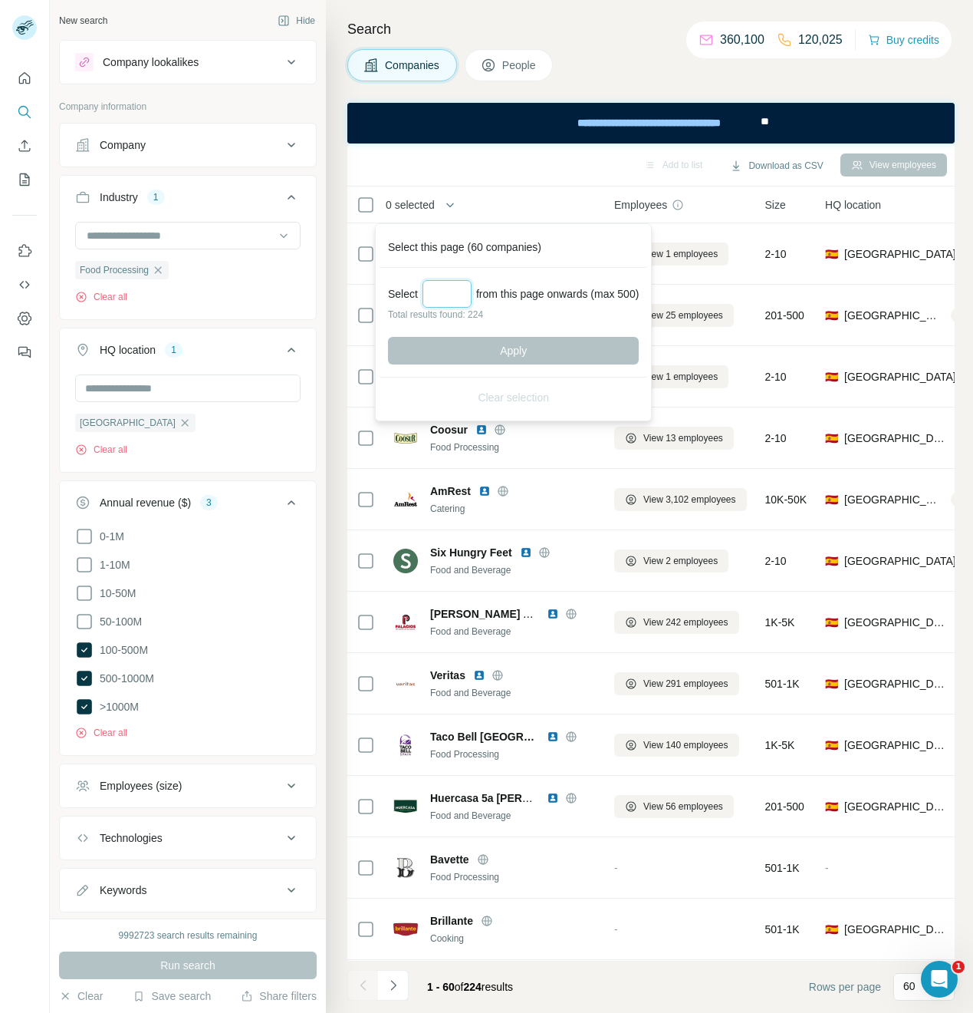
click at [449, 293] on input "Select a number (up to 500)" at bounding box center [447, 294] width 49 height 28
type input "***"
click at [520, 350] on span "Apply" at bounding box center [513, 350] width 27 height 15
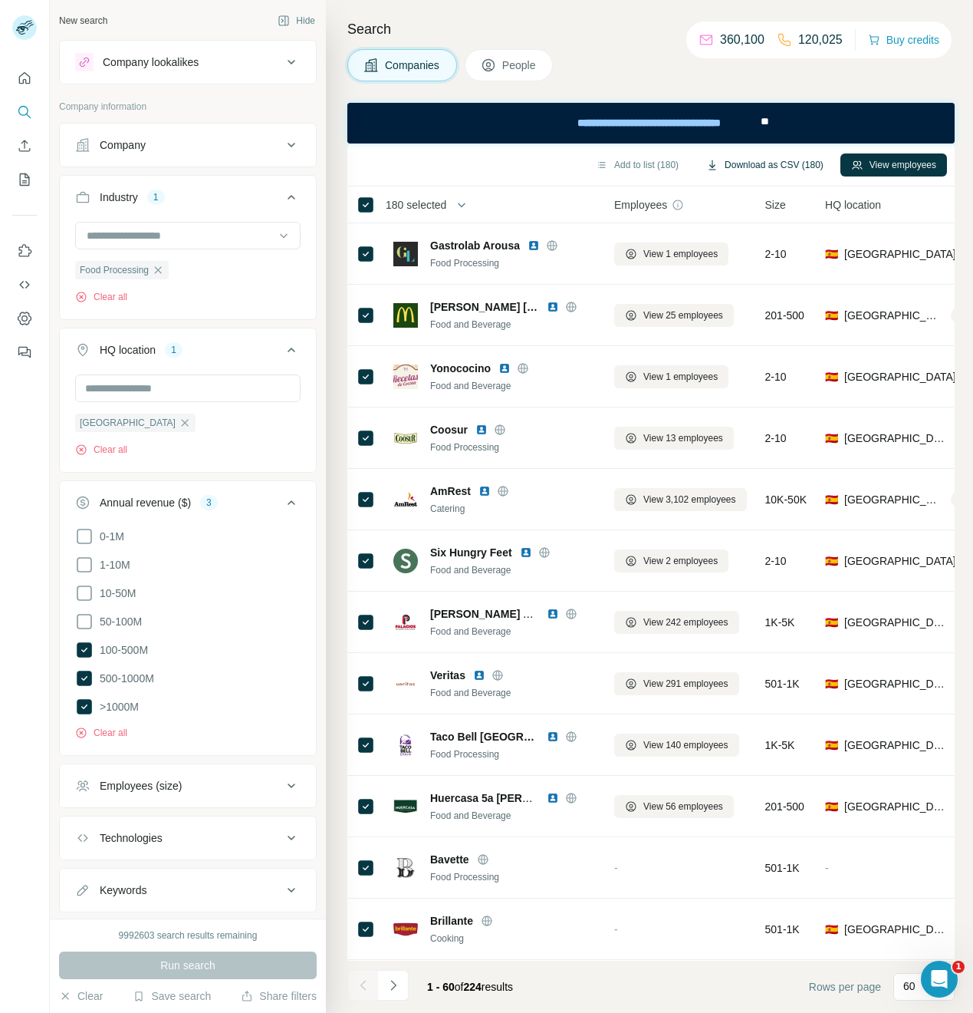
click at [792, 162] on button "Download as CSV (180)" at bounding box center [765, 164] width 139 height 23
click at [157, 271] on icon "button" at bounding box center [158, 270] width 12 height 12
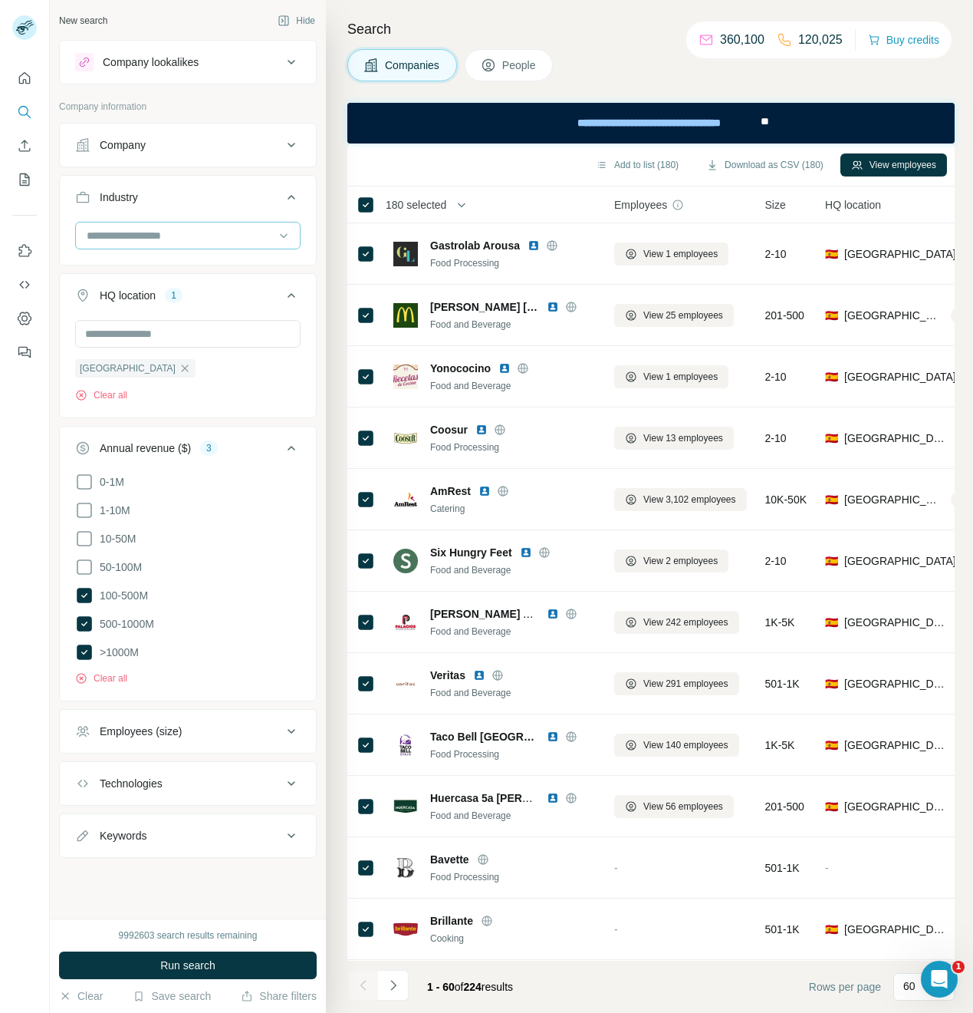
click at [147, 240] on input at bounding box center [179, 235] width 189 height 17
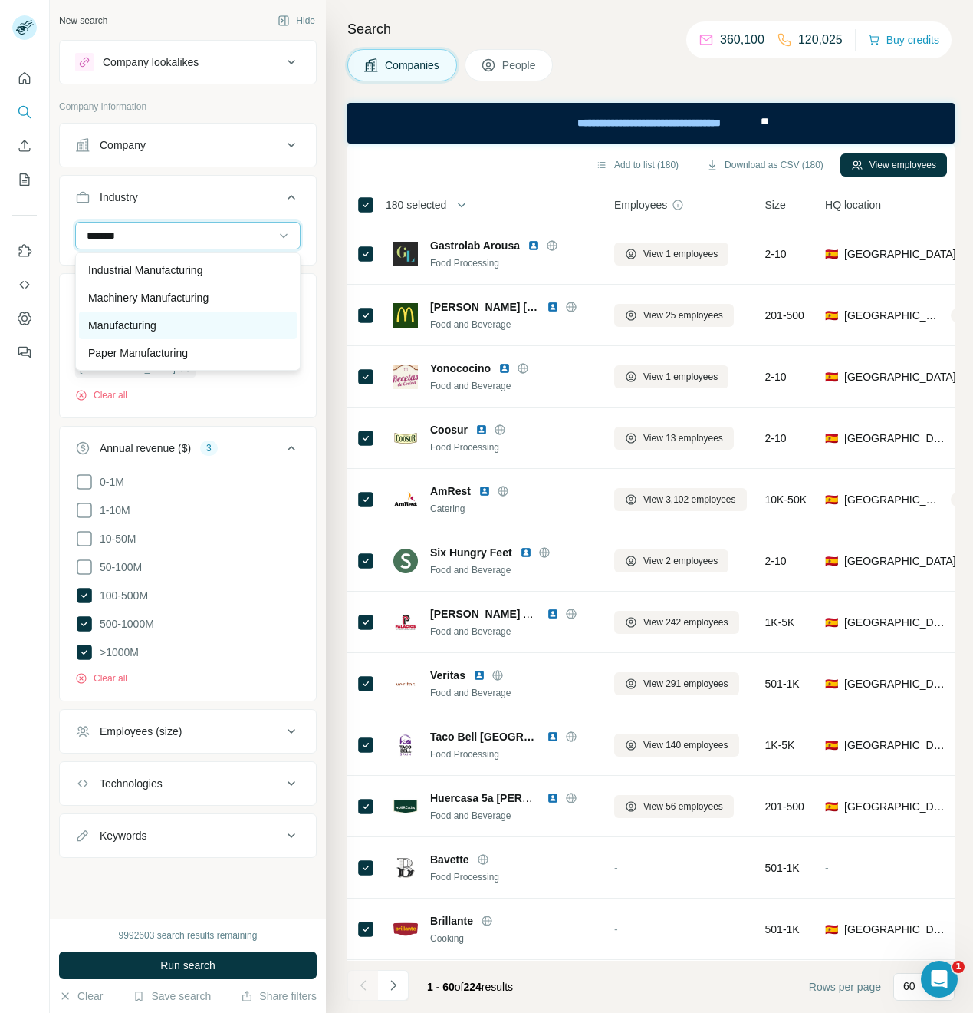
type input "*******"
click at [143, 326] on p "Manufacturing" at bounding box center [122, 325] width 68 height 15
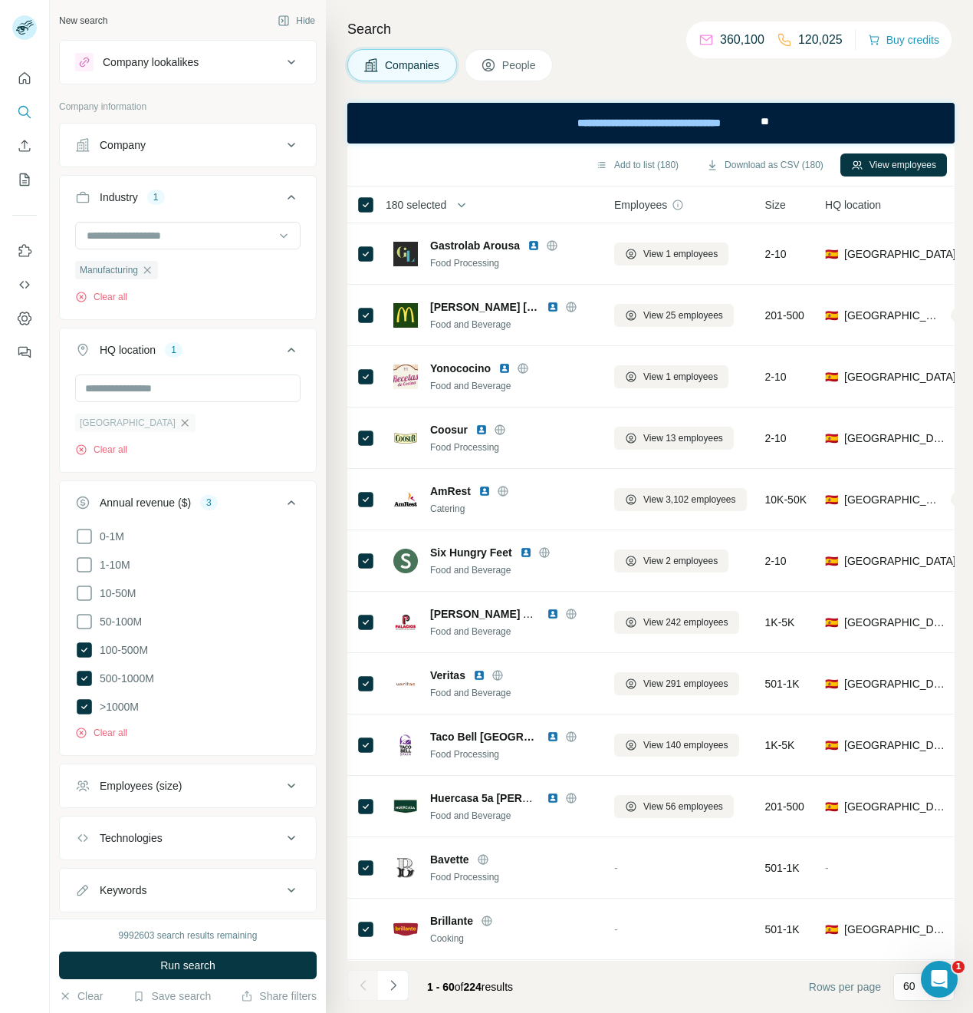
click at [179, 425] on icon "button" at bounding box center [185, 423] width 12 height 12
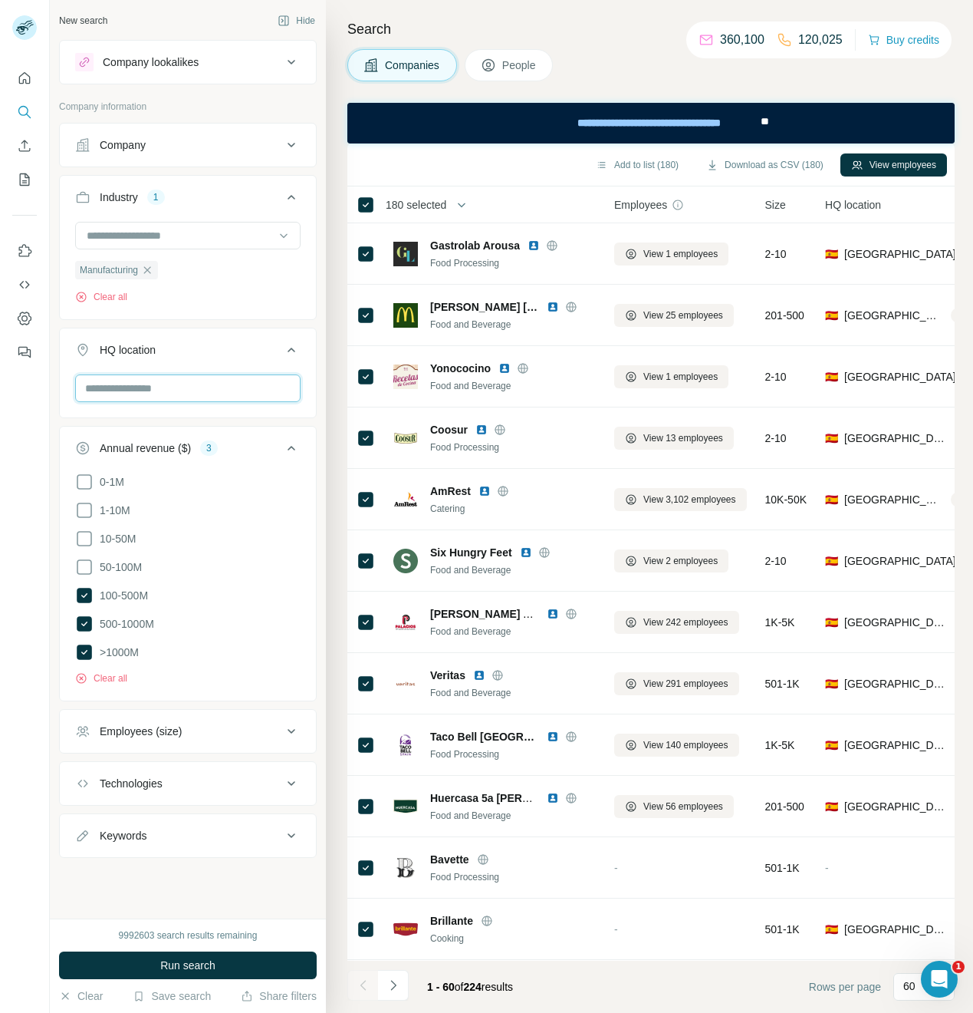
click at [121, 386] on input "text" at bounding box center [188, 388] width 226 height 28
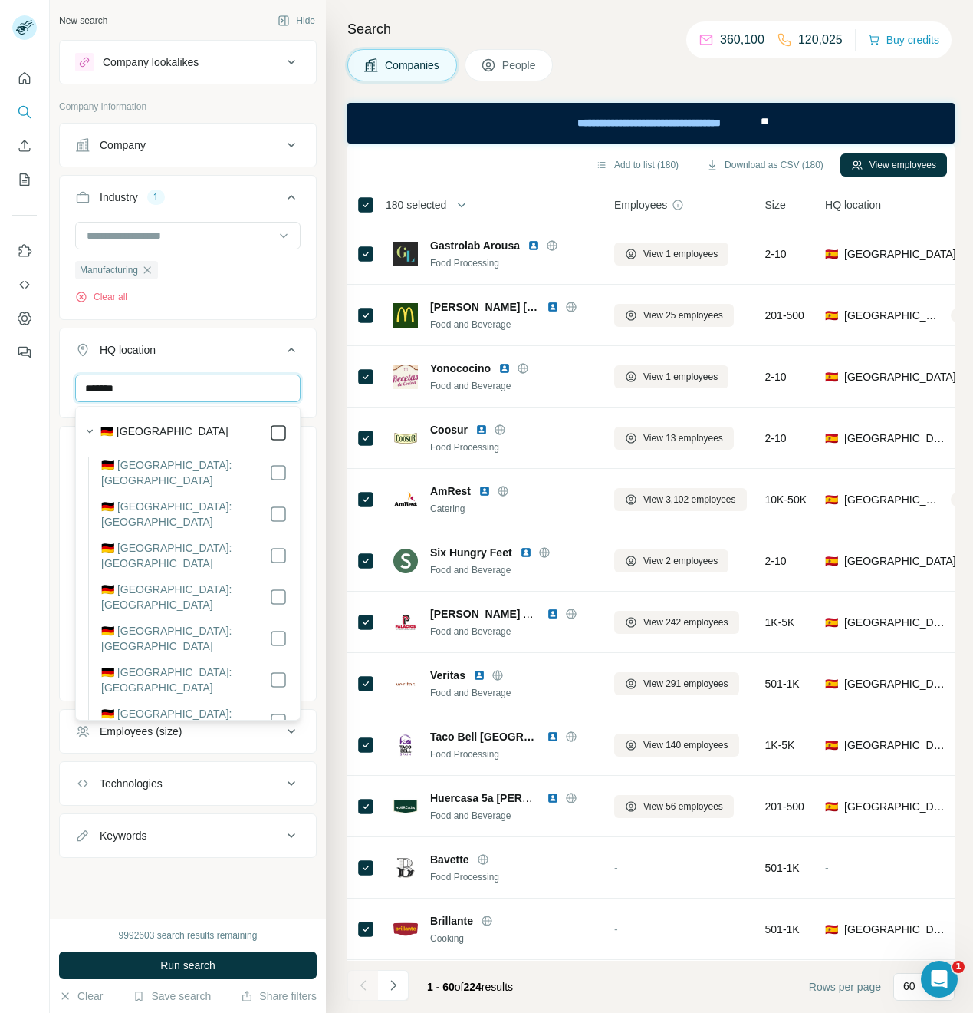
type input "*******"
click at [275, 436] on icon at bounding box center [278, 432] width 18 height 18
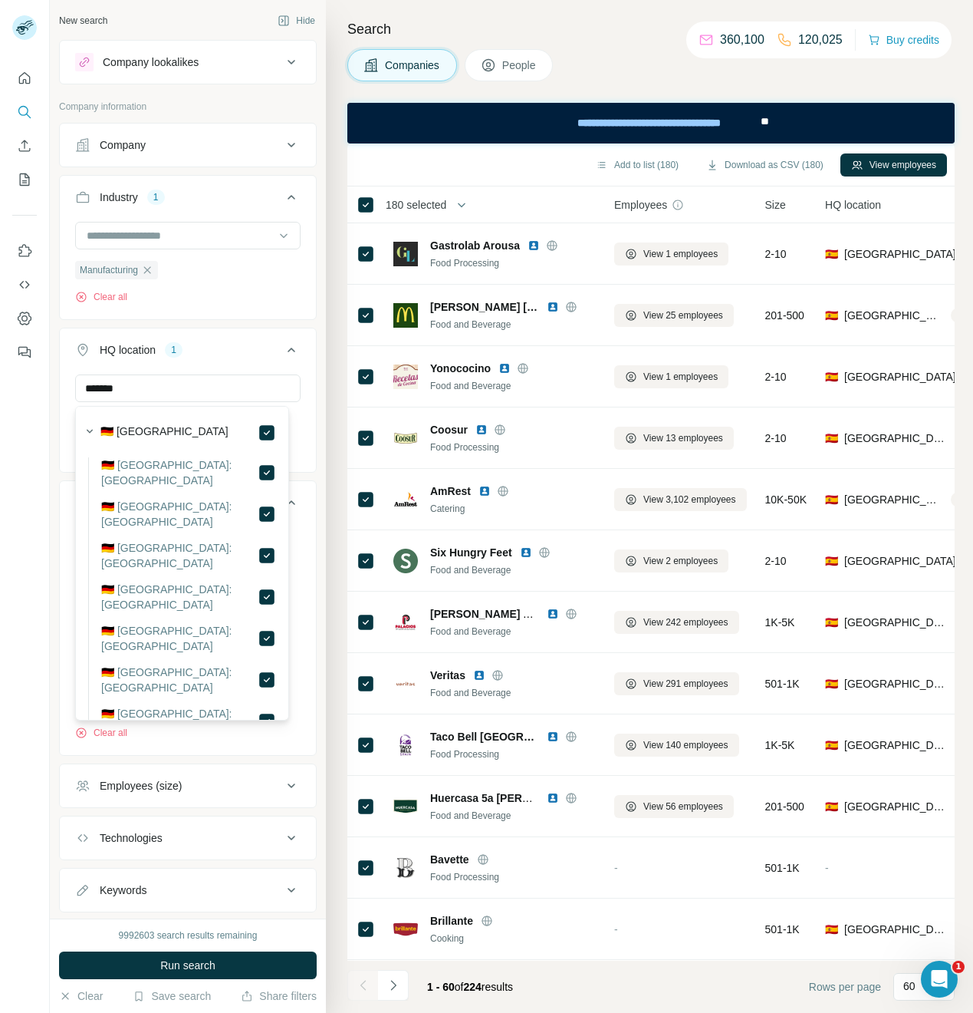
click at [314, 420] on div "New search Hide Company lookalikes Company information Company Industry 1 Manuf…" at bounding box center [188, 459] width 276 height 918
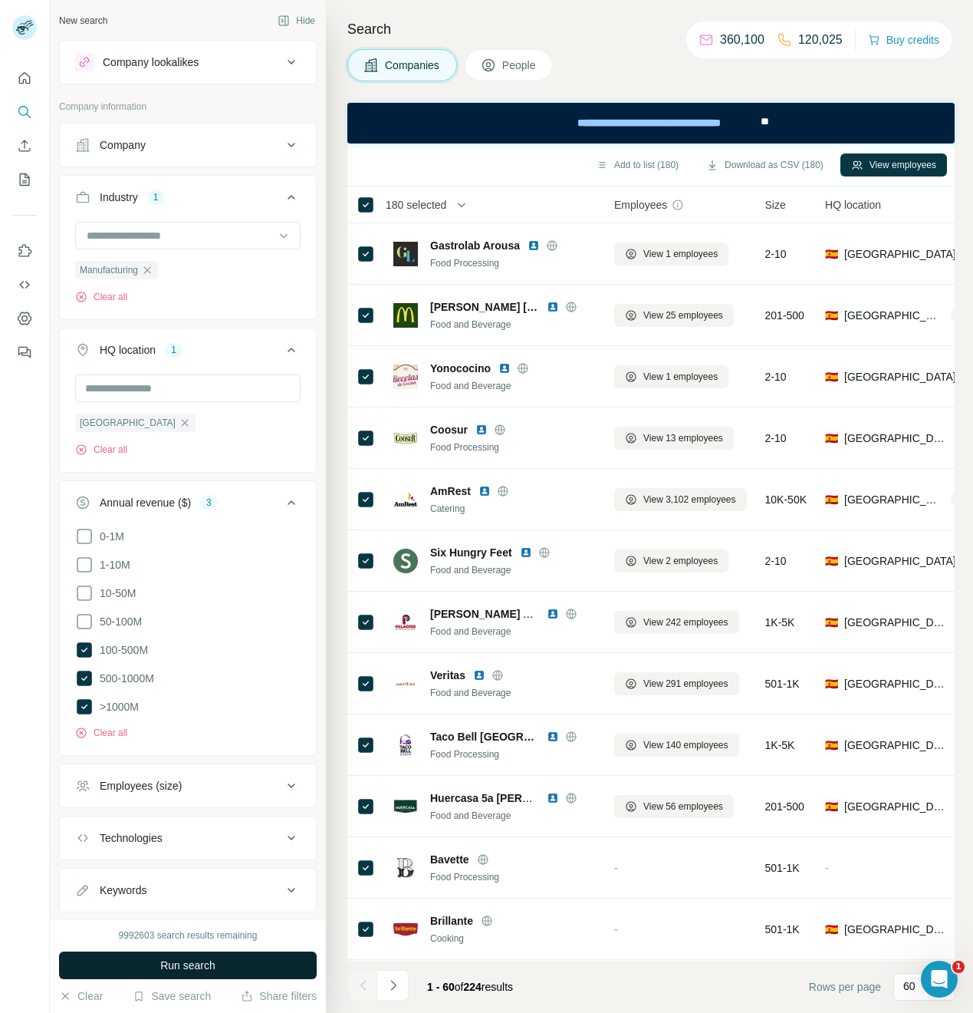
click at [184, 961] on span "Run search" at bounding box center [187, 964] width 55 height 15
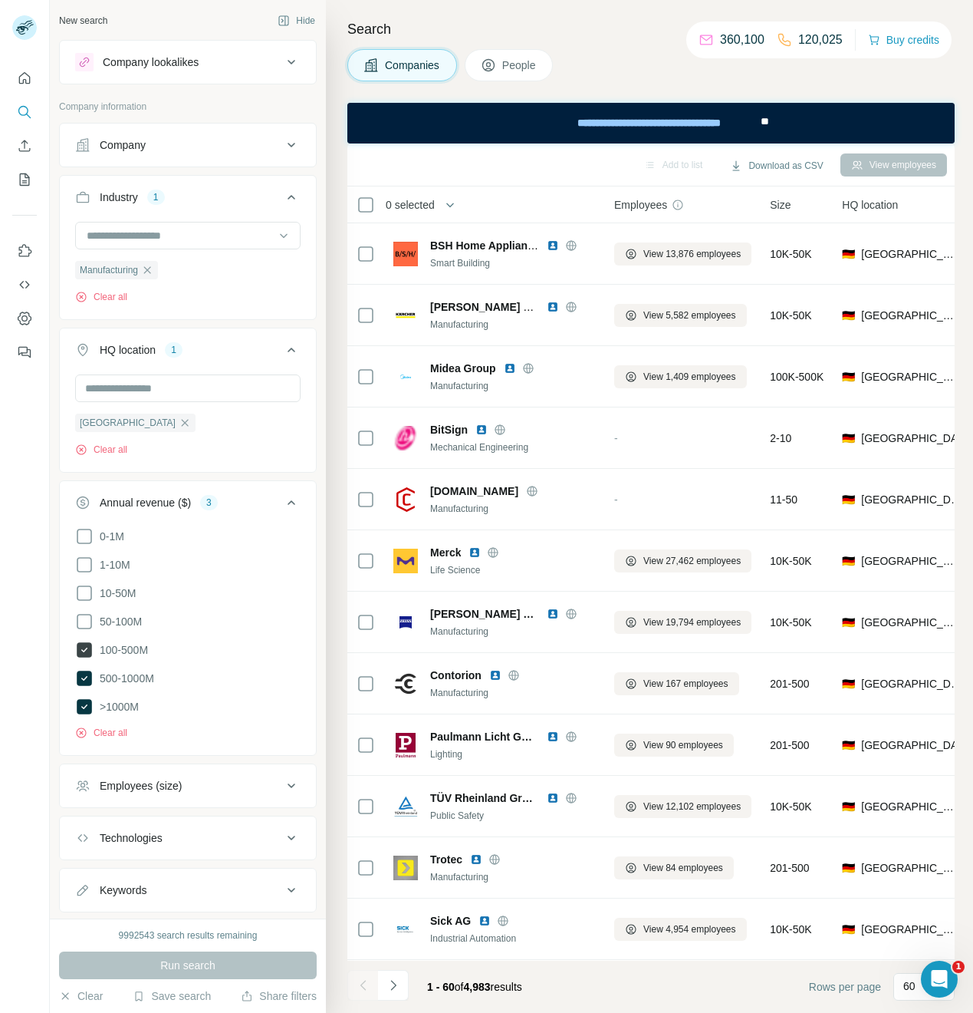
click at [91, 644] on icon at bounding box center [84, 649] width 15 height 15
click at [210, 969] on span "Run search" at bounding box center [187, 964] width 55 height 15
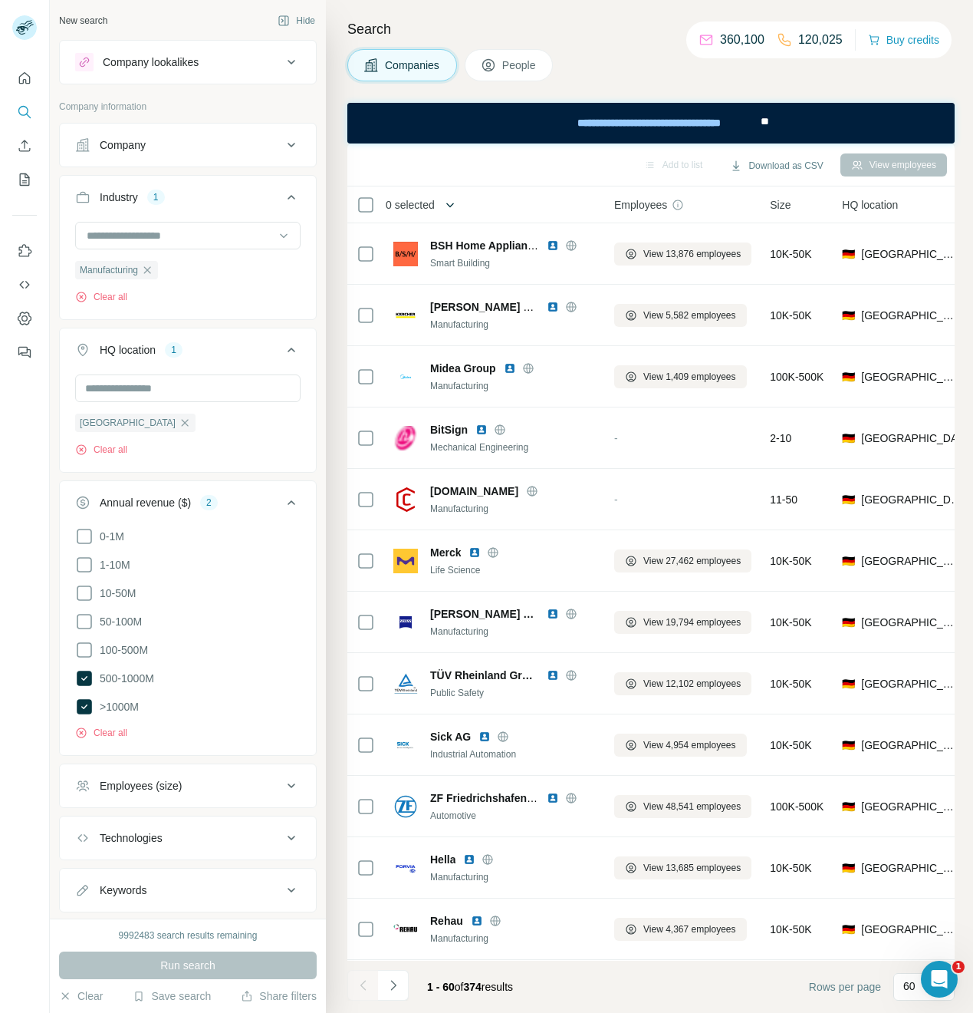
click at [439, 208] on button "button" at bounding box center [450, 204] width 31 height 31
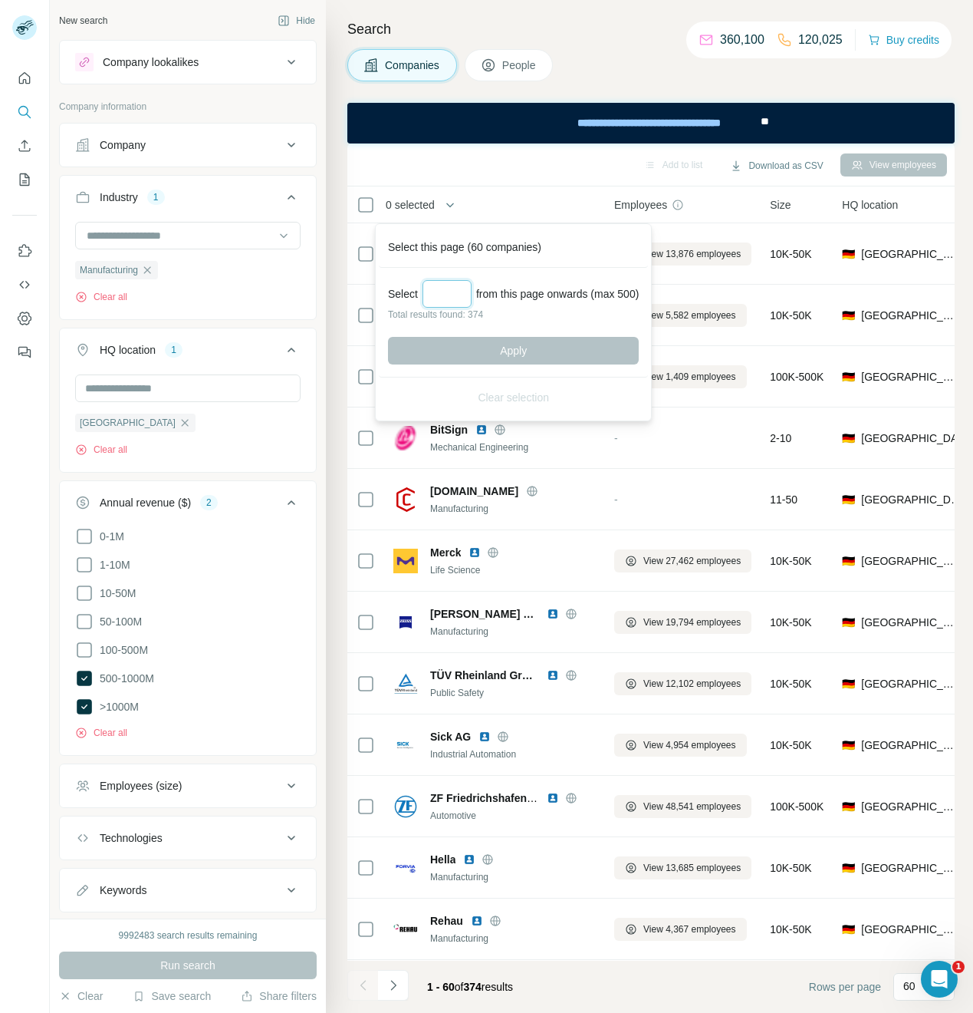
click at [453, 295] on input "Select a number (up to 500)" at bounding box center [447, 294] width 49 height 28
type input "*"
type input "***"
click at [538, 360] on button "Apply" at bounding box center [513, 351] width 251 height 28
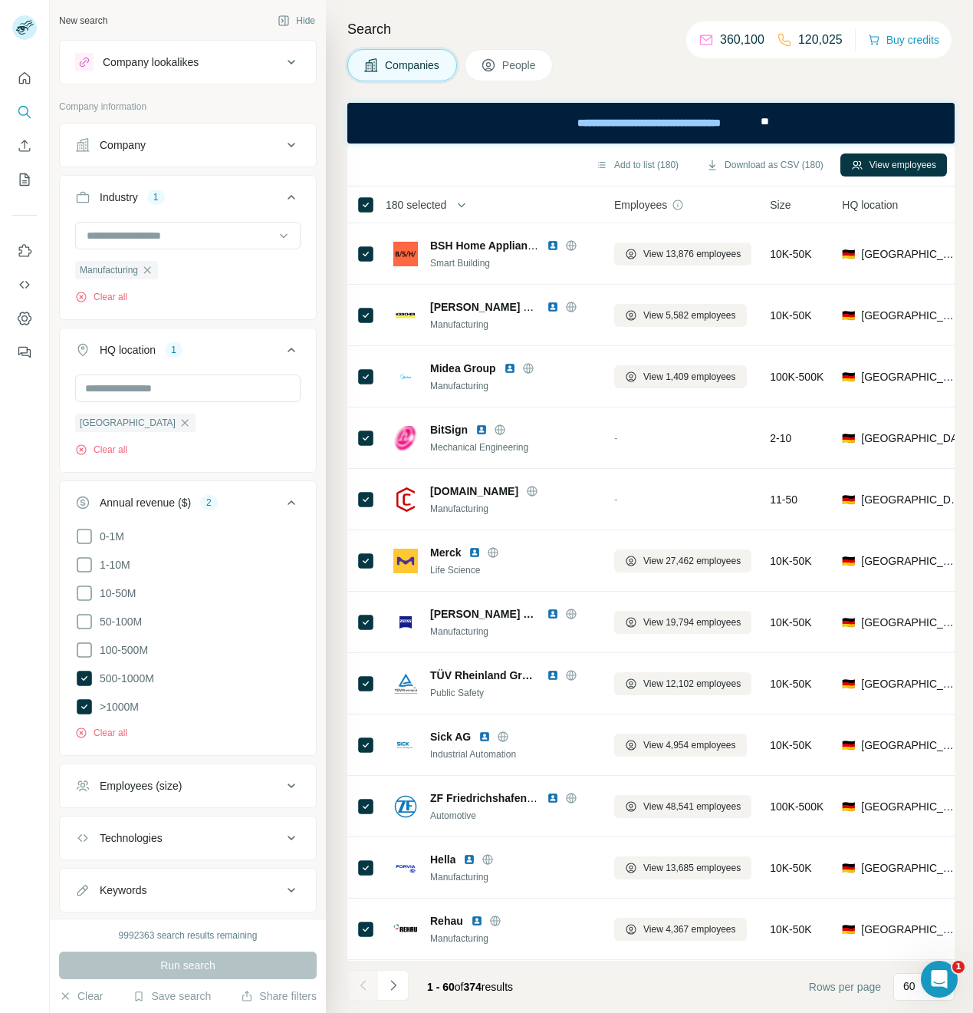
click at [781, 166] on button "Download as CSV (180)" at bounding box center [765, 164] width 139 height 23
click at [619, 37] on h4 "Search" at bounding box center [651, 28] width 608 height 21
click at [179, 423] on icon "button" at bounding box center [185, 423] width 12 height 12
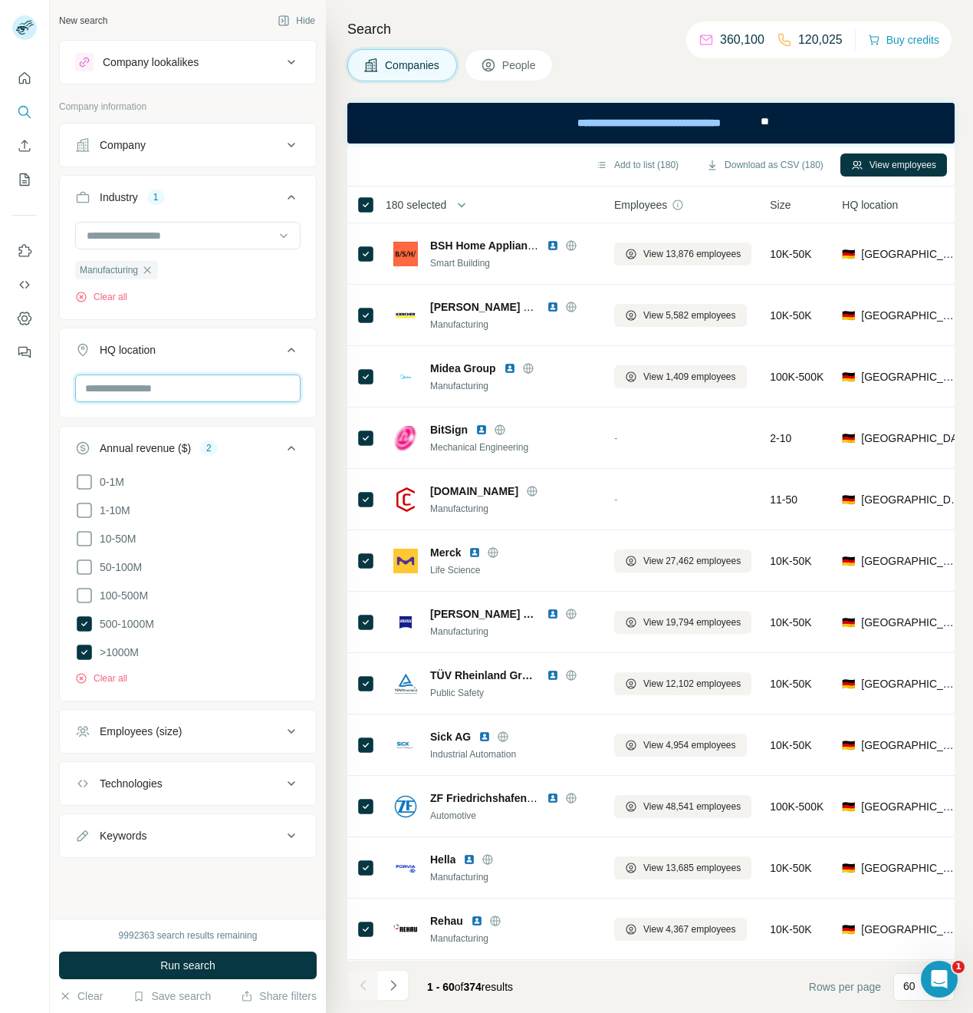
click at [131, 393] on input "text" at bounding box center [188, 388] width 226 height 28
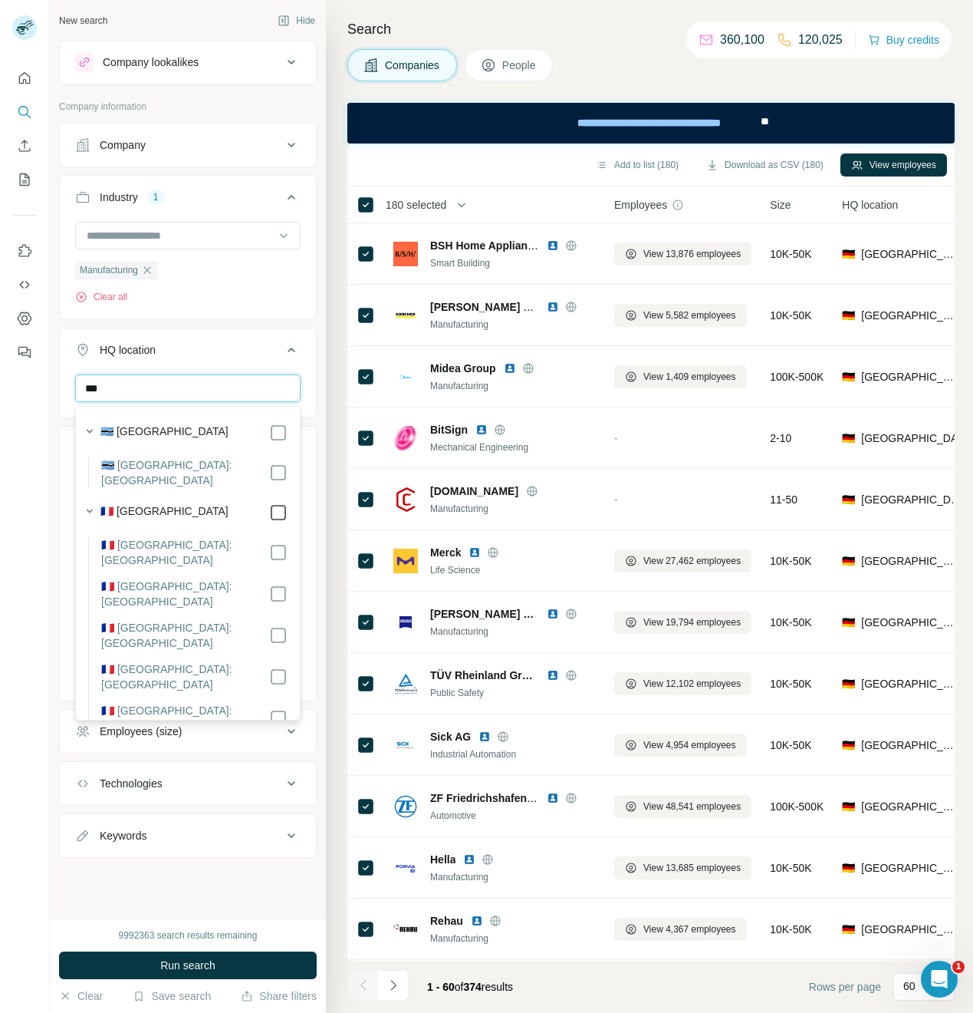
type input "***"
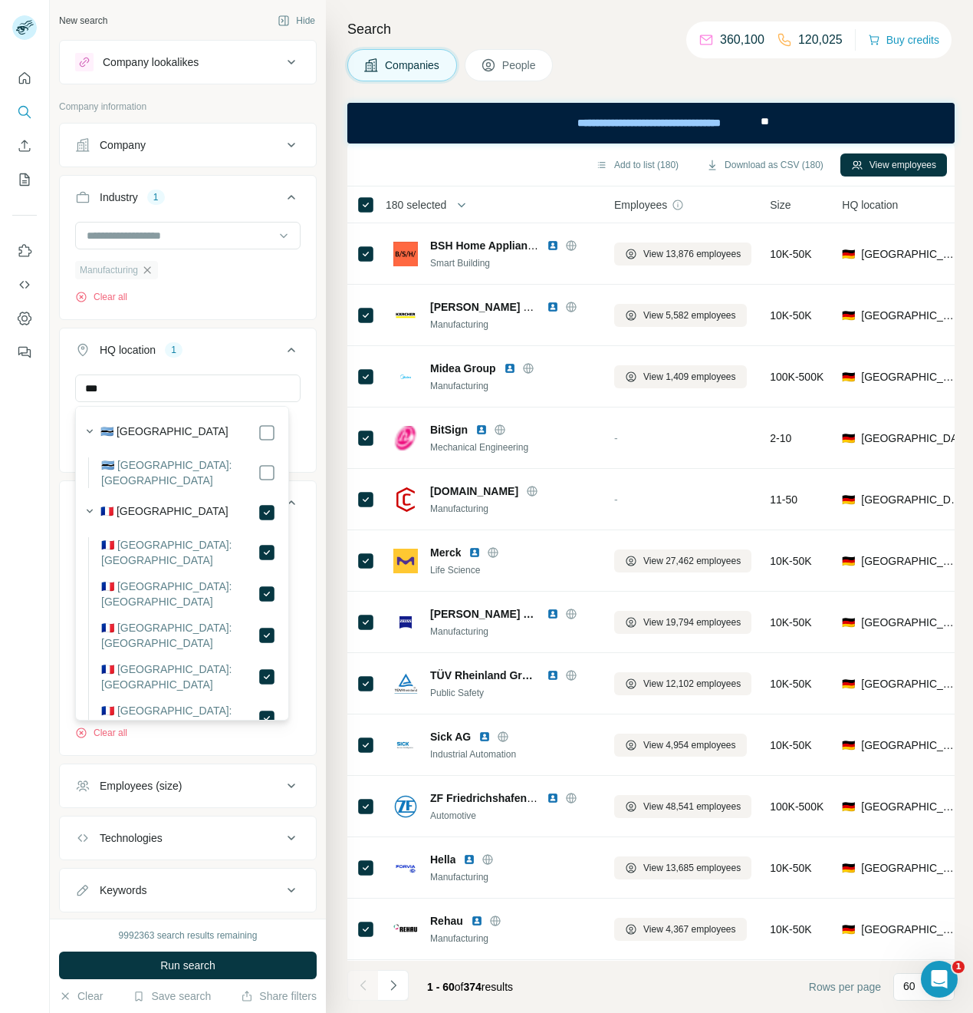
click at [153, 271] on icon "button" at bounding box center [147, 270] width 12 height 12
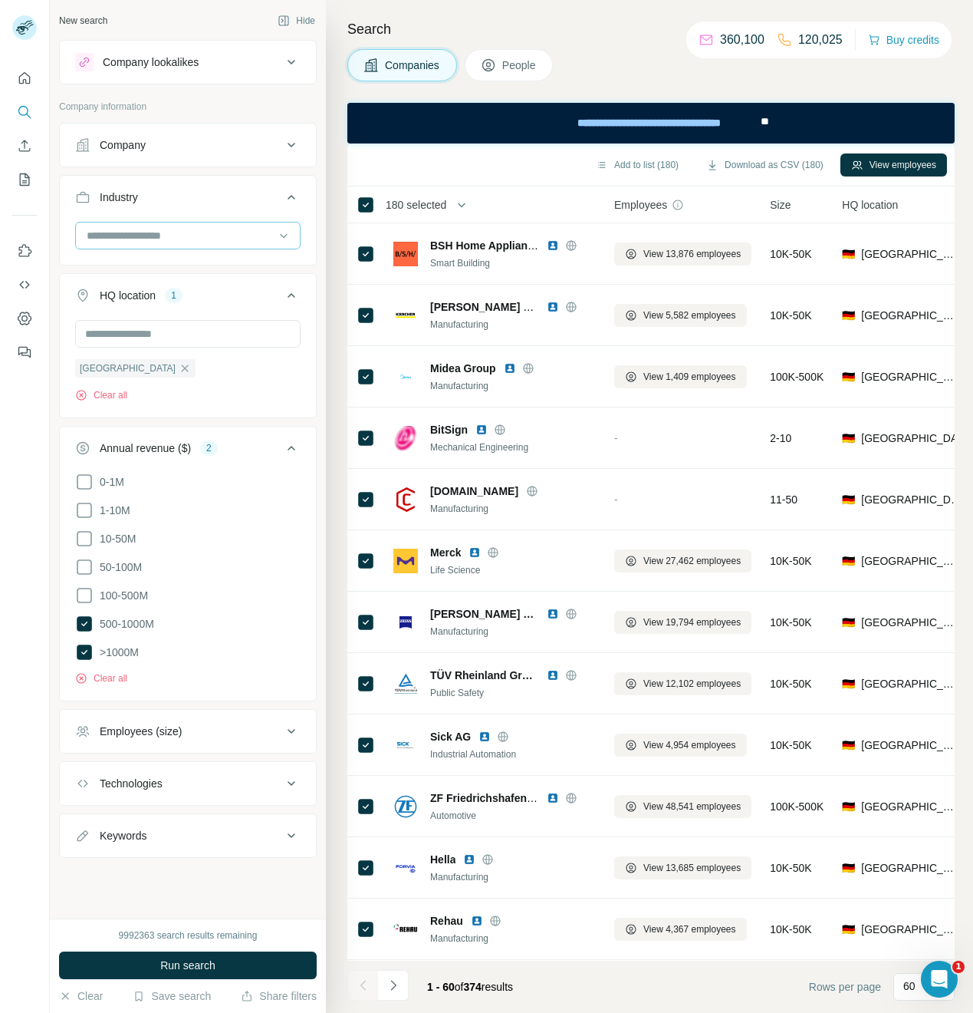
click at [162, 235] on input at bounding box center [179, 235] width 189 height 17
click at [159, 235] on input at bounding box center [179, 235] width 189 height 17
click at [124, 238] on input at bounding box center [179, 235] width 189 height 17
type input "**********"
drag, startPoint x: 140, startPoint y: 236, endPoint x: 78, endPoint y: 233, distance: 62.2
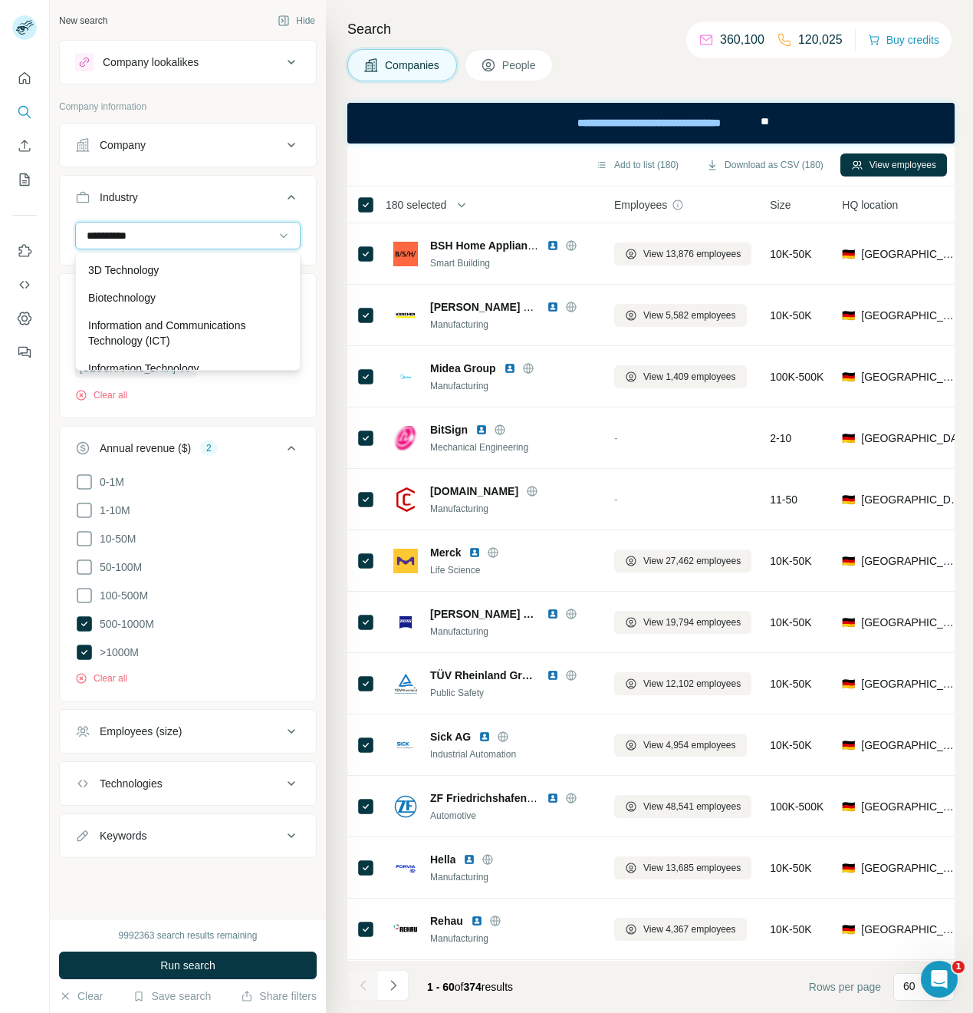
click at [78, 233] on div "**********" at bounding box center [188, 236] width 226 height 28
click at [134, 238] on input at bounding box center [179, 235] width 189 height 17
type input "********"
drag, startPoint x: 116, startPoint y: 242, endPoint x: 141, endPoint y: 273, distance: 40.4
click at [141, 273] on p "3D Technology" at bounding box center [123, 269] width 71 height 15
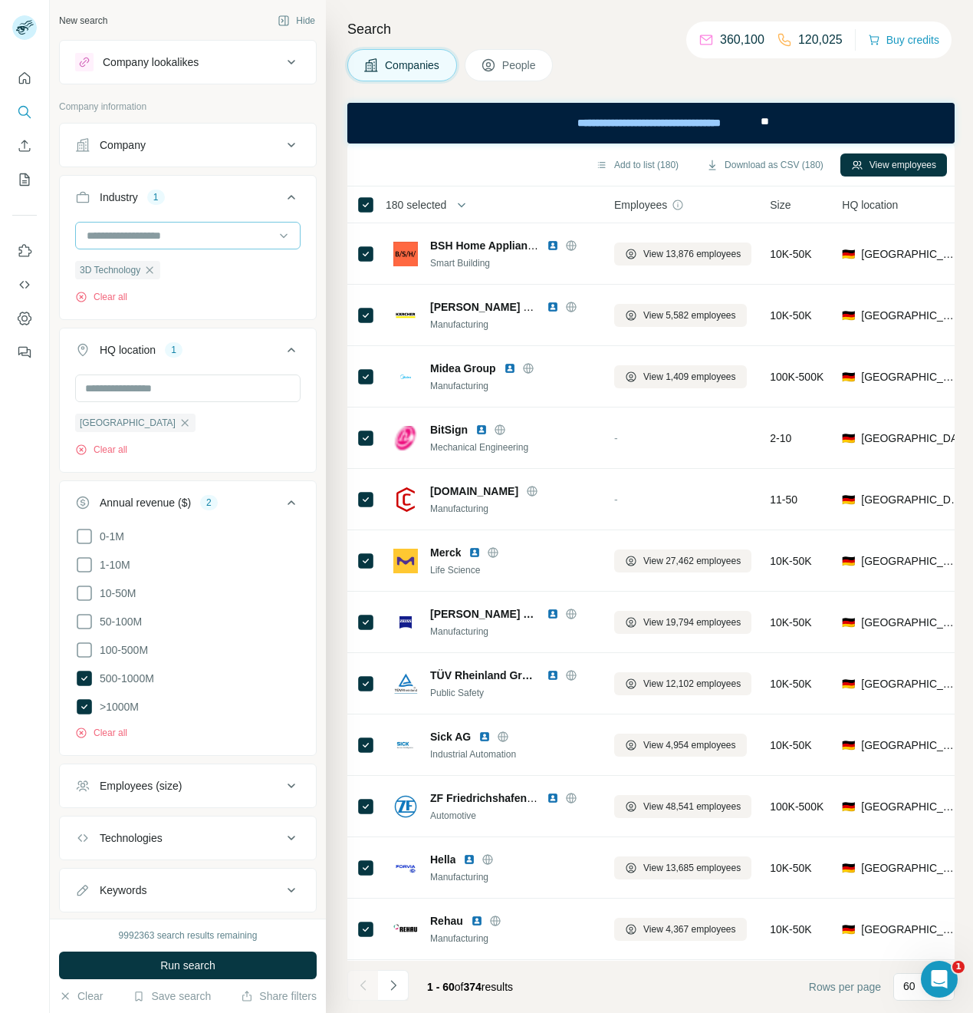
click at [121, 236] on input at bounding box center [179, 235] width 189 height 17
click at [120, 235] on input at bounding box center [179, 235] width 189 height 17
click at [117, 237] on input at bounding box center [179, 235] width 189 height 17
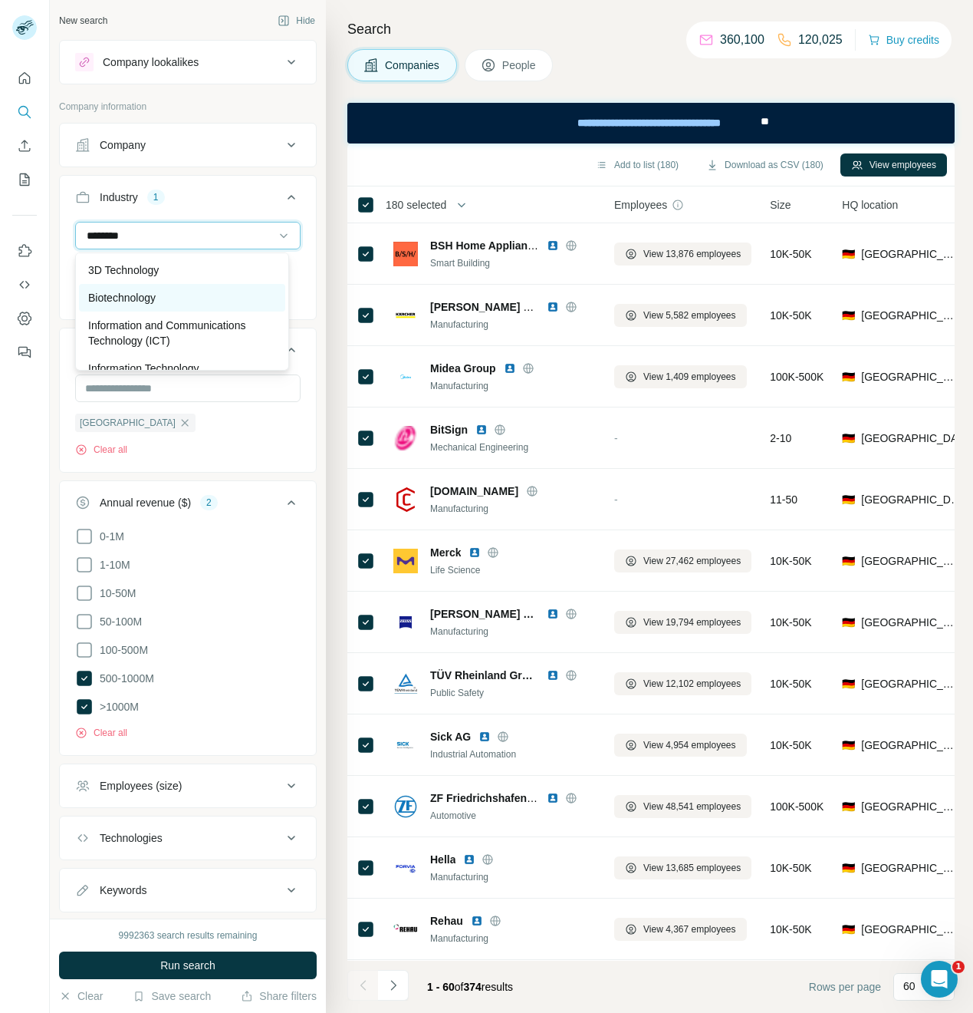
type input "********"
click at [111, 301] on p "Biotechnology" at bounding box center [122, 297] width 68 height 15
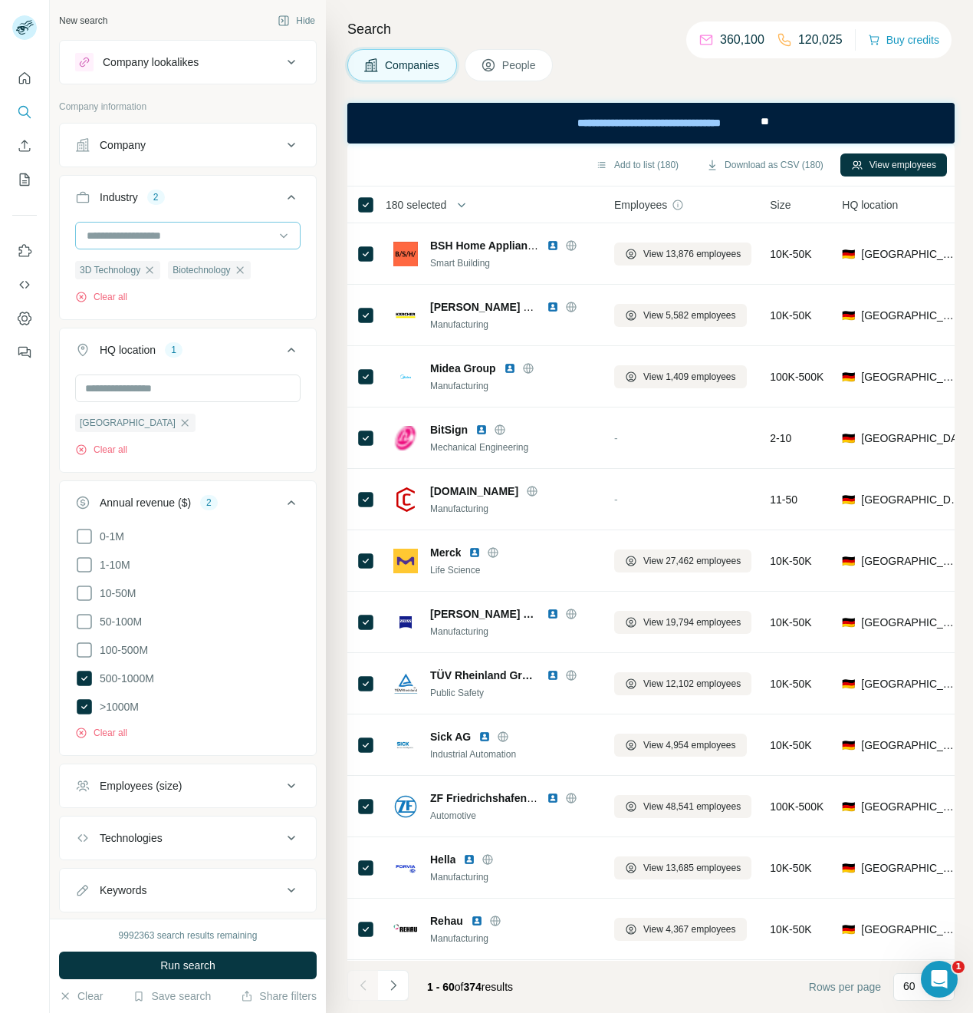
click at [115, 243] on input at bounding box center [179, 235] width 189 height 17
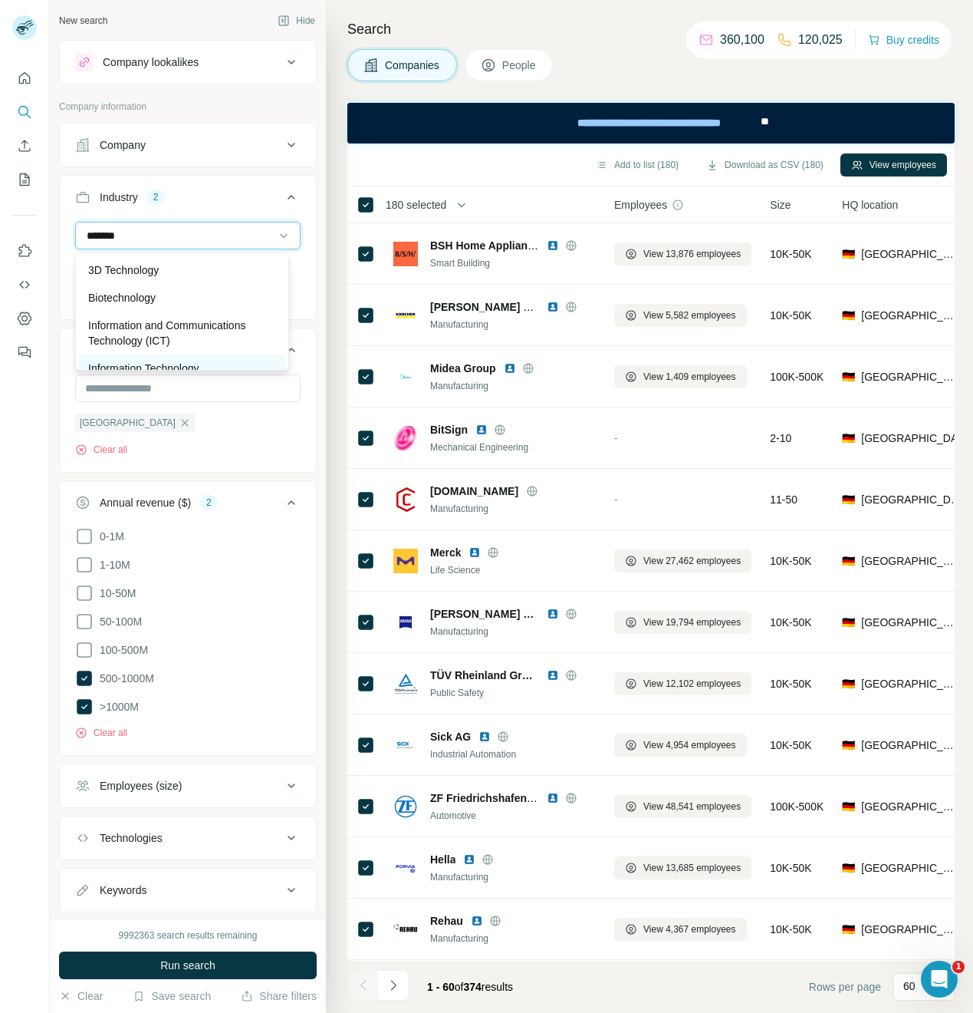
type input "*******"
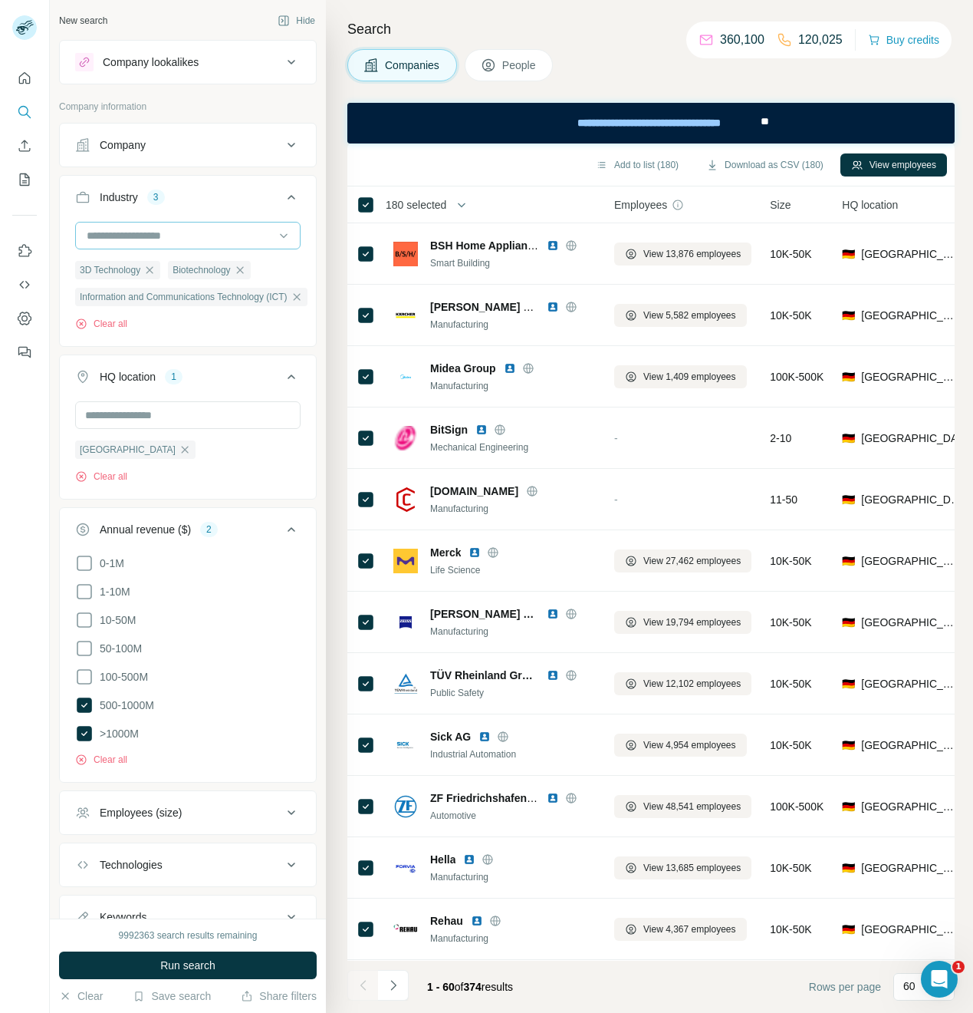
click at [117, 238] on input at bounding box center [179, 235] width 189 height 17
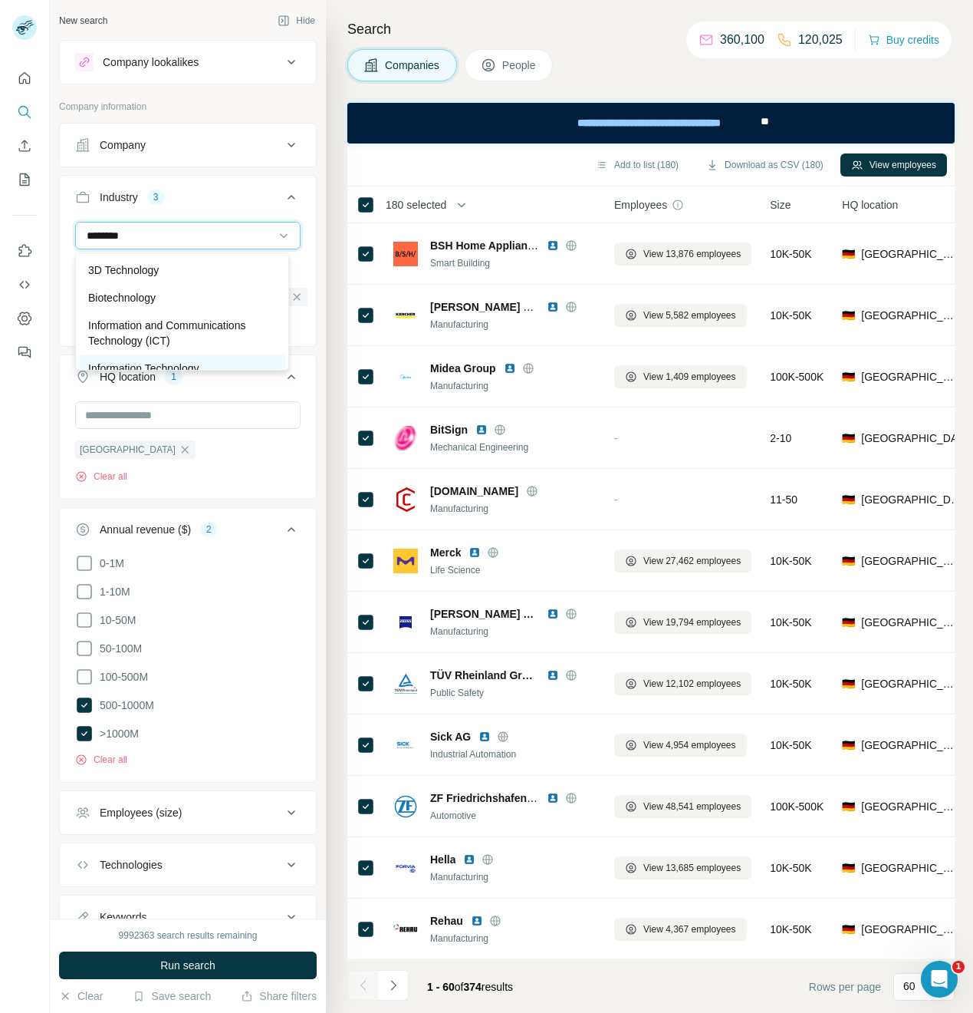
type input "********"
click at [127, 361] on p "Information Technology" at bounding box center [143, 368] width 111 height 15
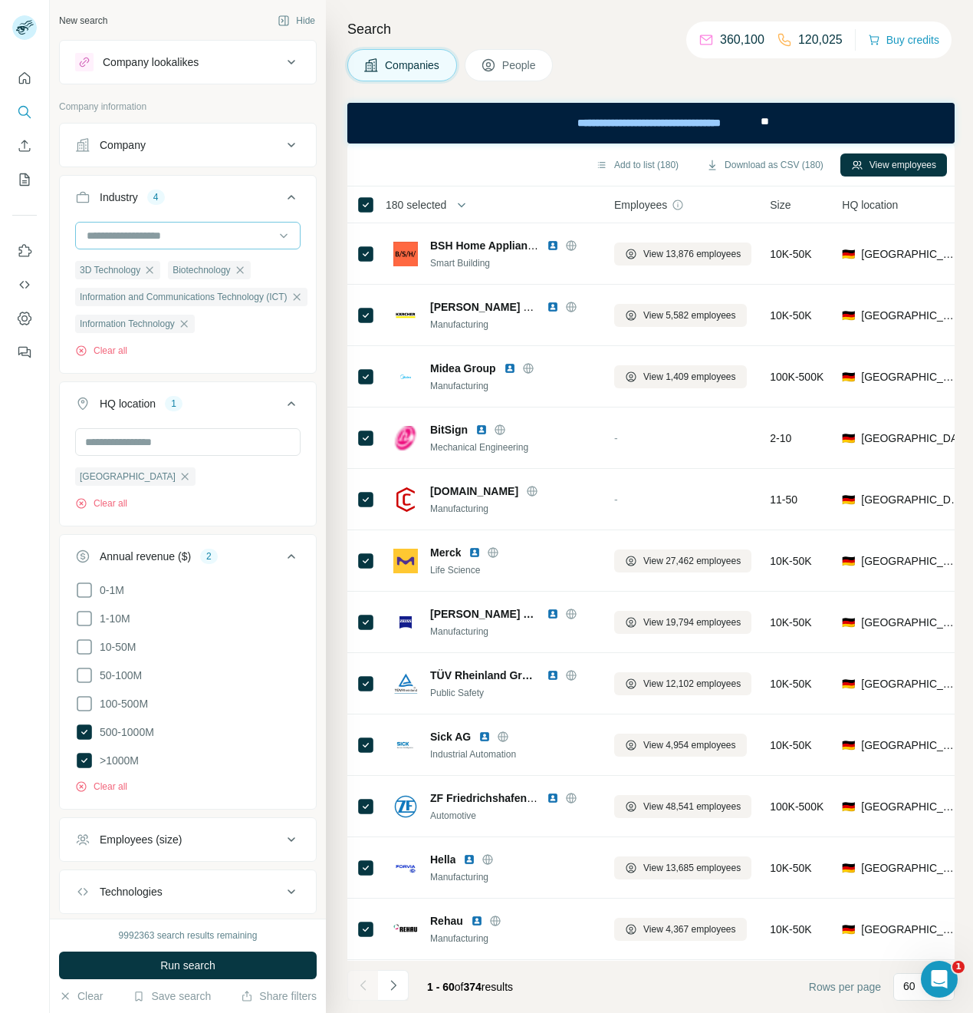
click at [111, 233] on input at bounding box center [179, 235] width 189 height 17
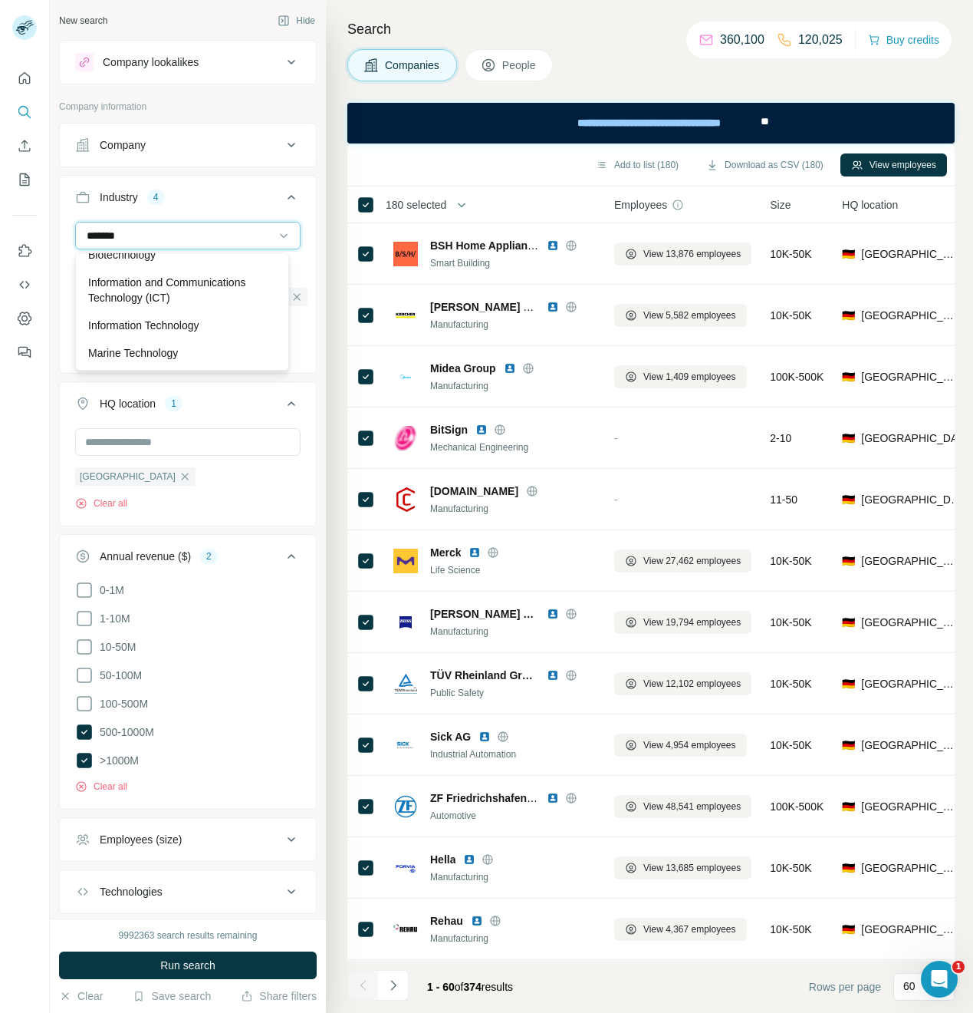
scroll to position [126, 0]
type input "*******"
click at [133, 298] on p "Mining Technology" at bounding box center [132, 297] width 89 height 15
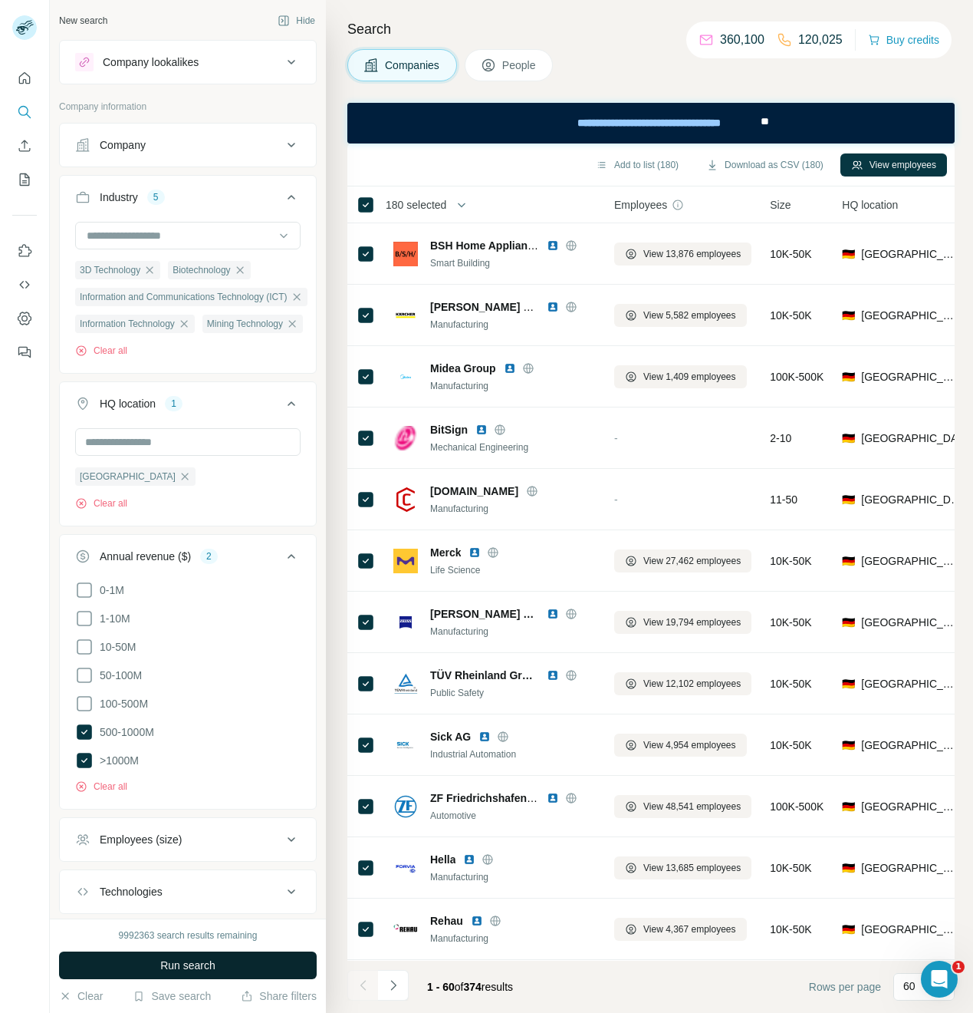
click at [187, 965] on span "Run search" at bounding box center [187, 964] width 55 height 15
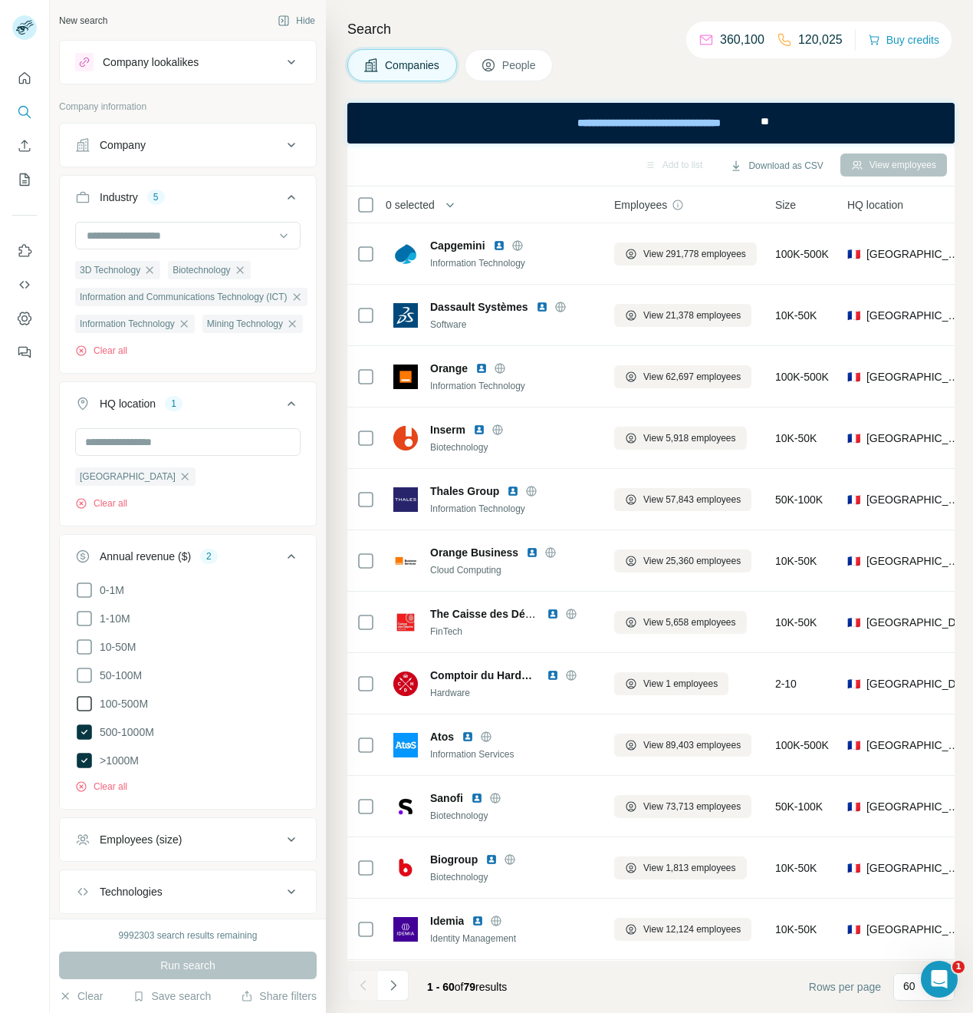
click at [84, 706] on icon at bounding box center [84, 703] width 18 height 18
click at [169, 956] on button "Run search" at bounding box center [188, 965] width 258 height 28
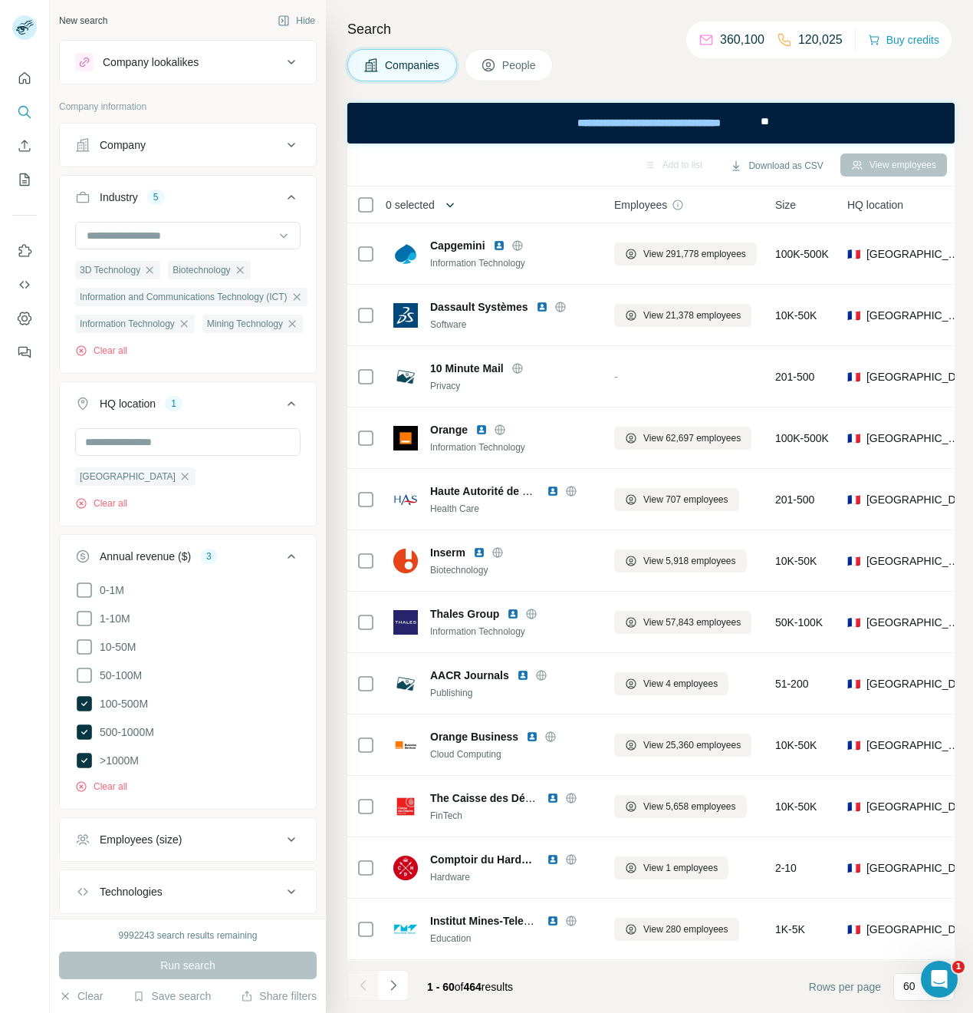
click at [458, 204] on icon "button" at bounding box center [450, 204] width 15 height 15
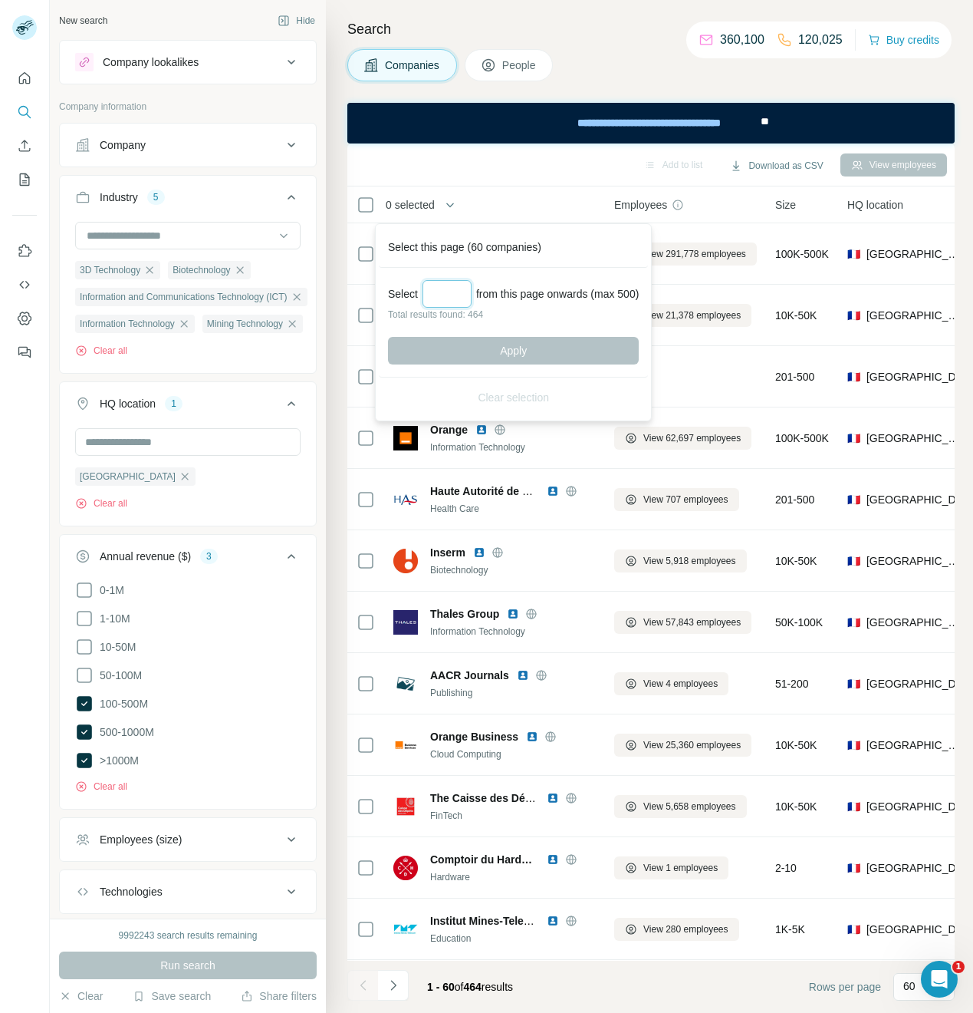
click at [444, 290] on input "Select a number (up to 500)" at bounding box center [447, 294] width 49 height 28
type input "***"
click at [521, 354] on span "Apply" at bounding box center [513, 350] width 27 height 15
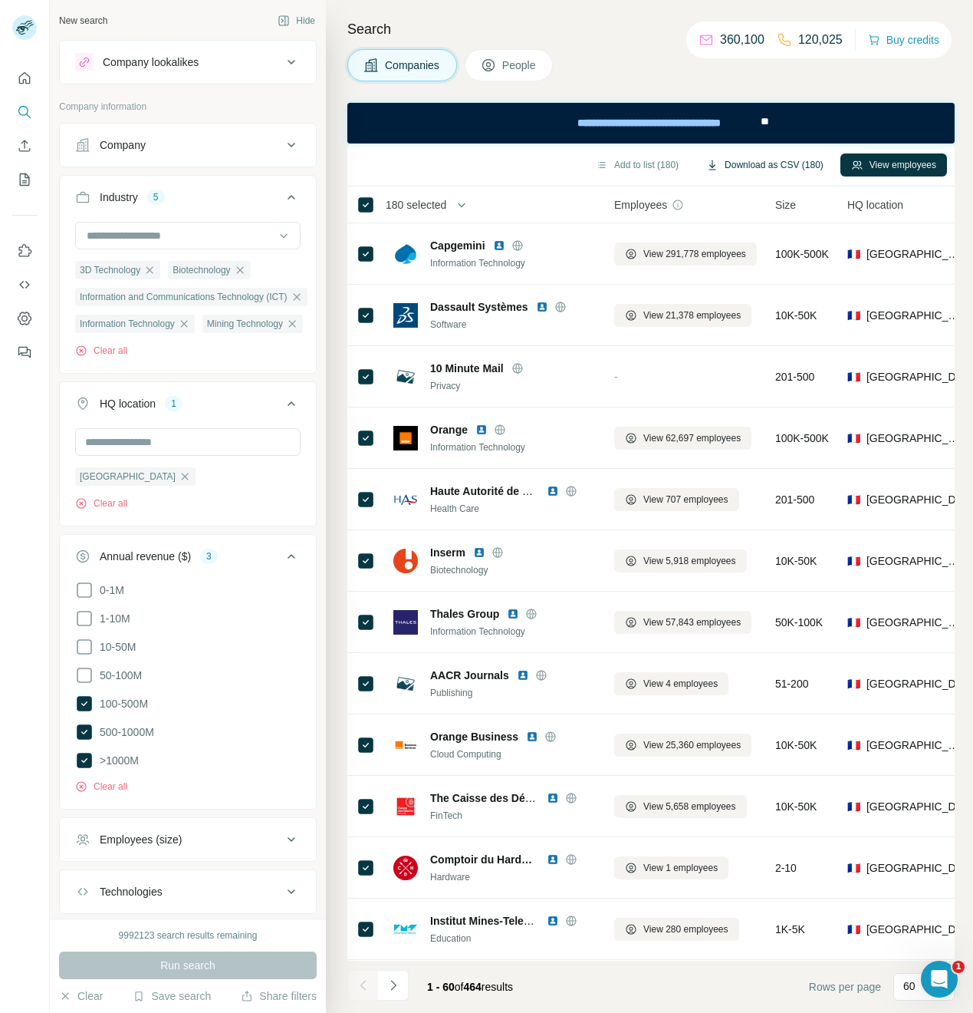
click at [789, 163] on button "Download as CSV (180)" at bounding box center [765, 164] width 139 height 23
